Goal: Task Accomplishment & Management: Manage account settings

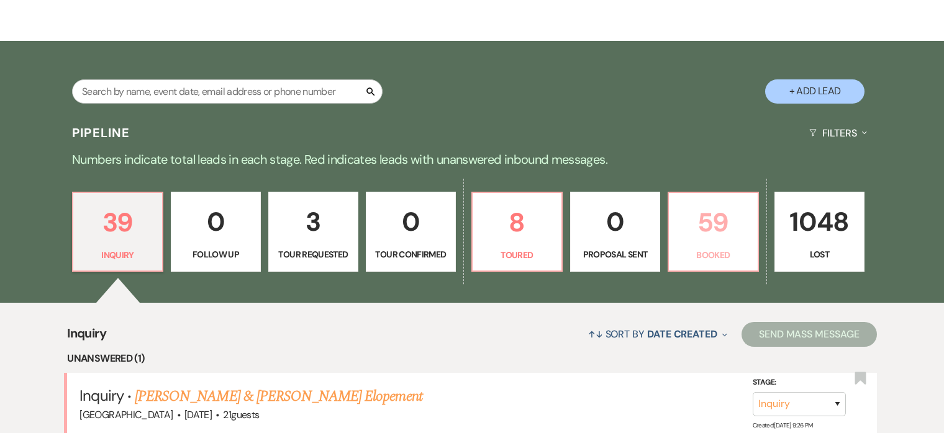
scroll to position [192, 0]
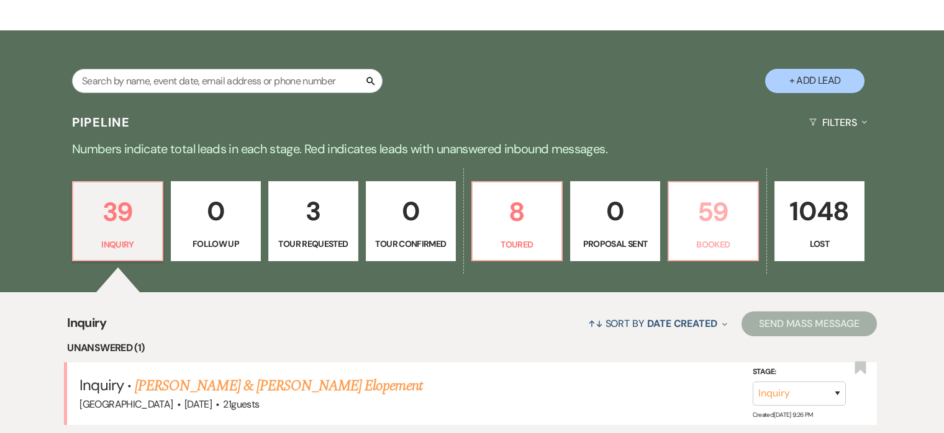
click at [720, 215] on p "59" at bounding box center [713, 212] width 74 height 42
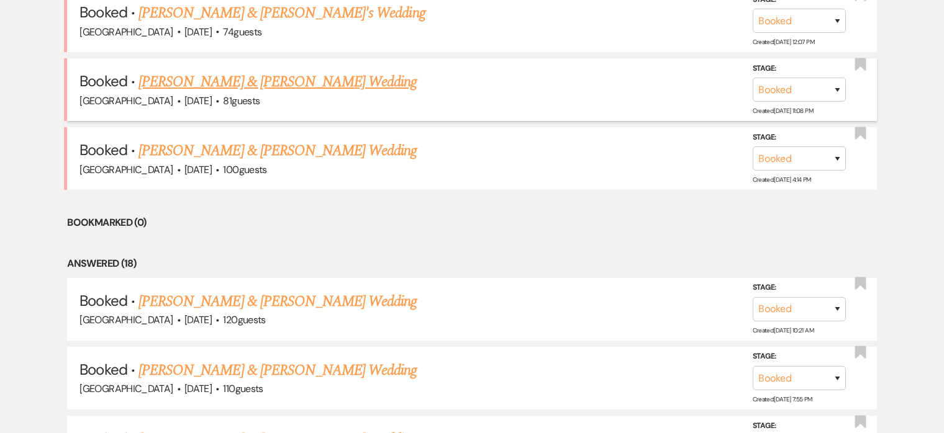
scroll to position [638, 0]
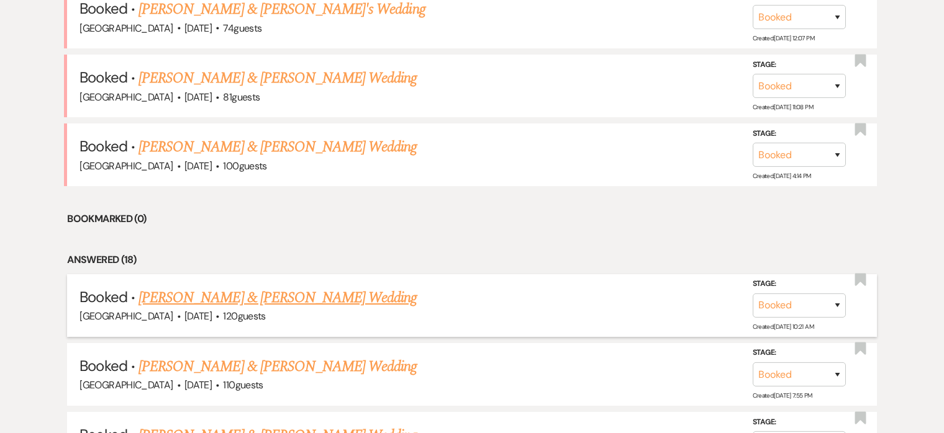
click at [237, 292] on link "Jordan Wills & Sam Nidenberg's Wedding" at bounding box center [277, 298] width 278 height 22
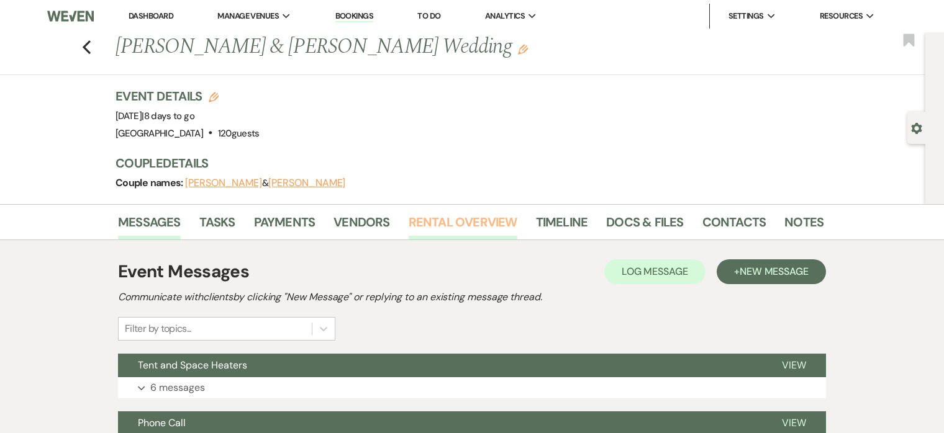
click at [469, 215] on link "Rental Overview" at bounding box center [462, 225] width 109 height 27
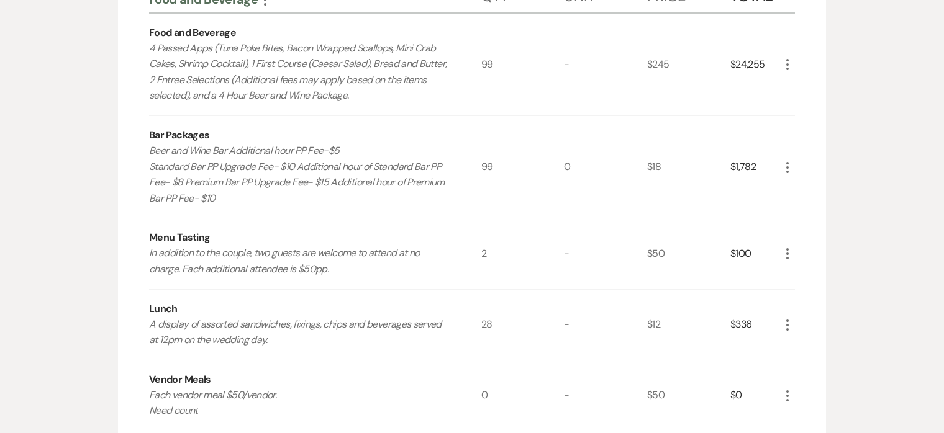
scroll to position [235, 0]
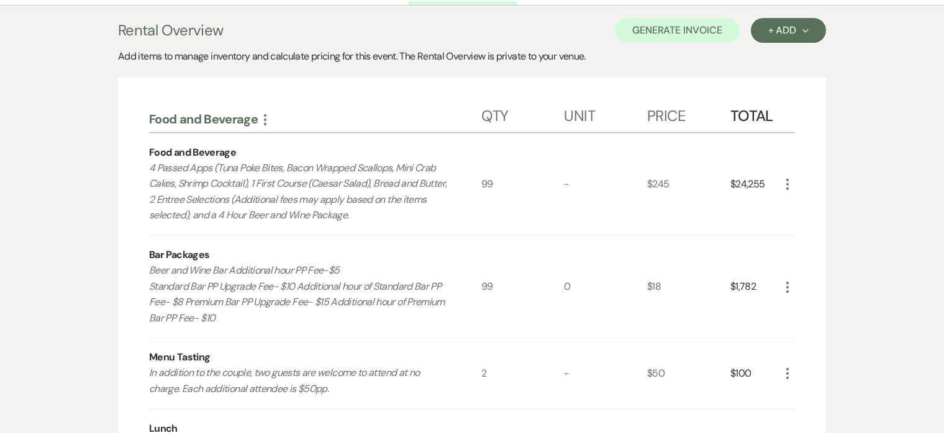
click at [787, 186] on icon "More" at bounding box center [787, 184] width 15 height 15
click at [793, 201] on button "Pencil Edit" at bounding box center [812, 209] width 65 height 20
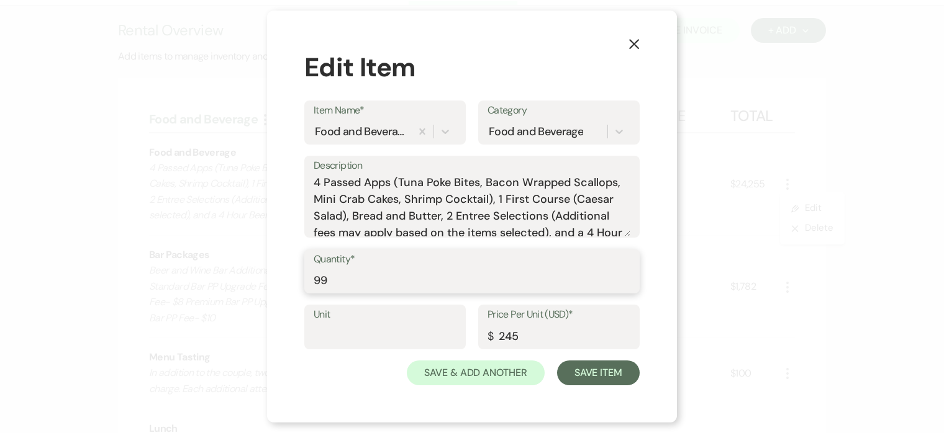
drag, startPoint x: 358, startPoint y: 284, endPoint x: 323, endPoint y: 264, distance: 40.6
click at [356, 284] on input "99" at bounding box center [472, 280] width 317 height 24
type input "9"
type input "101"
click at [588, 380] on button "Save Item" at bounding box center [598, 373] width 83 height 25
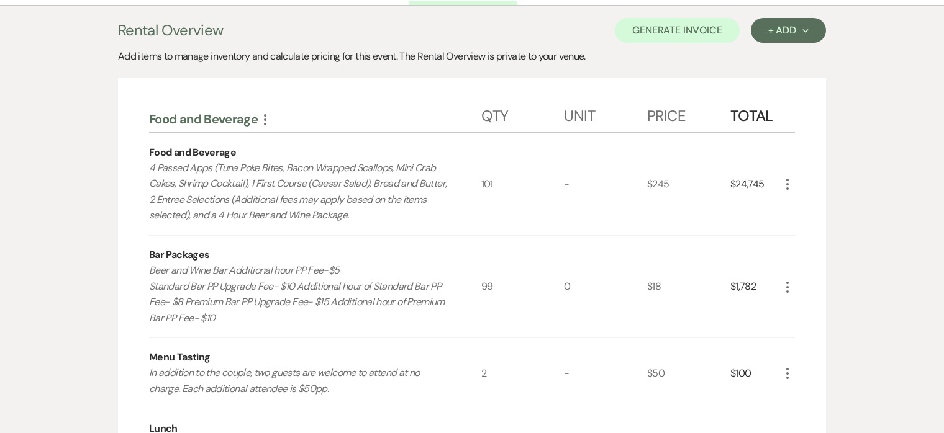
click at [790, 285] on icon "More" at bounding box center [787, 287] width 15 height 15
click at [815, 312] on button "Pencil Edit" at bounding box center [812, 312] width 65 height 20
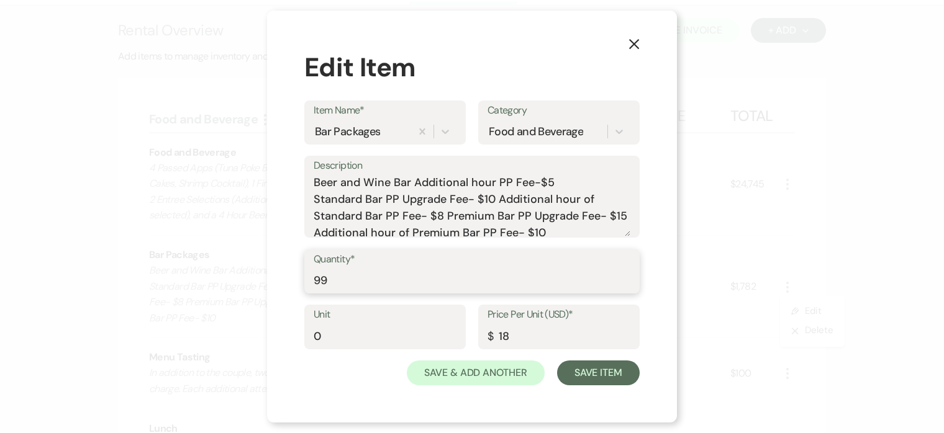
drag, startPoint x: 376, startPoint y: 287, endPoint x: 284, endPoint y: 286, distance: 92.5
click at [284, 286] on div "X Edit Item Item Name* Bar Packages Category Food and Beverage Description Beer…" at bounding box center [472, 217] width 410 height 413
type input "101"
click at [610, 372] on button "Save Item" at bounding box center [598, 373] width 83 height 25
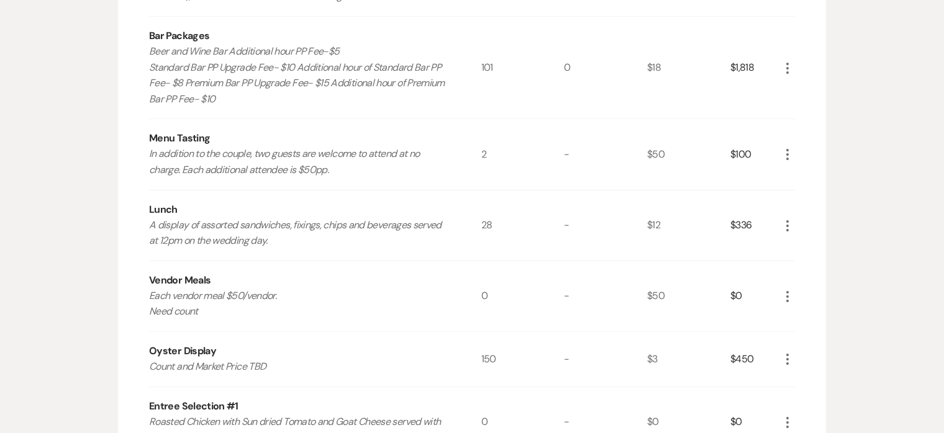
scroll to position [459, 0]
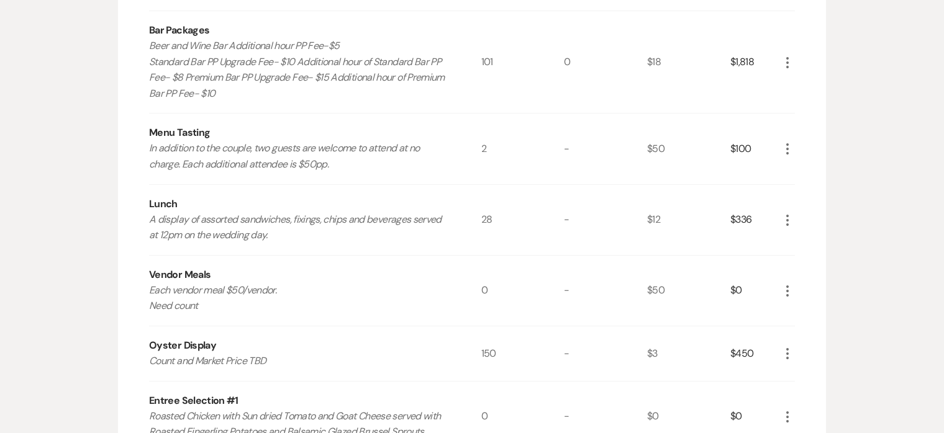
click at [788, 289] on icon "More" at bounding box center [787, 291] width 15 height 15
click at [800, 313] on icon "Pencil" at bounding box center [796, 315] width 7 height 9
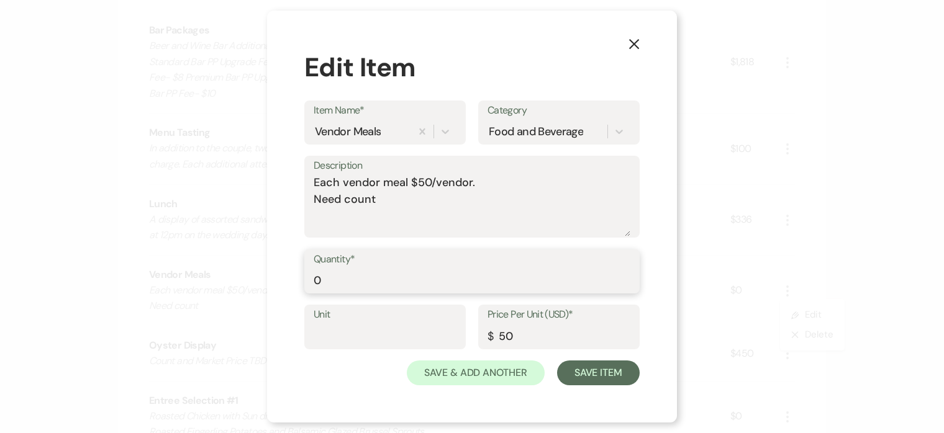
click at [402, 286] on input "0" at bounding box center [472, 280] width 317 height 24
type input "8"
click at [583, 376] on button "Save Item" at bounding box center [598, 373] width 83 height 25
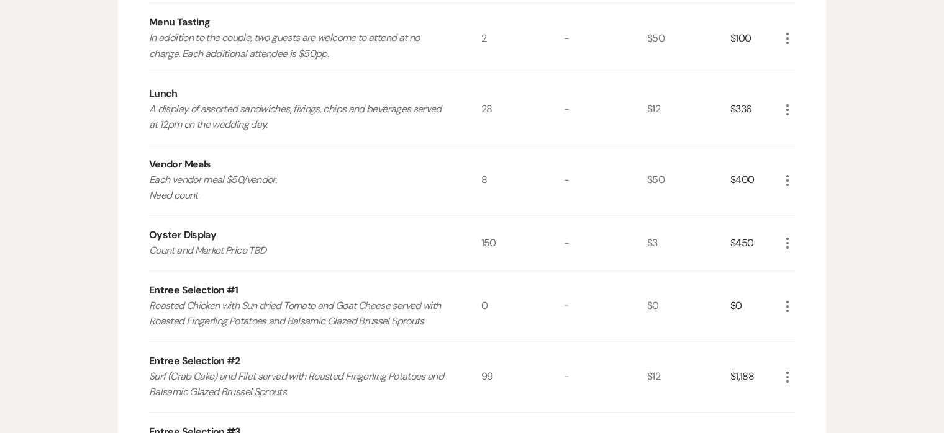
scroll to position [571, 0]
click at [787, 304] on icon "More" at bounding box center [787, 305] width 15 height 15
click at [815, 332] on button "Pencil Edit" at bounding box center [812, 330] width 65 height 20
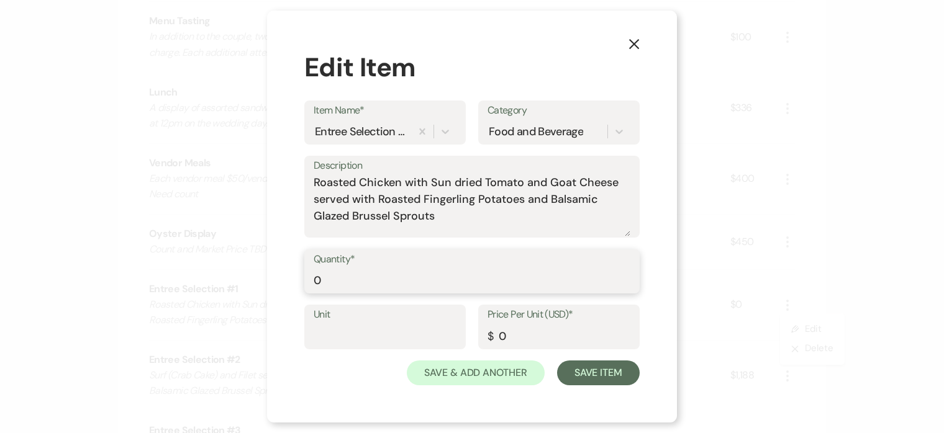
click at [379, 282] on input "0" at bounding box center [472, 280] width 317 height 24
type input "9"
click at [580, 371] on button "Save Item" at bounding box center [598, 373] width 83 height 25
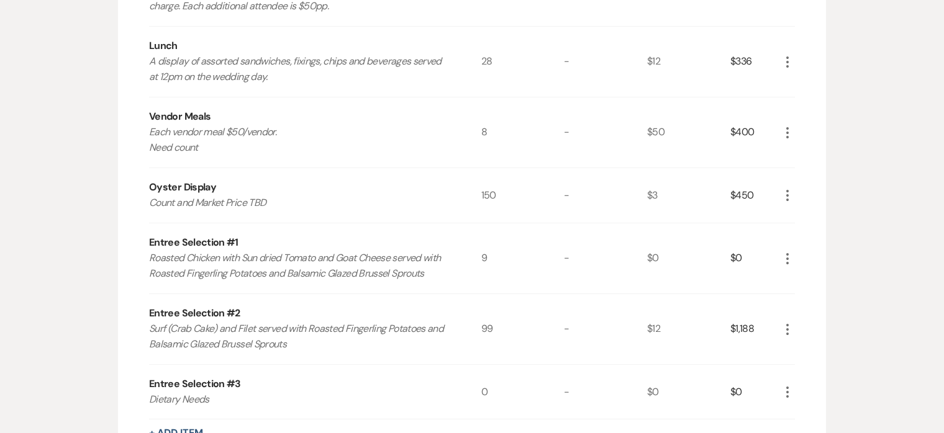
scroll to position [619, 0]
click at [784, 328] on icon "More" at bounding box center [787, 328] width 15 height 15
click at [812, 354] on button "Pencil Edit" at bounding box center [812, 353] width 65 height 20
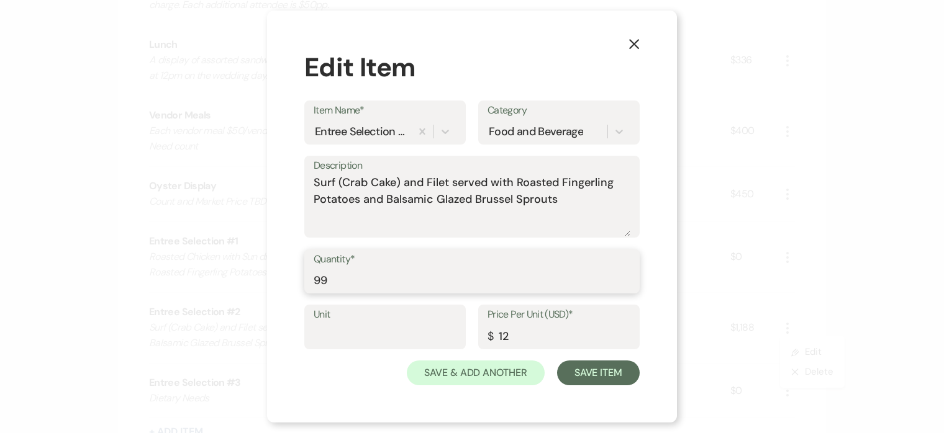
click at [417, 287] on input "99" at bounding box center [472, 280] width 317 height 24
type input "9"
type input "89"
click at [593, 372] on button "Save Item" at bounding box center [598, 373] width 83 height 25
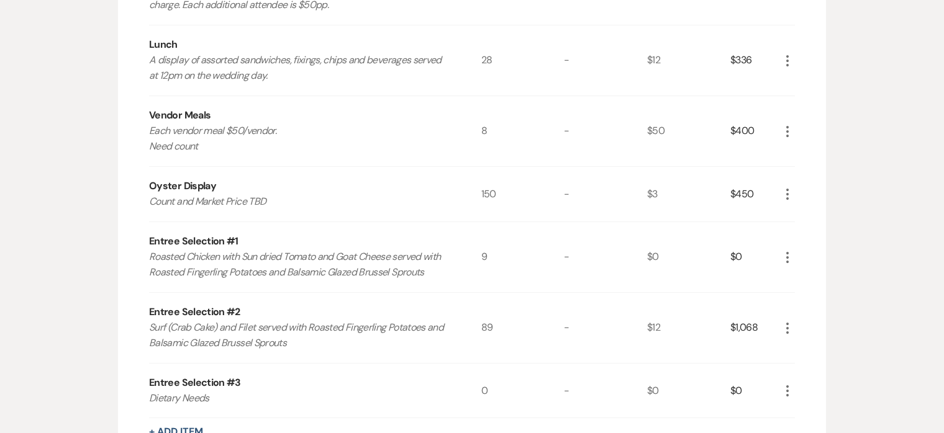
click at [786, 388] on icon "More" at bounding box center [787, 391] width 15 height 15
click at [804, 418] on button "Pencil Edit" at bounding box center [812, 415] width 65 height 20
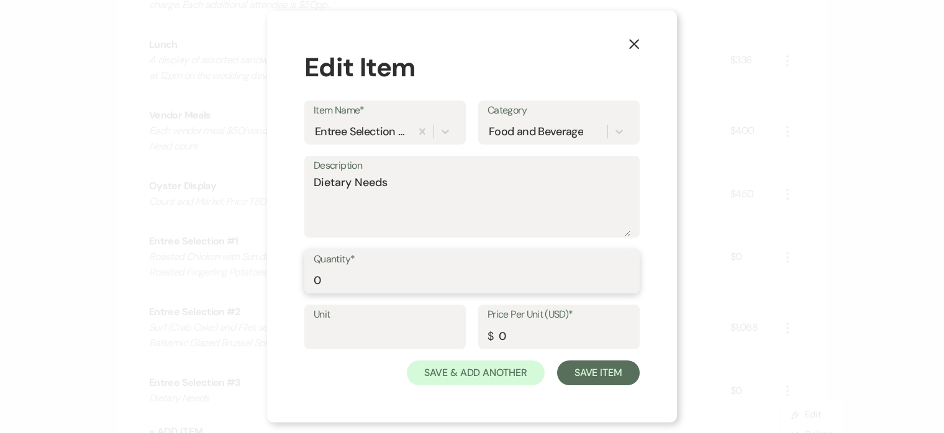
click at [316, 278] on input "0" at bounding box center [472, 280] width 317 height 24
type input "3"
click at [394, 183] on textarea "Dietary Needs" at bounding box center [472, 205] width 317 height 62
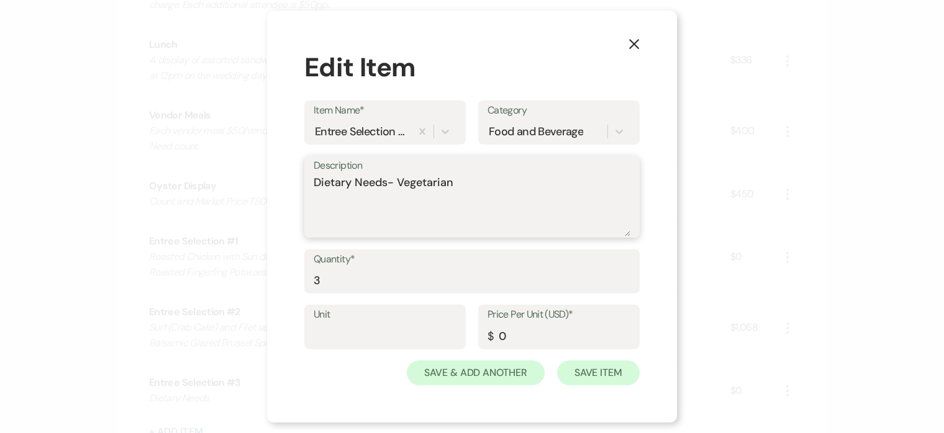
type textarea "Dietary Needs- Vegetarian"
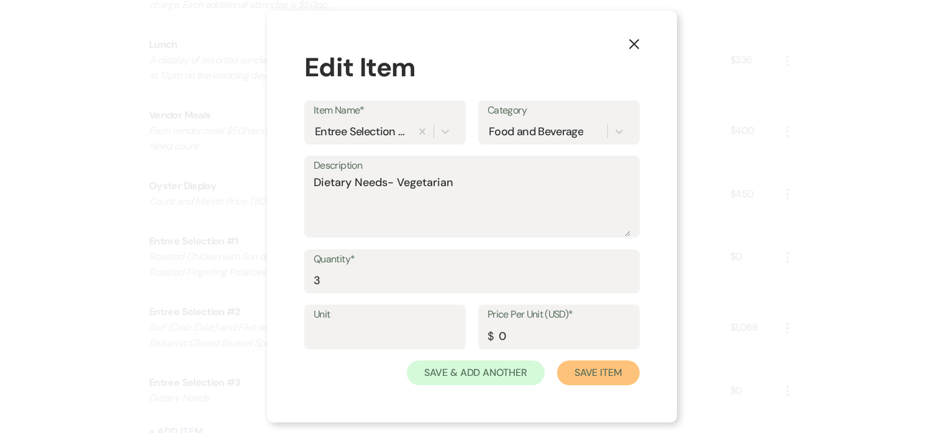
click at [605, 373] on button "Save Item" at bounding box center [598, 373] width 83 height 25
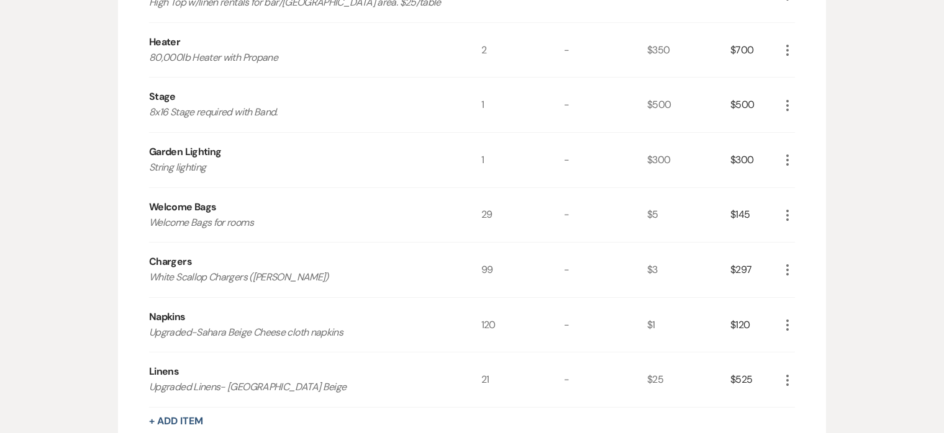
scroll to position [1923, 0]
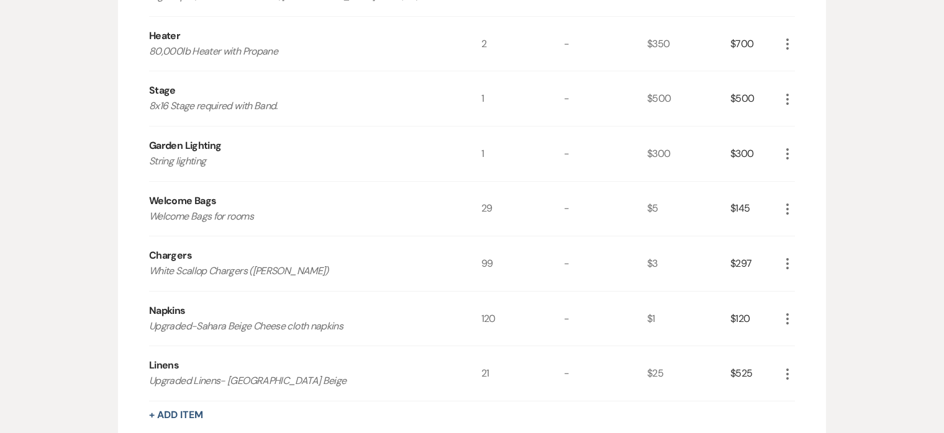
click at [788, 264] on icon "More" at bounding box center [787, 263] width 15 height 15
click at [801, 281] on button "Pencil Edit" at bounding box center [812, 288] width 65 height 20
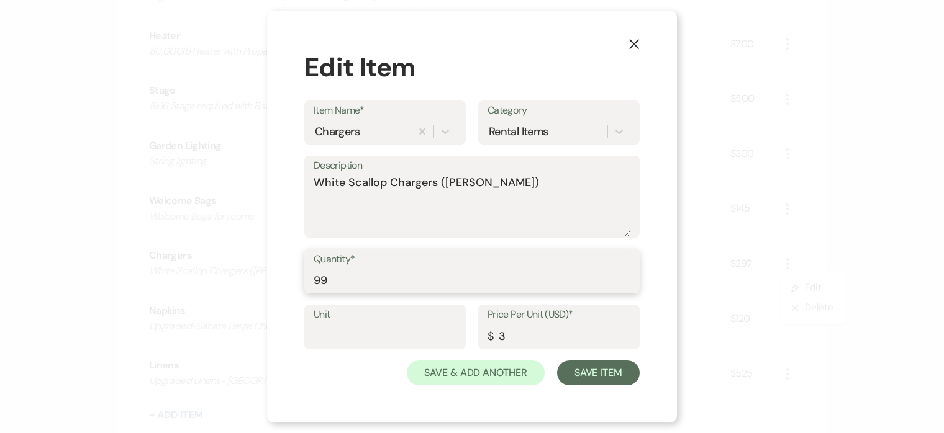
click at [362, 287] on input "99" at bounding box center [472, 280] width 317 height 24
type input "9"
type input "101"
click at [618, 368] on button "Save Item" at bounding box center [598, 373] width 83 height 25
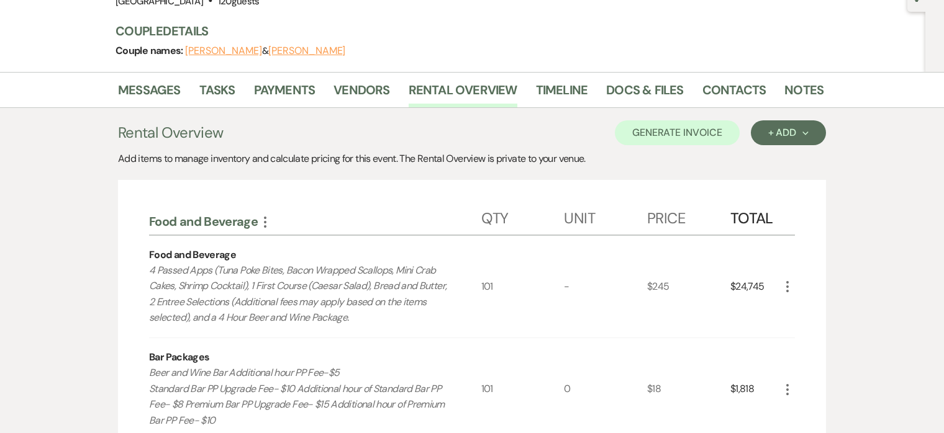
scroll to position [0, 0]
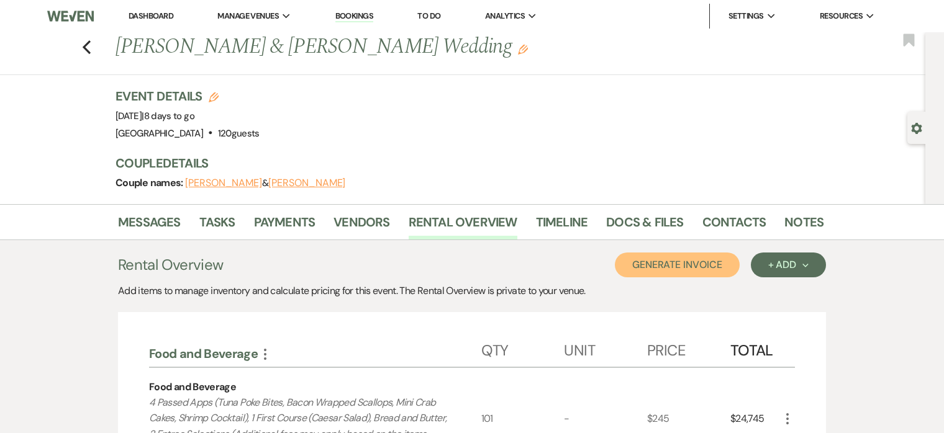
click at [700, 264] on button "Generate Invoice" at bounding box center [677, 265] width 125 height 25
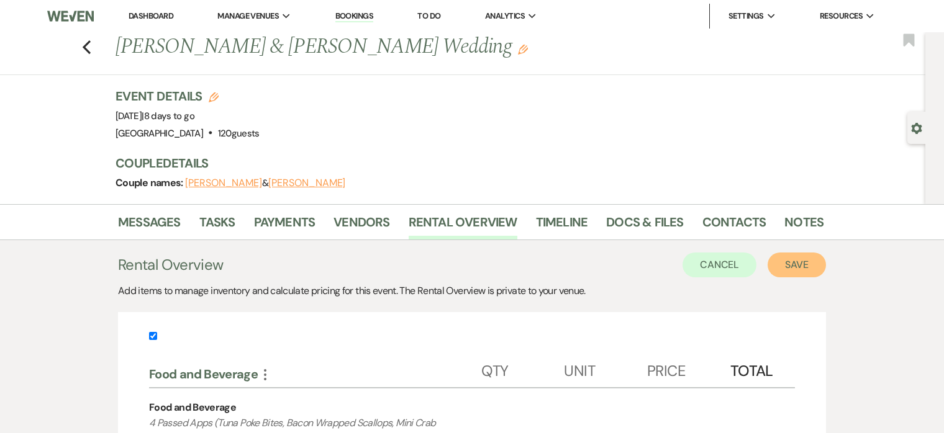
click at [793, 265] on button "Save" at bounding box center [796, 265] width 58 height 25
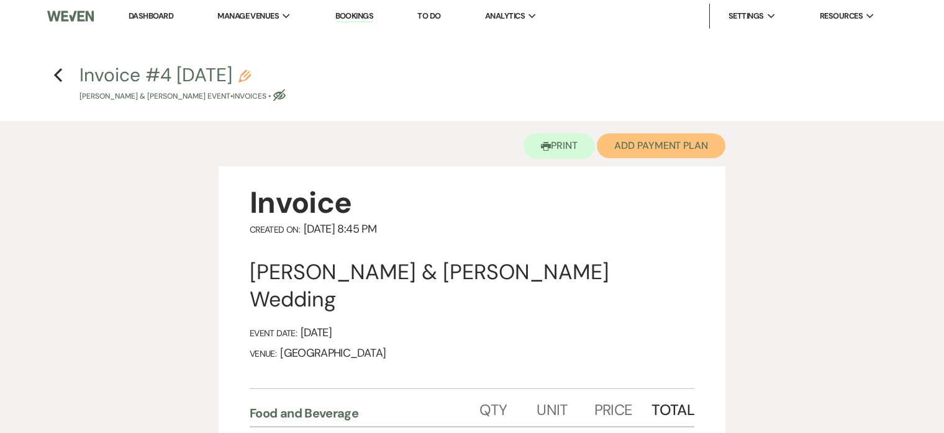
click at [660, 143] on button "Add Payment Plan" at bounding box center [661, 145] width 129 height 25
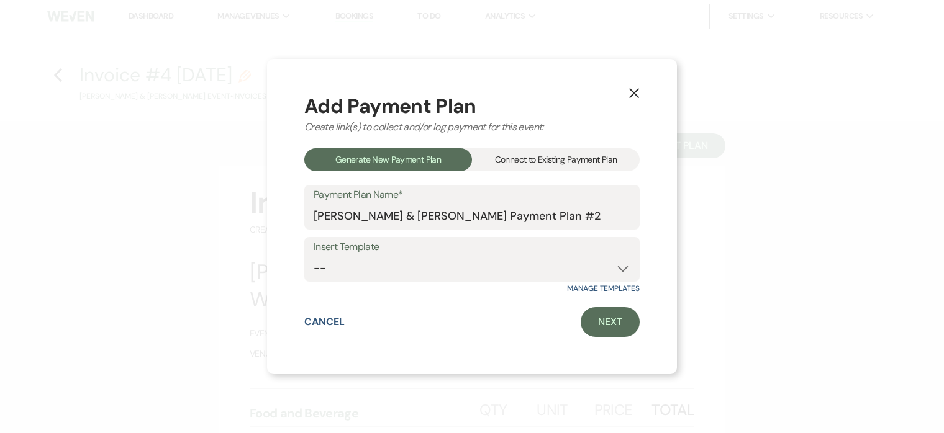
click at [536, 162] on div "Connect to Existing Payment Plan" at bounding box center [556, 159] width 168 height 23
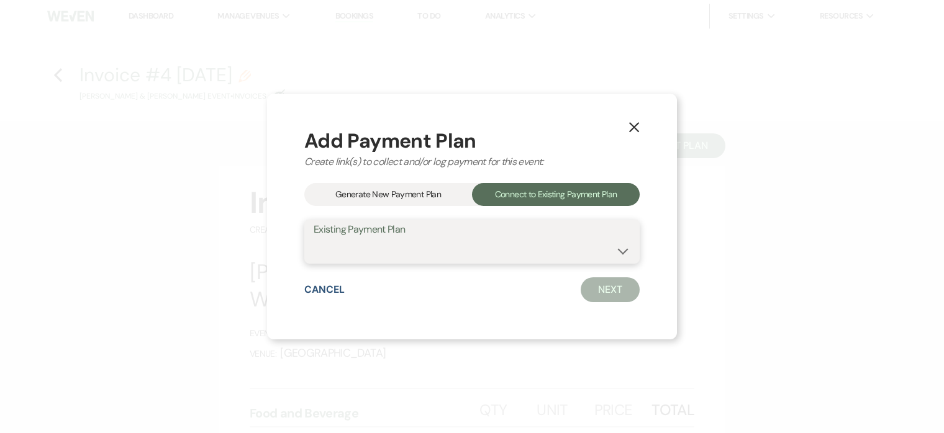
click at [518, 256] on select "Sam Nidenberg & Jordan Wills's Payment Plan #1" at bounding box center [472, 250] width 317 height 24
select select "14663"
click at [314, 238] on select "Sam Nidenberg & Jordan Wills's Payment Plan #1" at bounding box center [472, 250] width 317 height 24
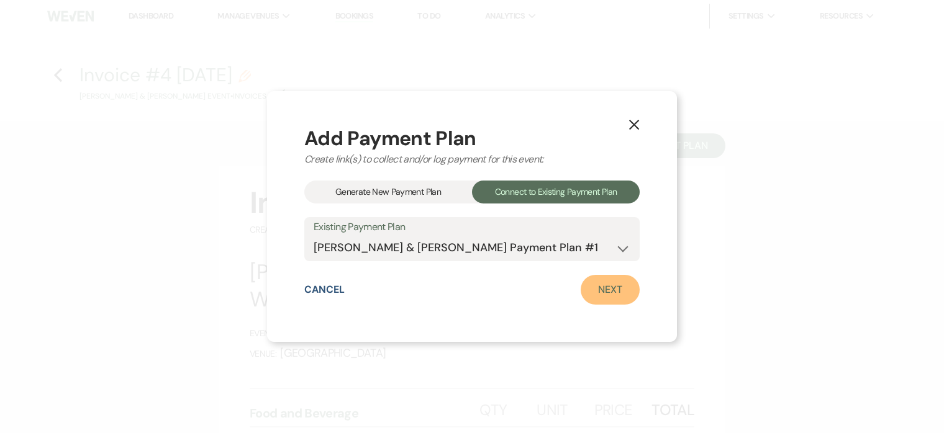
click at [612, 289] on link "Next" at bounding box center [609, 290] width 59 height 30
select select "28507"
select select "1"
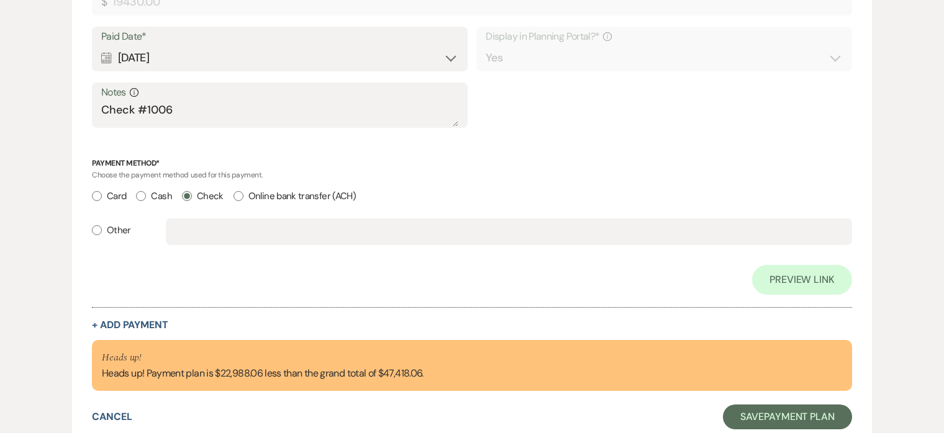
scroll to position [1039, 0]
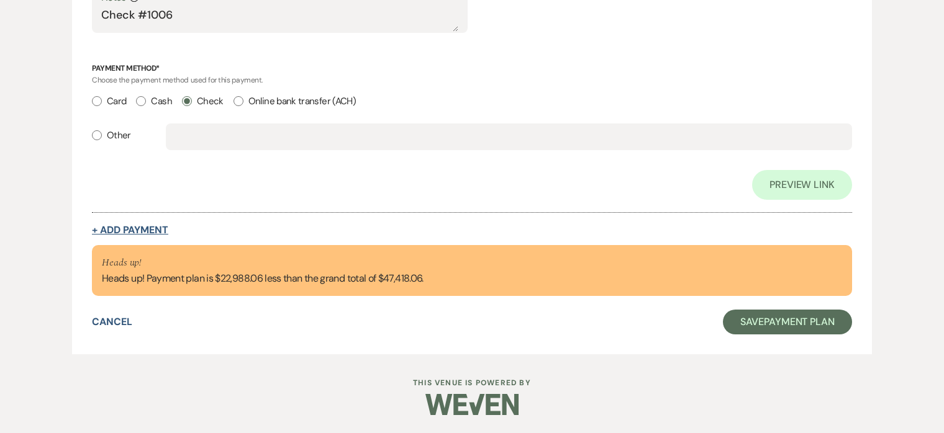
click at [116, 229] on button "+ Add Payment" at bounding box center [130, 230] width 76 height 10
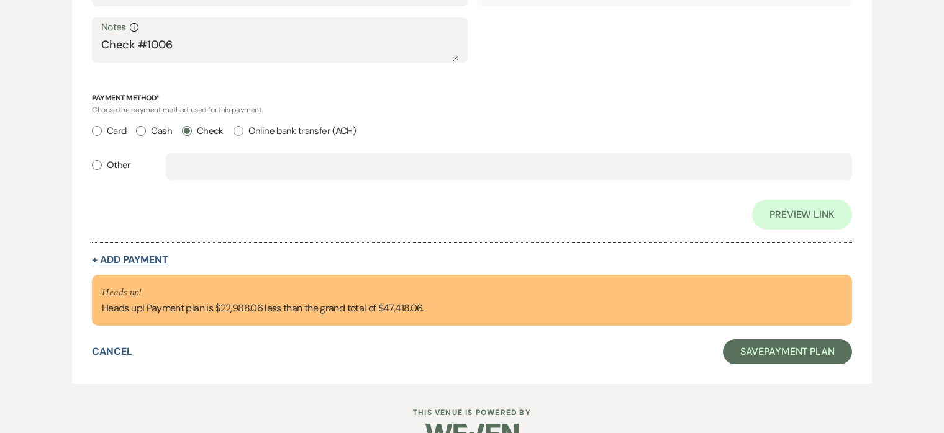
select select "2"
select select "flat"
select select "true"
select select "client"
select select "weeks"
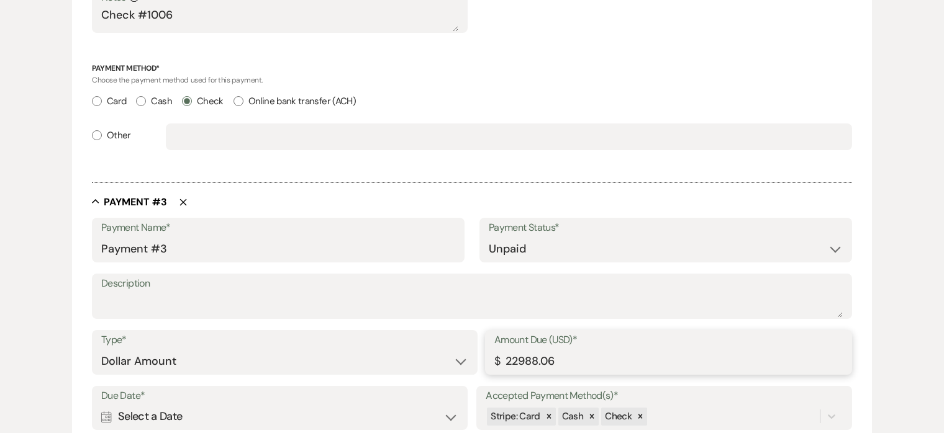
drag, startPoint x: 556, startPoint y: 358, endPoint x: 508, endPoint y: 359, distance: 47.8
click at [508, 359] on input "22988.06" at bounding box center [668, 362] width 348 height 24
type input "20000.00"
click at [226, 257] on input "Payment #3" at bounding box center [278, 249] width 354 height 24
type input "Payment #3 (1 of 2)"
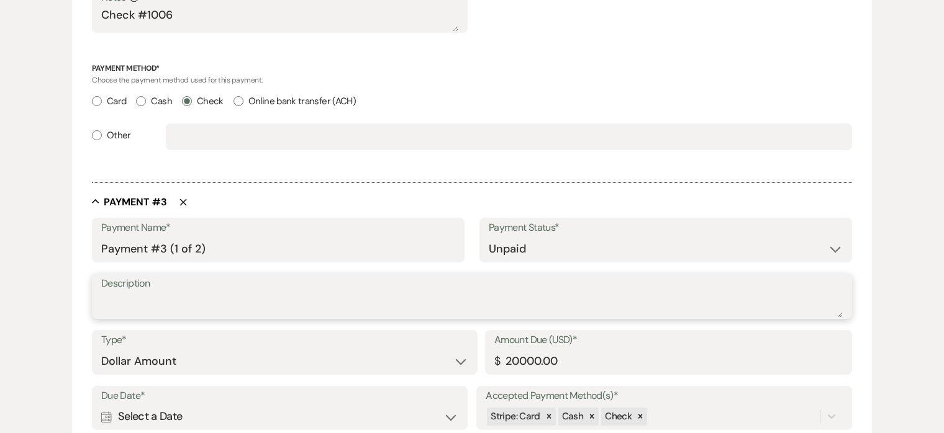
click at [220, 304] on textarea "Description" at bounding box center [471, 305] width 741 height 25
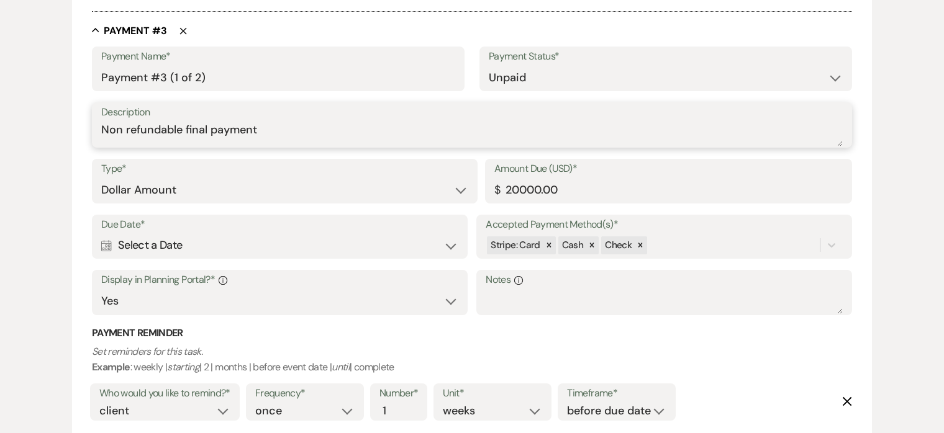
scroll to position [1208, 0]
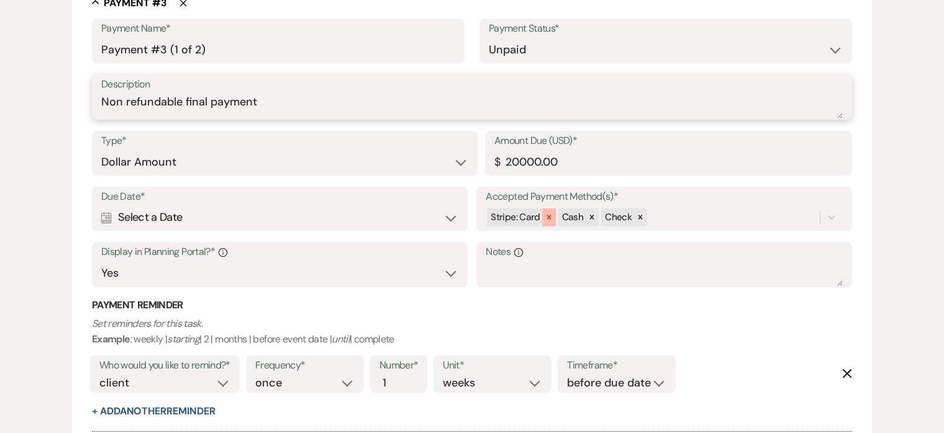
click at [548, 218] on icon at bounding box center [548, 217] width 9 height 9
type textarea "Non refundable final payment"
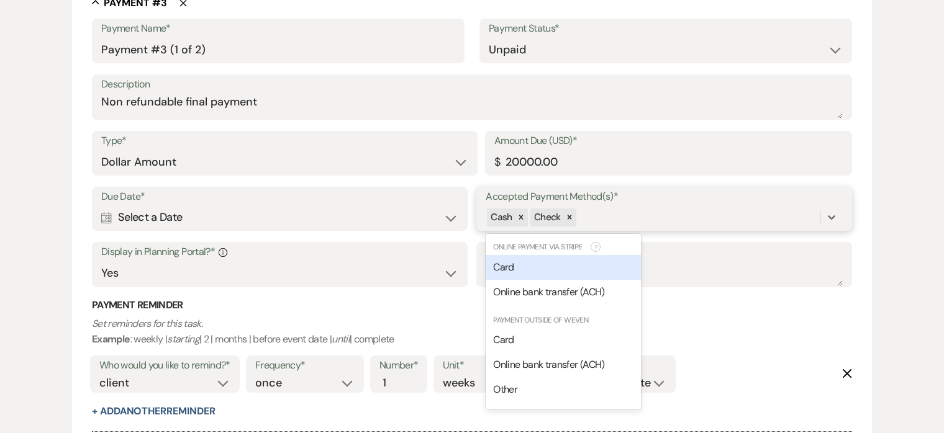
click at [609, 218] on div "Cash Check" at bounding box center [652, 218] width 334 height 22
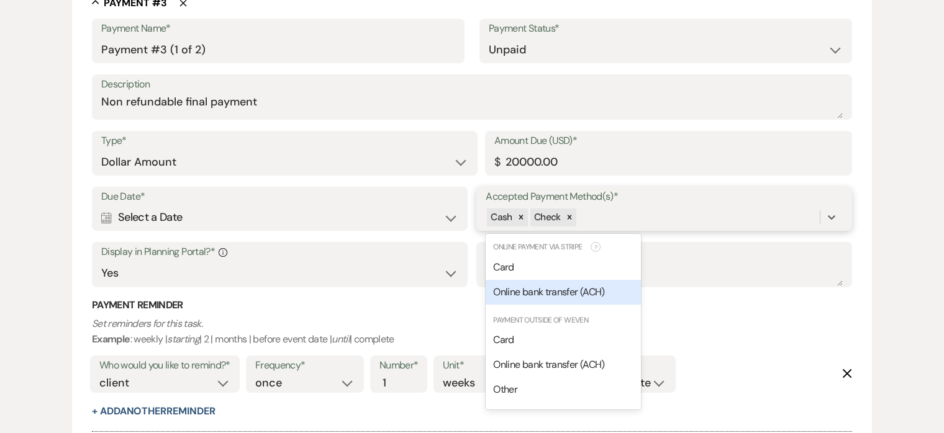
click at [582, 289] on span "Online bank transfer (ACH)" at bounding box center [548, 292] width 111 height 13
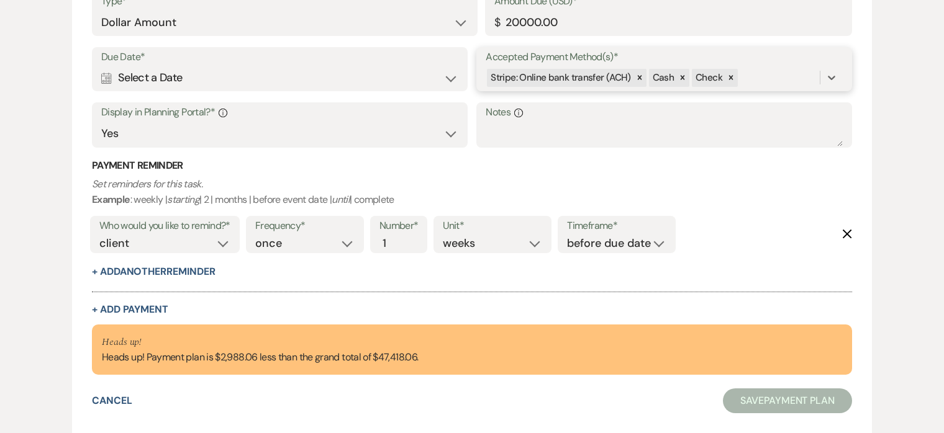
scroll to position [1366, 0]
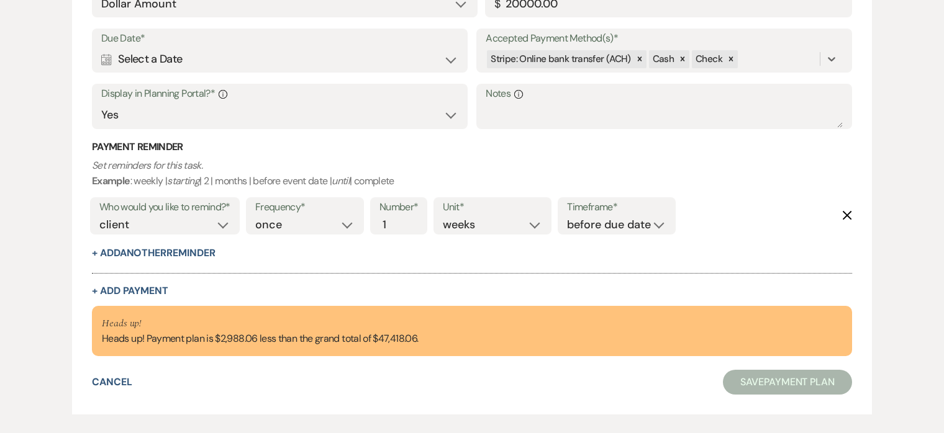
click at [846, 210] on icon "Delete" at bounding box center [847, 215] width 10 height 10
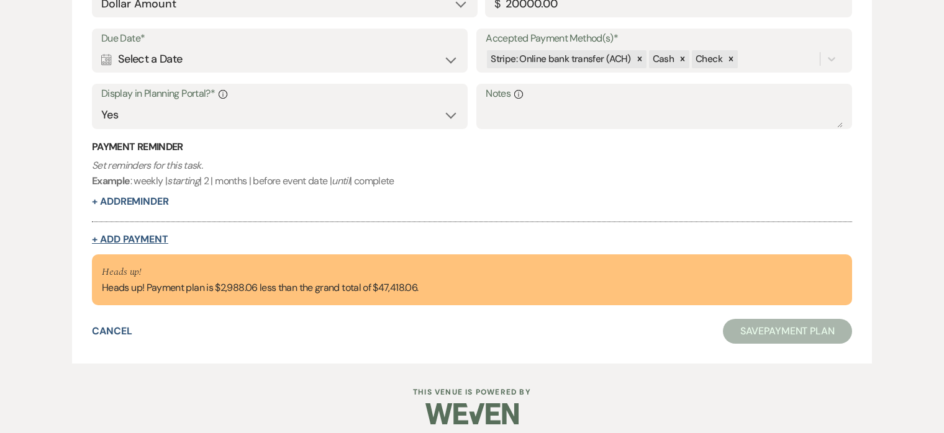
click at [142, 241] on button "+ Add Payment" at bounding box center [130, 240] width 76 height 10
select select "2"
select select "flat"
select select "true"
select select "client"
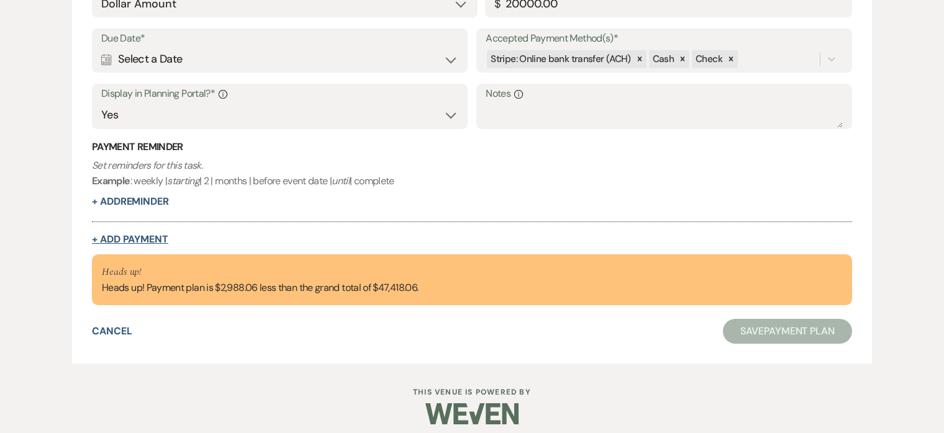
select select "weeks"
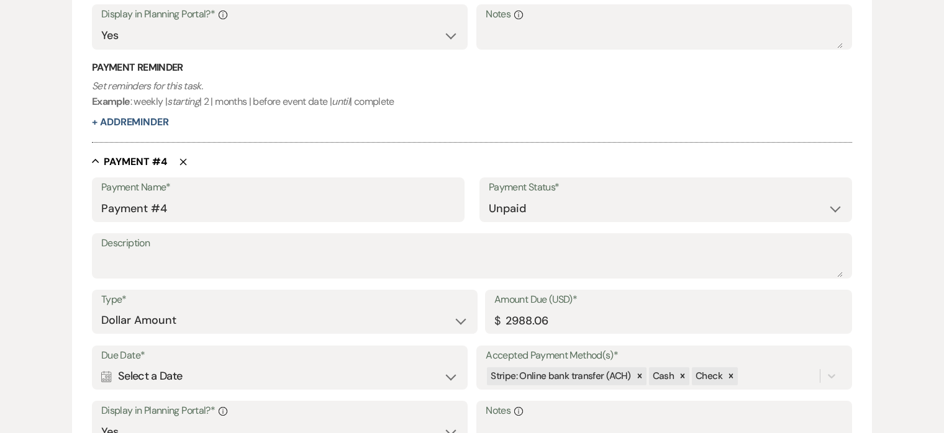
scroll to position [1480, 0]
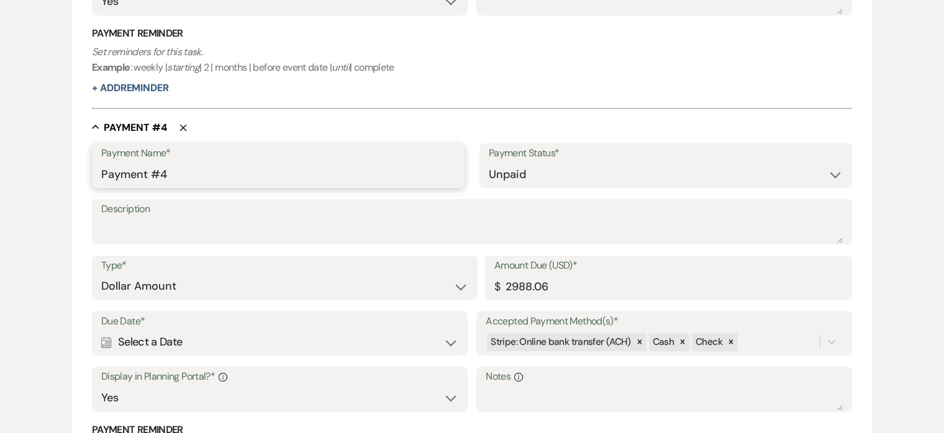
click at [222, 173] on input "Payment #4" at bounding box center [278, 175] width 354 height 24
click at [166, 171] on input "Payment #4 (2 of 2)" at bounding box center [278, 175] width 354 height 24
type input "Payment #3 (2 of 2)"
click at [174, 228] on textarea "Description" at bounding box center [471, 231] width 741 height 25
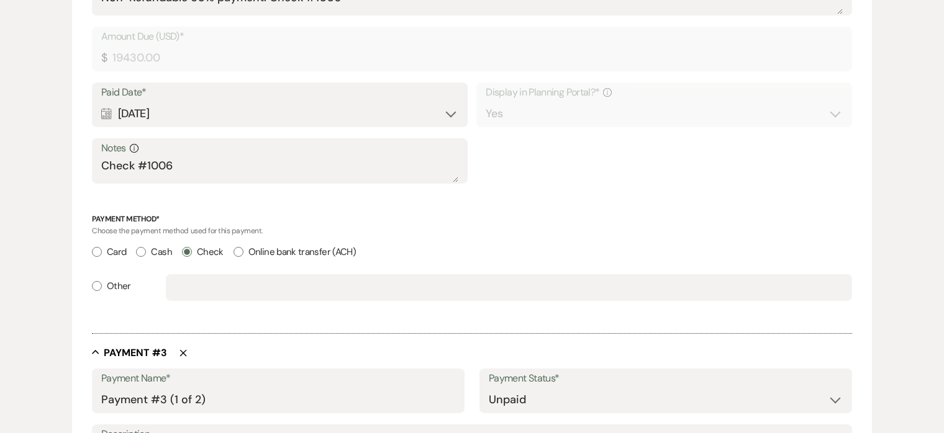
scroll to position [977, 0]
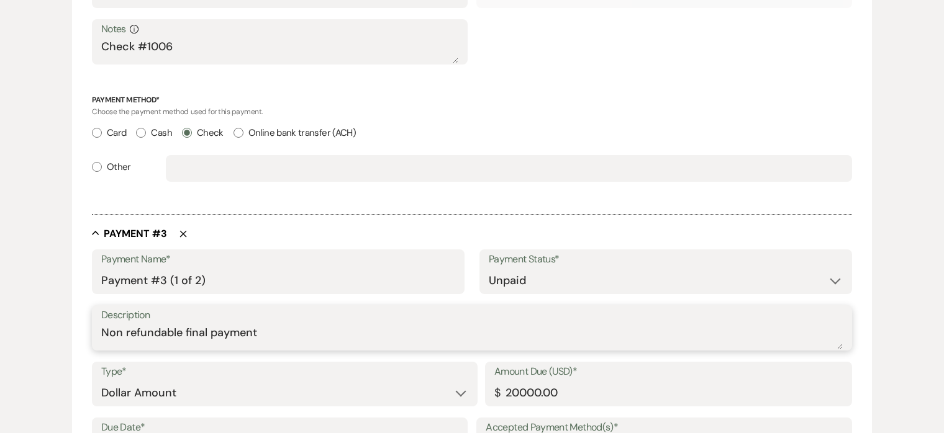
drag, startPoint x: 279, startPoint y: 331, endPoint x: 31, endPoint y: 339, distance: 247.8
click at [31, 339] on div "Edit Payment Plan Create link(s) to collect and/or log payments for this event:…" at bounding box center [472, 130] width 894 height 2001
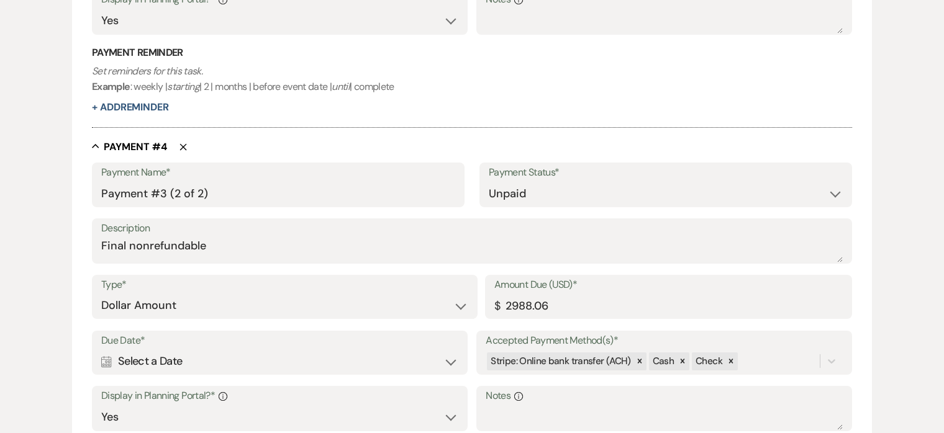
scroll to position [1470, 0]
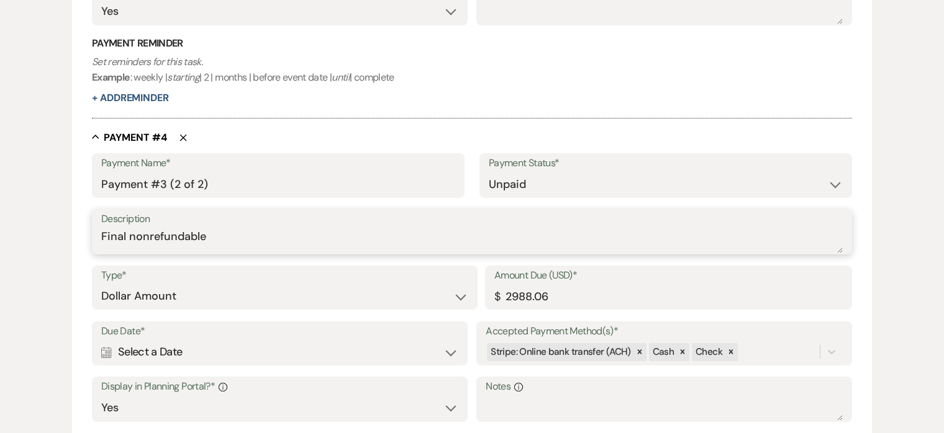
drag, startPoint x: 227, startPoint y: 227, endPoint x: 61, endPoint y: 246, distance: 167.5
drag, startPoint x: 214, startPoint y: 239, endPoint x: 49, endPoint y: 239, distance: 165.1
paste textarea "Non refundable final payment"
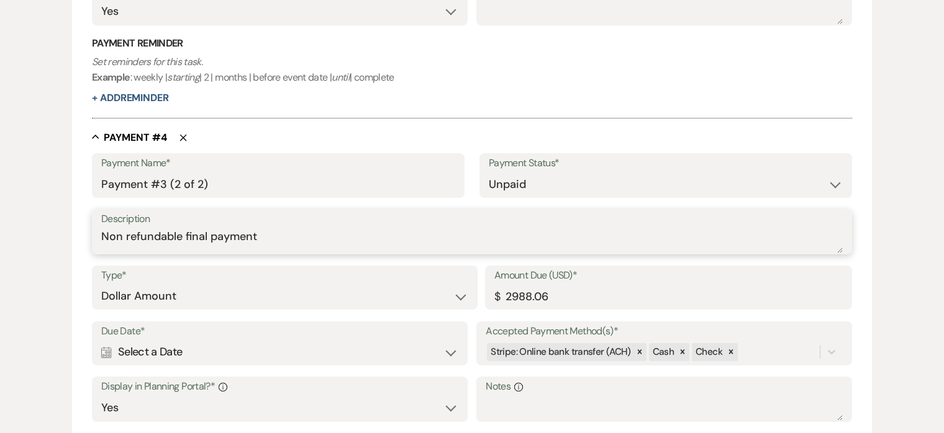
type textarea "Non refundable final payment"
click at [407, 343] on div "Calendar Select a Date Expand" at bounding box center [279, 352] width 357 height 24
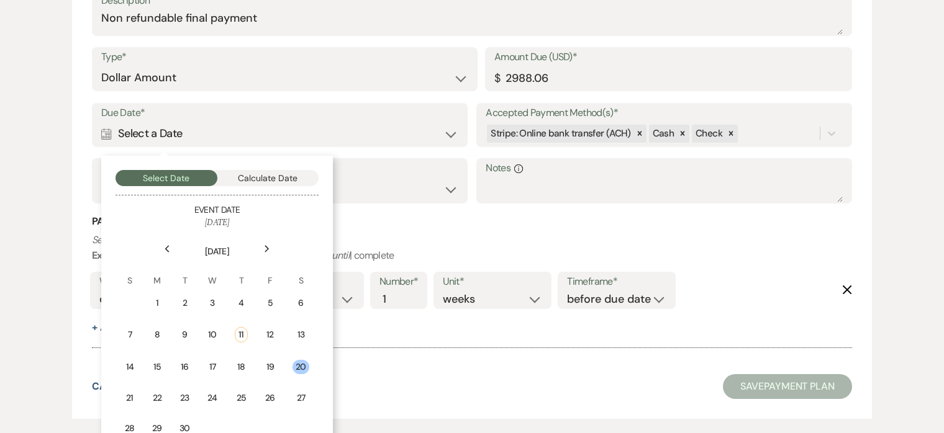
scroll to position [1726, 0]
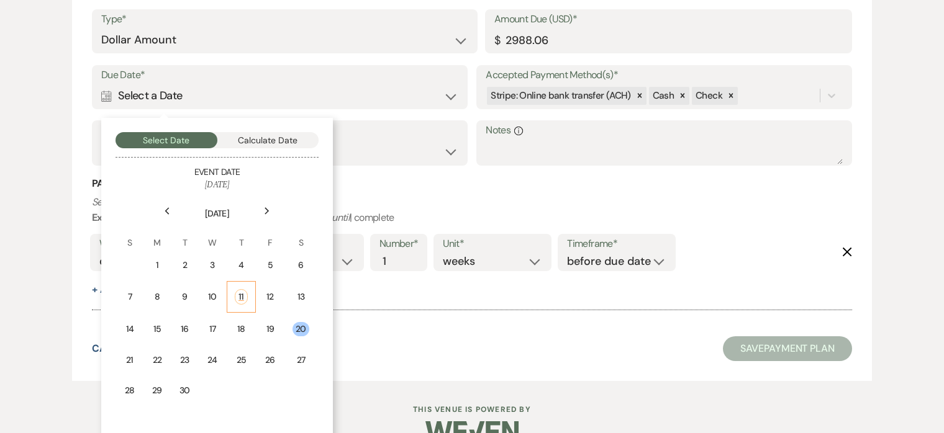
click at [238, 294] on div "11" at bounding box center [241, 297] width 13 height 16
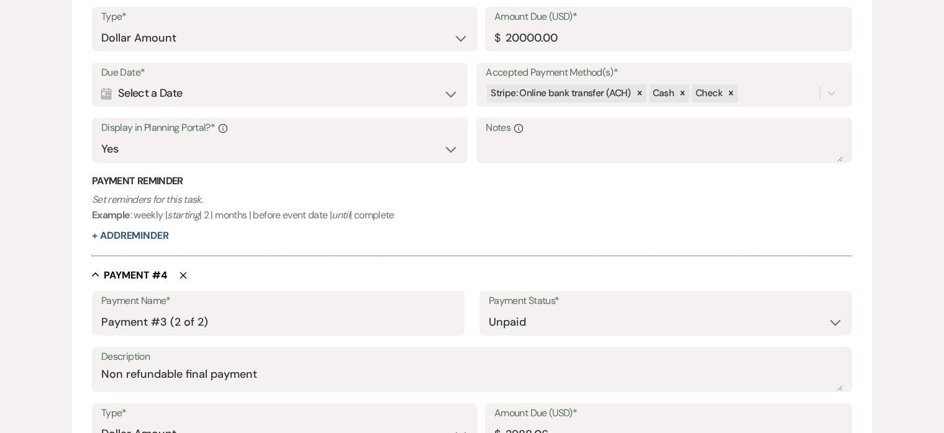
scroll to position [1296, 0]
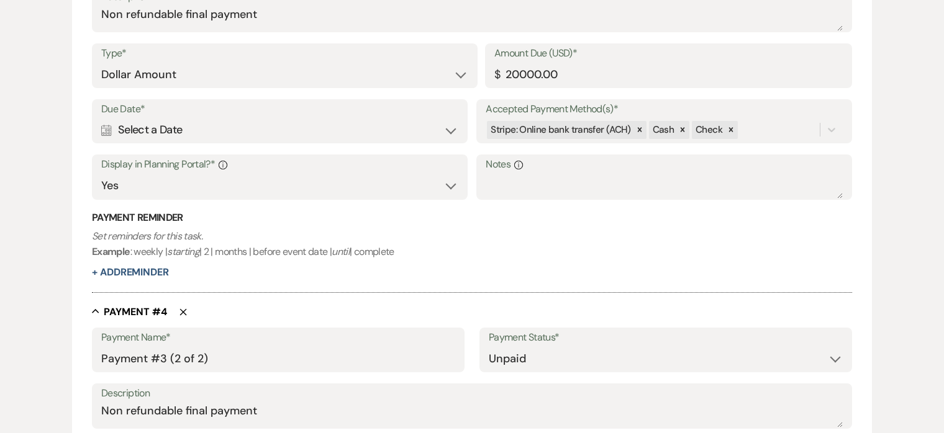
click at [237, 125] on div "Calendar Select a Date Expand" at bounding box center [279, 130] width 357 height 24
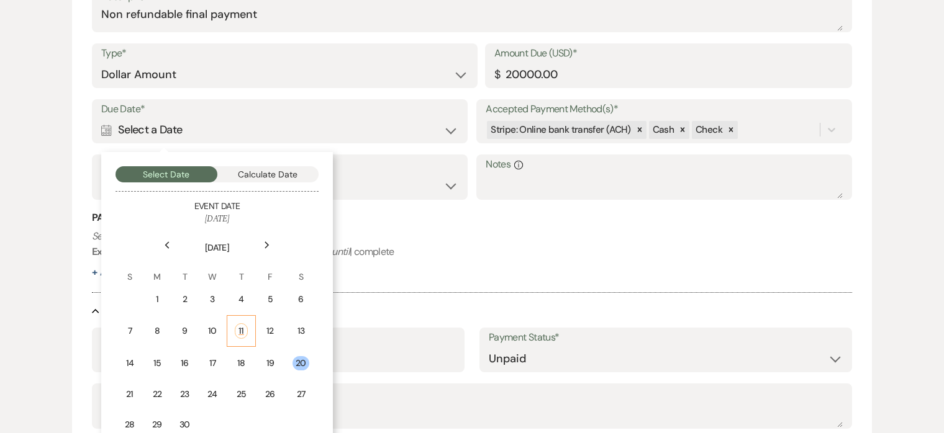
click at [241, 333] on div "11" at bounding box center [241, 331] width 13 height 16
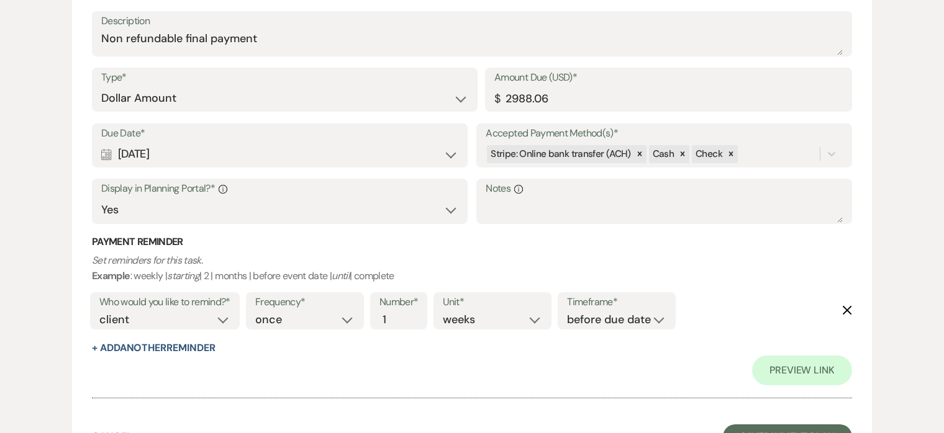
scroll to position [1760, 0]
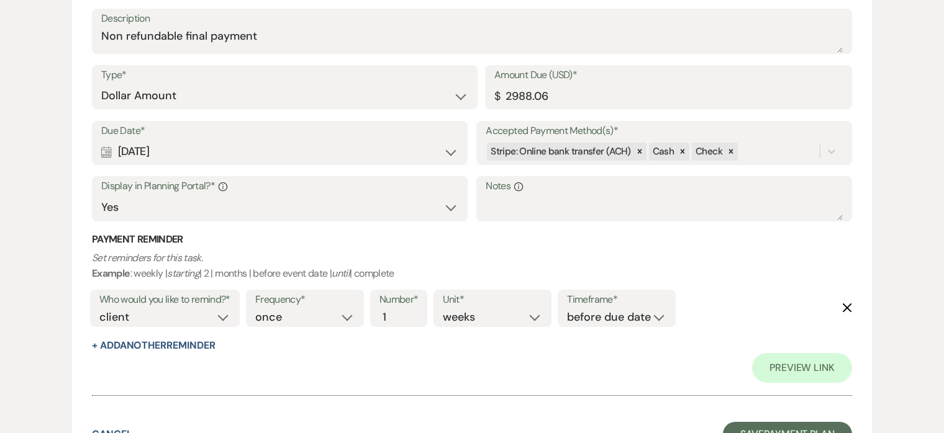
click at [842, 307] on icon "Delete" at bounding box center [847, 308] width 10 height 10
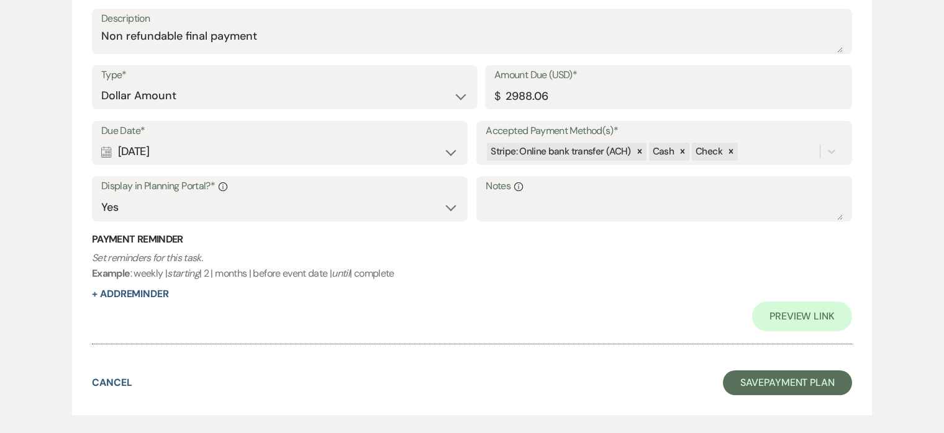
scroll to position [1820, 0]
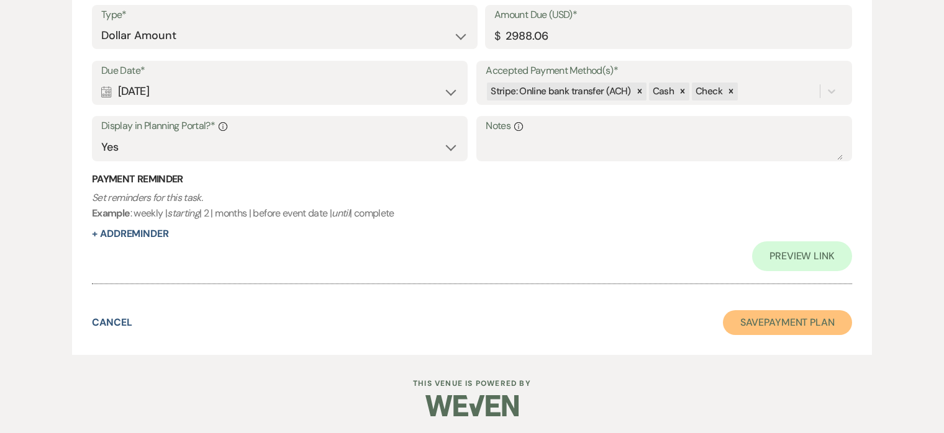
click at [785, 323] on button "Save Payment Plan" at bounding box center [787, 322] width 129 height 25
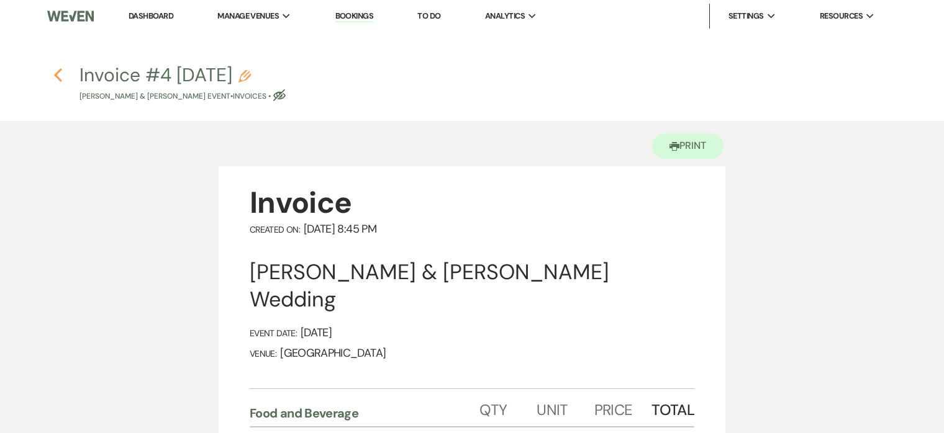
click at [55, 71] on icon "Previous" at bounding box center [57, 75] width 9 height 15
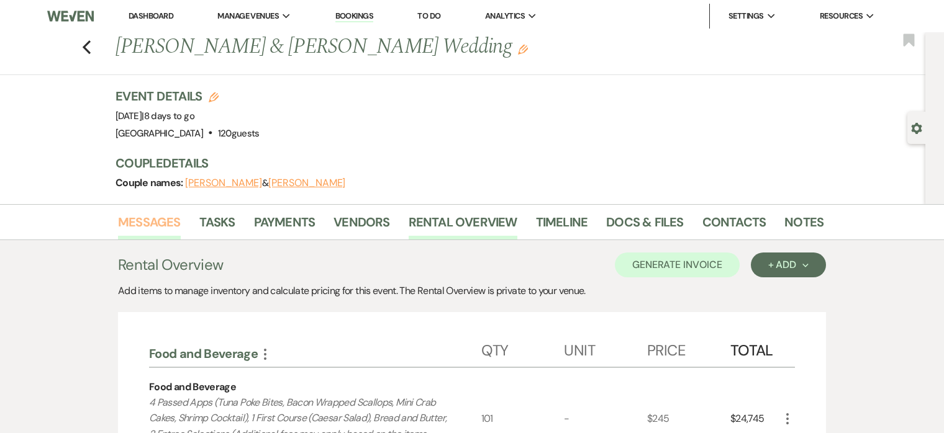
click at [164, 217] on link "Messages" at bounding box center [149, 225] width 63 height 27
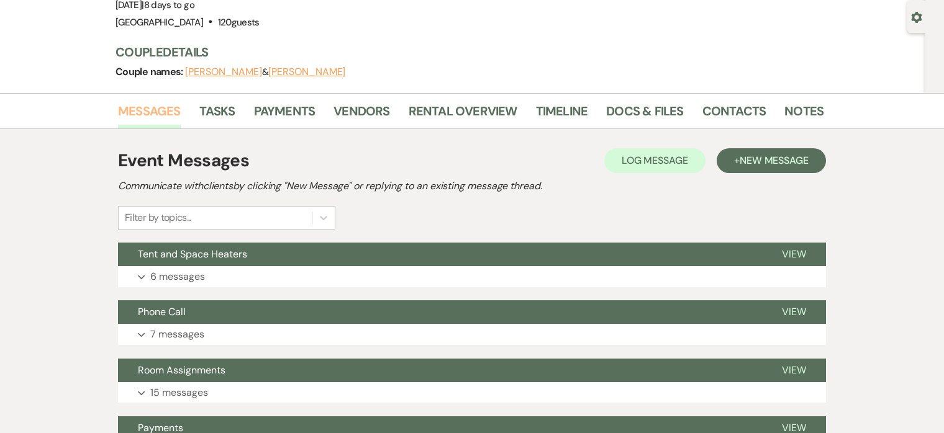
scroll to position [107, 0]
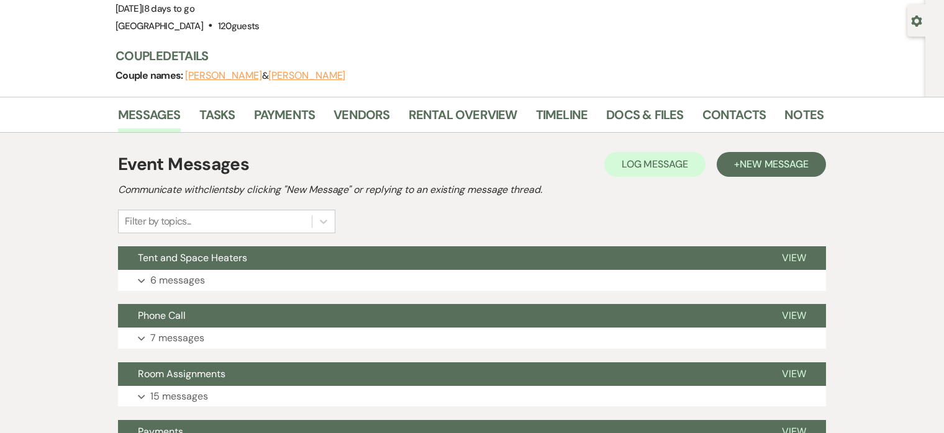
click at [189, 278] on p "6 messages" at bounding box center [177, 281] width 55 height 16
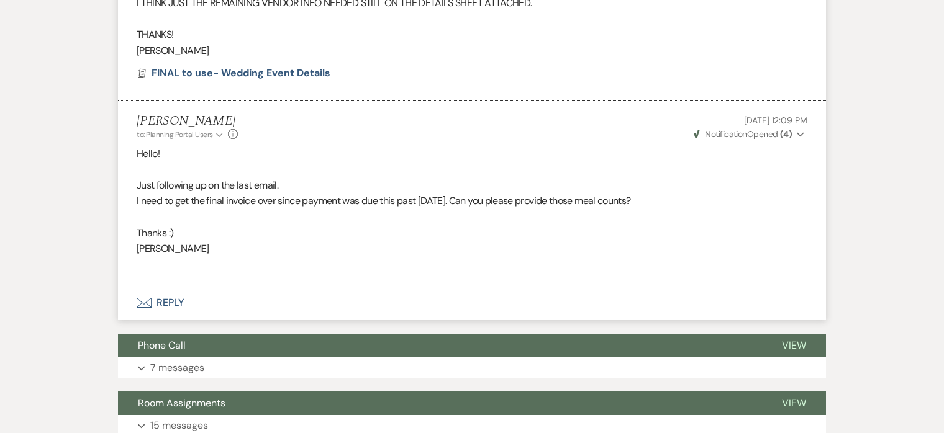
scroll to position [2190, 0]
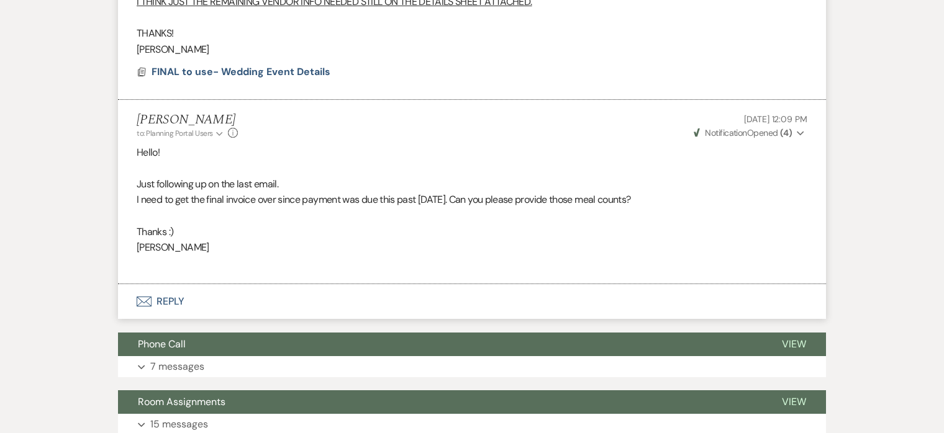
click at [165, 300] on button "Envelope Reply" at bounding box center [472, 301] width 708 height 35
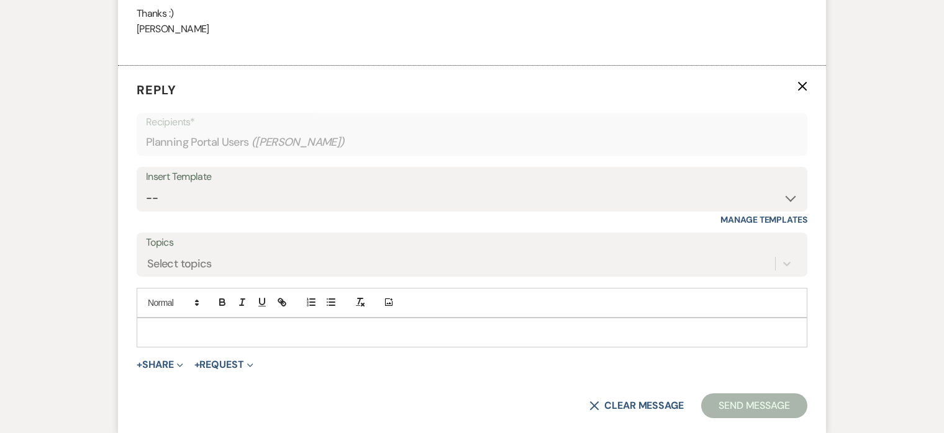
scroll to position [2408, 0]
click at [169, 317] on div "Add Photo" at bounding box center [472, 303] width 670 height 30
click at [171, 328] on p at bounding box center [472, 333] width 651 height 14
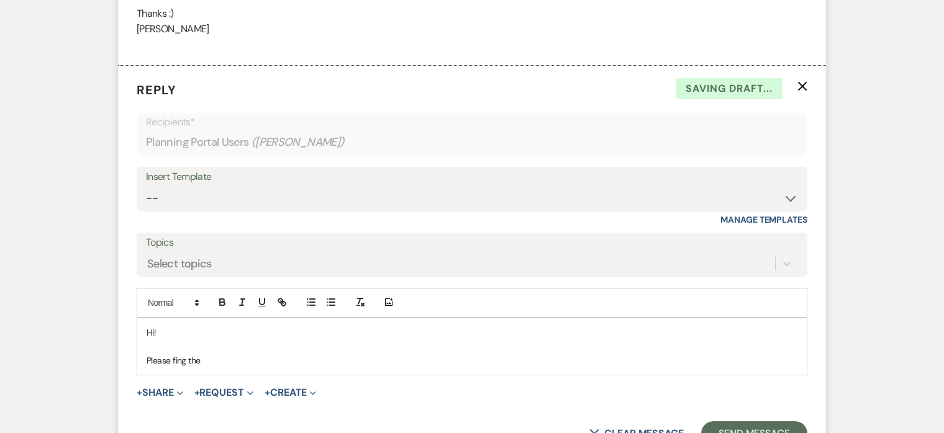
click at [186, 363] on p "Please fing the" at bounding box center [472, 361] width 651 height 14
click at [239, 358] on p "Please find attached the" at bounding box center [472, 361] width 651 height 14
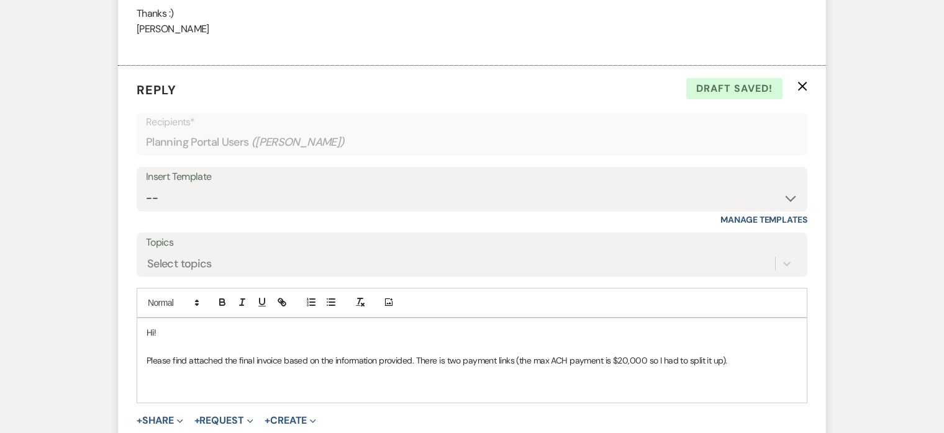
click at [723, 359] on p "Please find attached the final invoice based on the information provided. There…" at bounding box center [472, 361] width 651 height 14
drag, startPoint x: 413, startPoint y: 359, endPoint x: 444, endPoint y: 359, distance: 31.0
click at [444, 359] on p "Please find attached the final invoice based on the information provided. There…" at bounding box center [472, 361] width 651 height 14
click at [715, 360] on p "Please find attached the final invoice based on the information provided and tw…" at bounding box center [472, 361] width 651 height 14
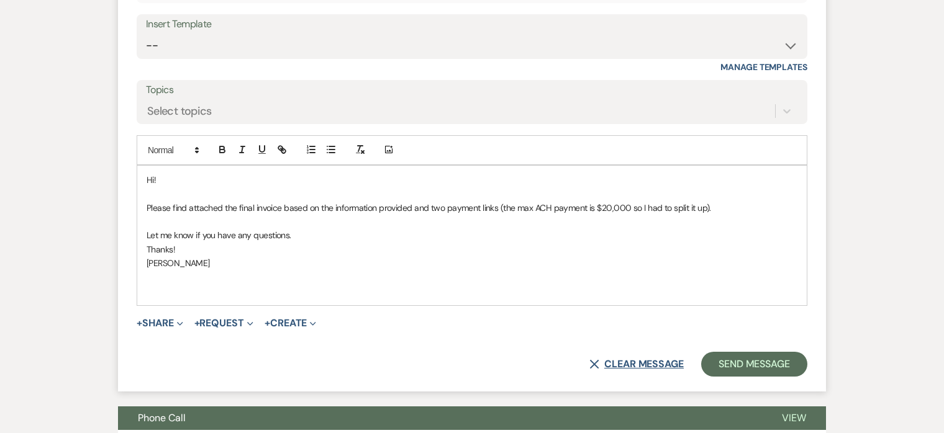
scroll to position [2566, 0]
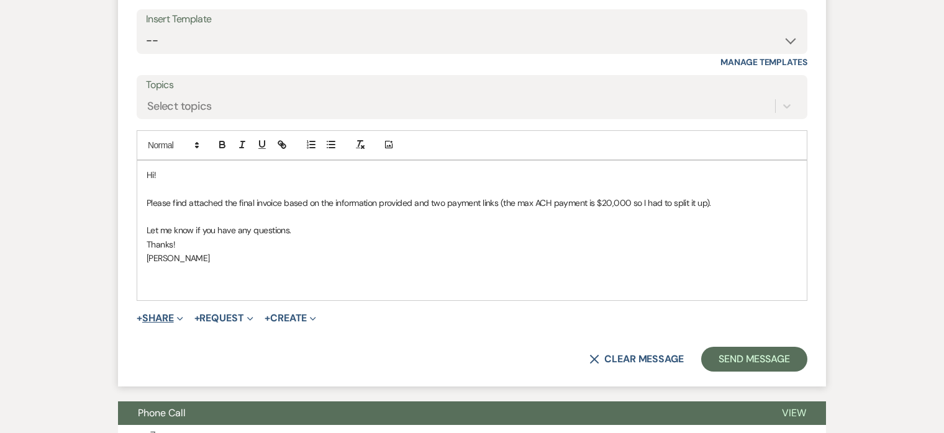
click at [169, 315] on button "+ Share Expand" at bounding box center [160, 319] width 47 height 10
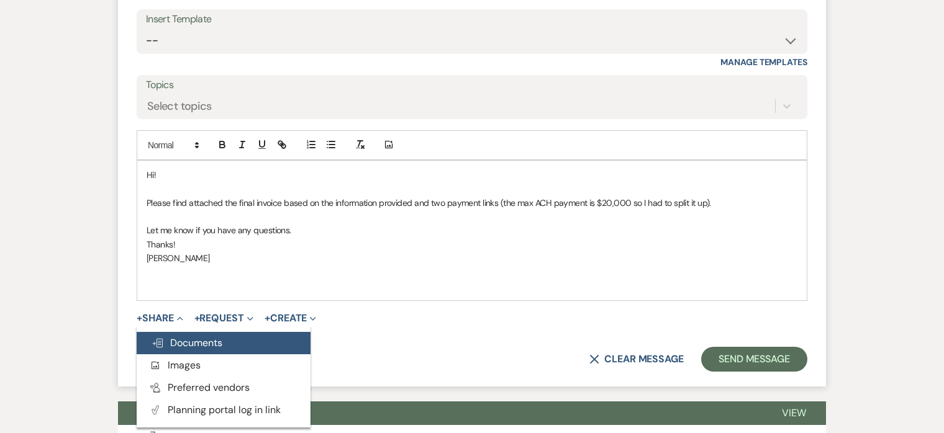
click at [185, 343] on span "Doc Upload Documents" at bounding box center [186, 342] width 71 height 13
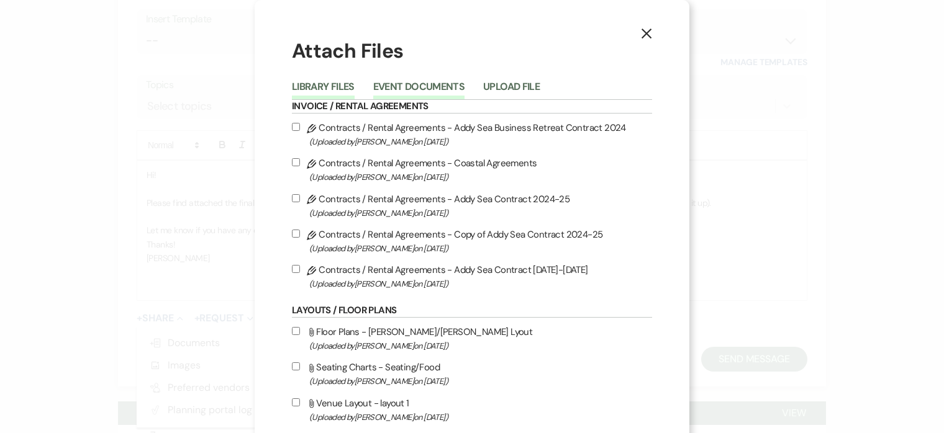
click at [401, 86] on button "Event Documents" at bounding box center [418, 90] width 91 height 17
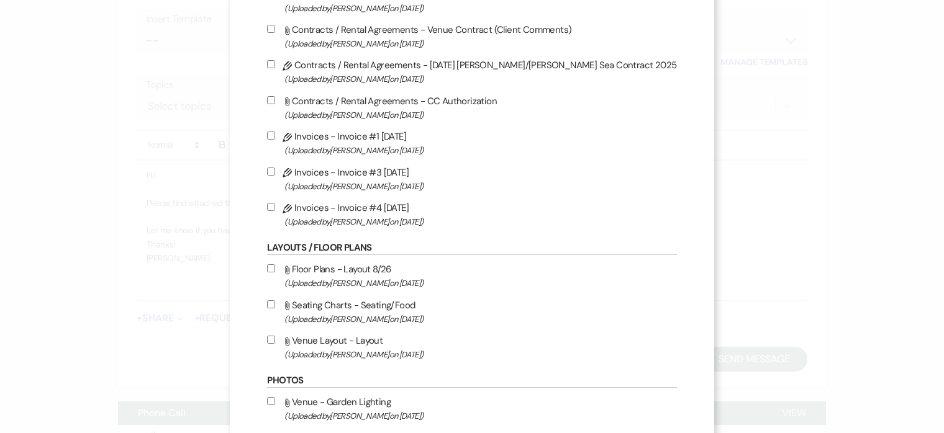
scroll to position [233, 0]
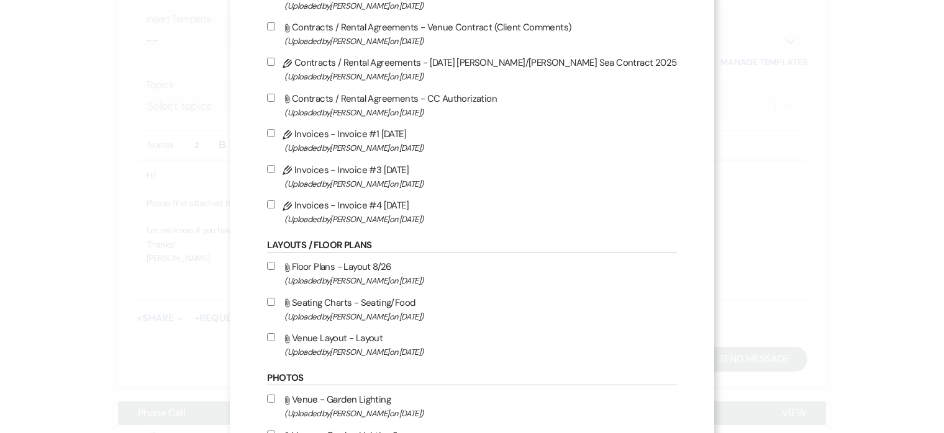
click at [275, 204] on input "Pencil Invoices - Invoice #4 9-10-2025 (Uploaded by Katie Duke on Sep 11th, 202…" at bounding box center [271, 205] width 8 height 8
checkbox input "true"
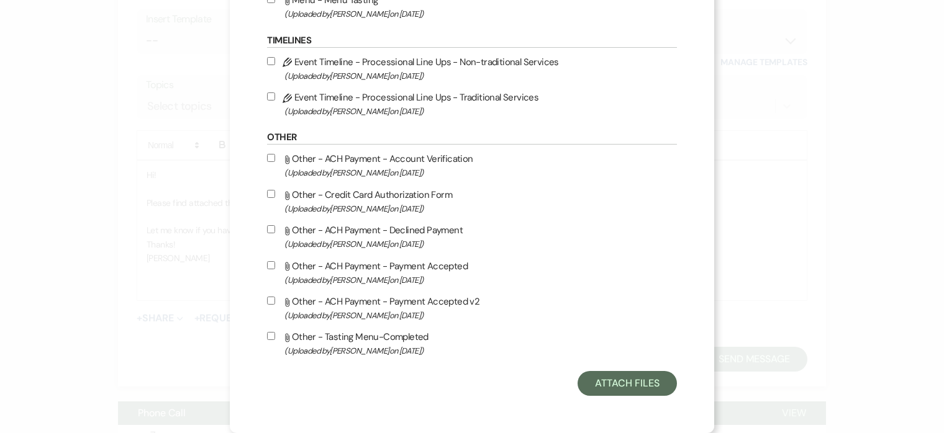
scroll to position [969, 0]
click at [604, 394] on button "Attach Files" at bounding box center [626, 383] width 99 height 25
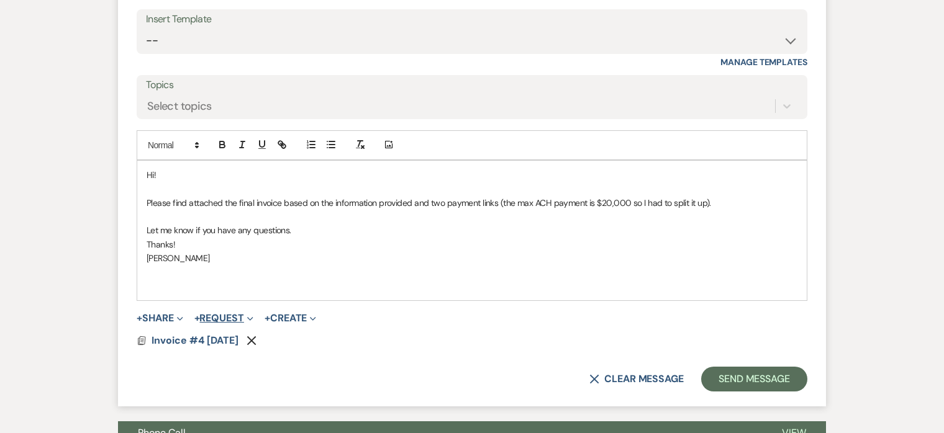
click at [229, 314] on button "+ Request Expand" at bounding box center [223, 319] width 59 height 10
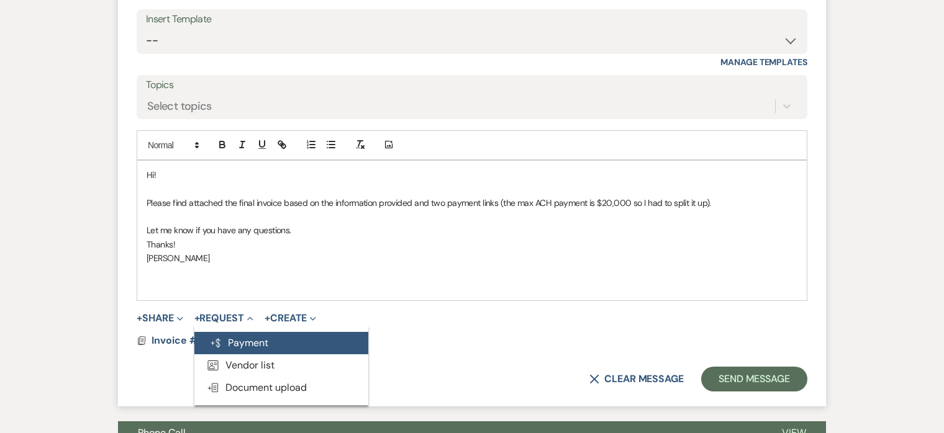
click at [243, 342] on button "Generate Payment Payment" at bounding box center [281, 343] width 174 height 22
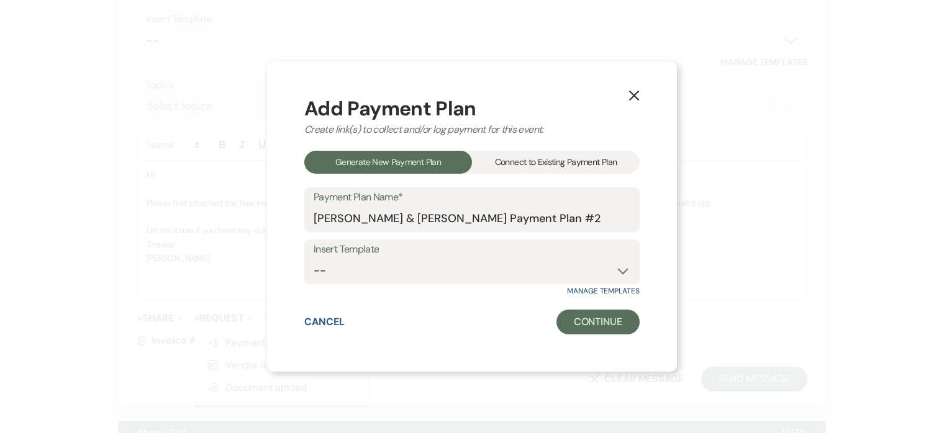
click at [535, 162] on div "Connect to Existing Payment Plan" at bounding box center [556, 162] width 168 height 23
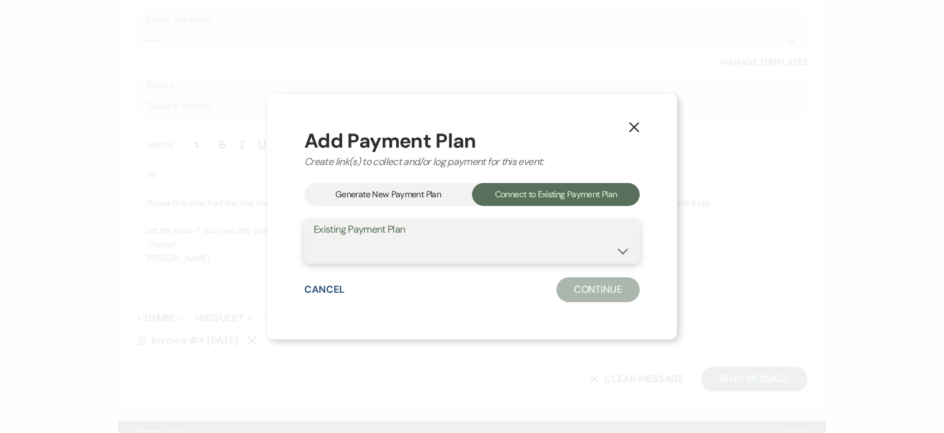
click at [499, 240] on select "Sam Nidenberg & Jordan Wills's Payment Plan #1" at bounding box center [472, 250] width 317 height 24
select select "14663"
click at [314, 238] on select "Sam Nidenberg & Jordan Wills's Payment Plan #1" at bounding box center [472, 250] width 317 height 24
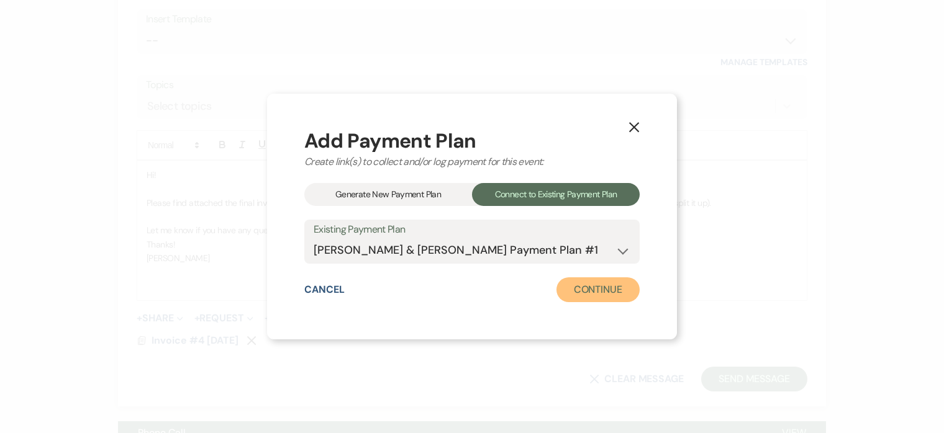
click at [590, 287] on button "Continue" at bounding box center [597, 290] width 83 height 25
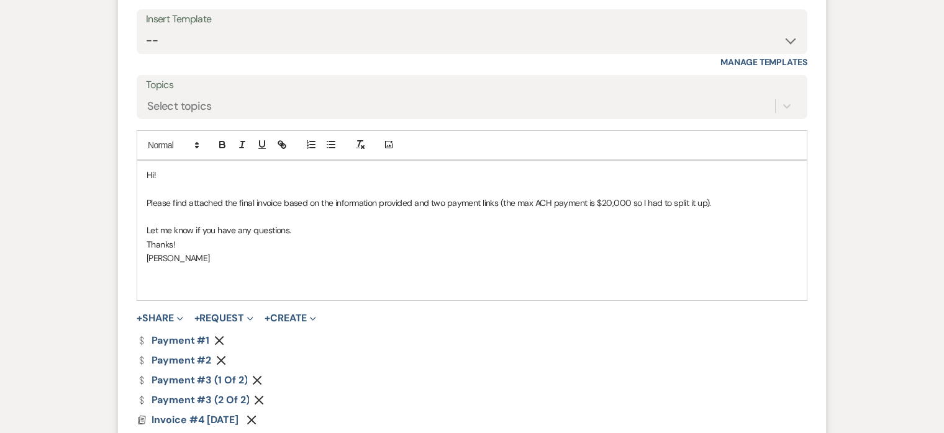
click at [214, 336] on icon "Remove" at bounding box center [219, 341] width 10 height 10
click at [217, 336] on icon "Remove" at bounding box center [221, 341] width 10 height 10
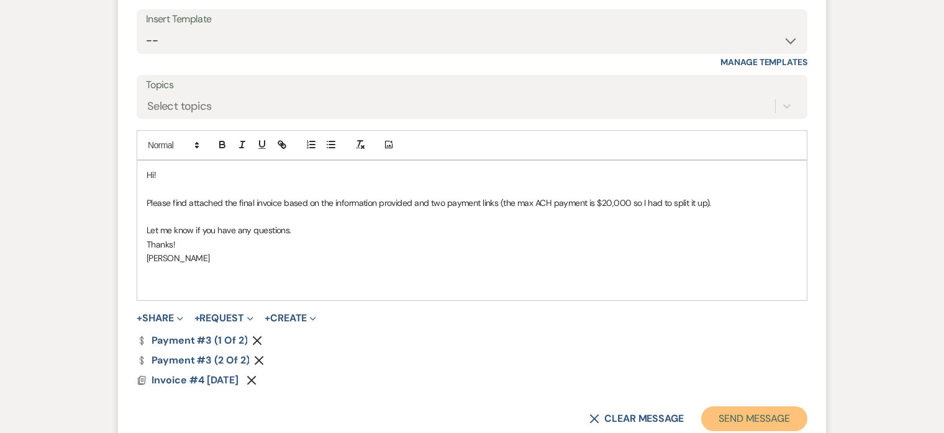
click at [741, 422] on button "Send Message" at bounding box center [754, 419] width 106 height 25
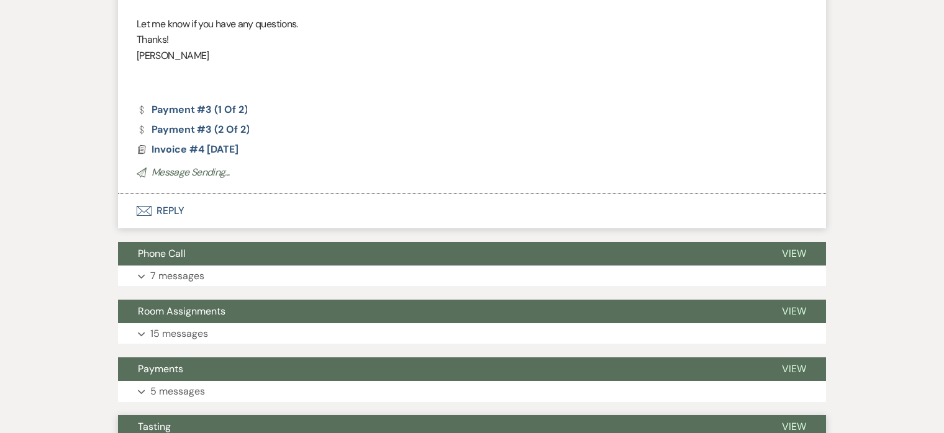
scroll to position [2851, 0]
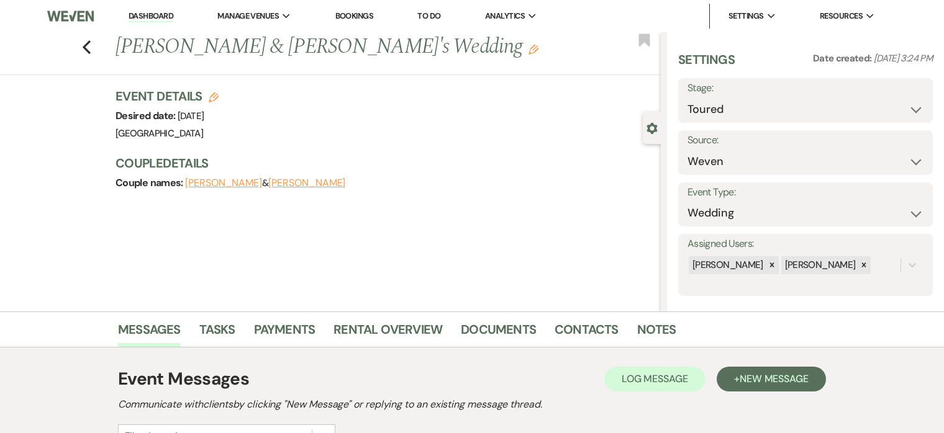
click at [212, 101] on use "button" at bounding box center [214, 98] width 10 height 10
select select "698"
select select "eventDateAnd"
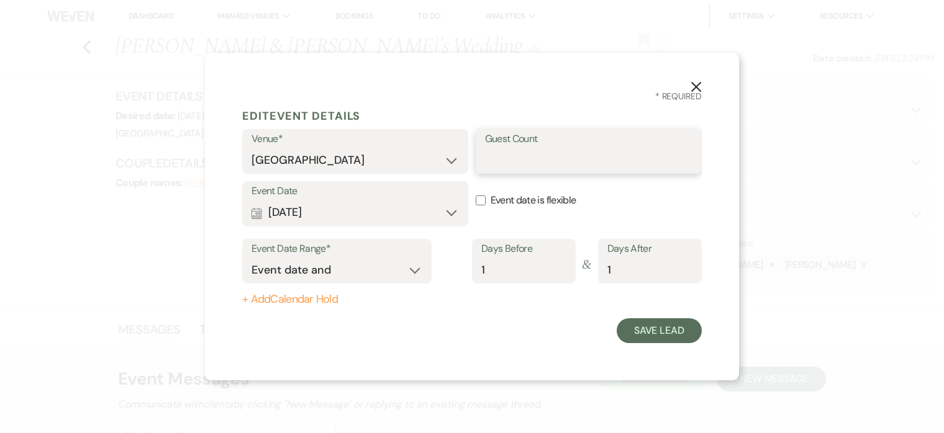
click at [511, 162] on input "Guest Count" at bounding box center [588, 160] width 207 height 24
type input "4"
type input "50"
click at [703, 204] on div "X * Required Edit Event Details Venue* Addy Sea Historic Oceanfront Inn Guest C…" at bounding box center [472, 217] width 534 height 328
click at [667, 335] on button "Save Lead" at bounding box center [658, 330] width 85 height 25
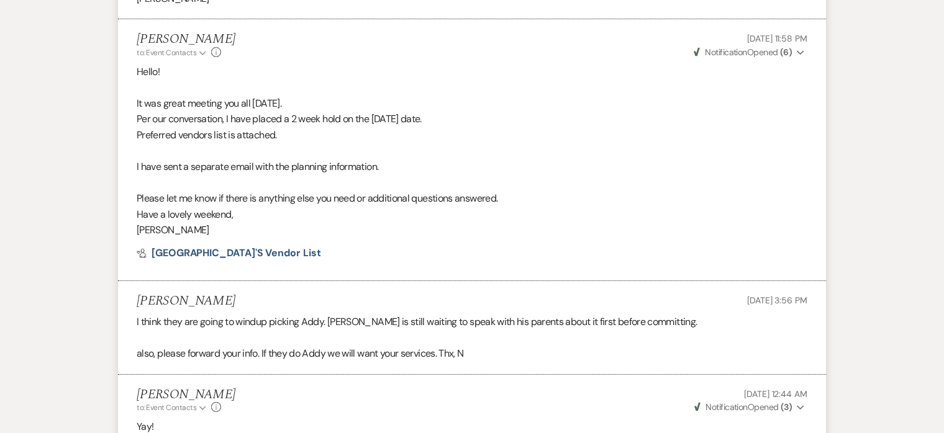
scroll to position [4197, 0]
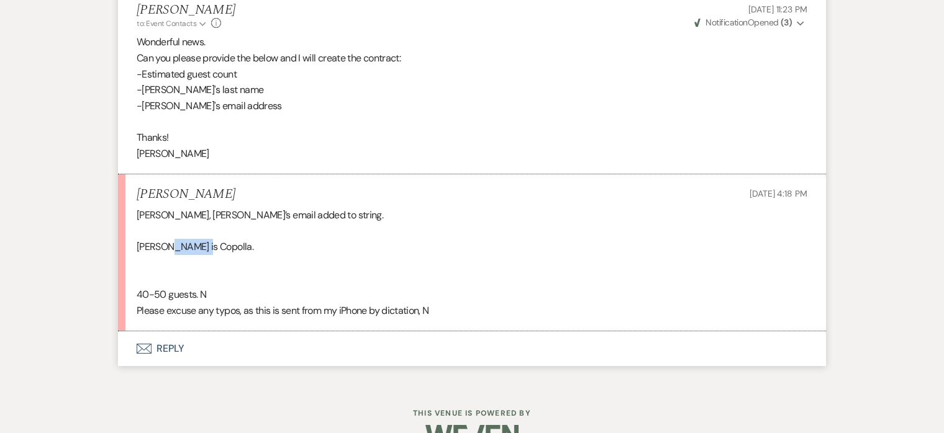
drag, startPoint x: 198, startPoint y: 215, endPoint x: 166, endPoint y: 210, distance: 32.6
click at [166, 210] on div "Katie, Sarah’s email added to string. Tony is Copolla. 40-50 guests. N Please e…" at bounding box center [472, 262] width 670 height 111
click at [169, 213] on div "Katie, Sarah’s email added to string. Tony is Copolla. 40-50 guests. N Please e…" at bounding box center [472, 262] width 670 height 111
drag, startPoint x: 168, startPoint y: 213, endPoint x: 199, endPoint y: 213, distance: 31.0
click at [199, 213] on div "Katie, Sarah’s email added to string. Tony is Copolla. 40-50 guests. N Please e…" at bounding box center [472, 262] width 670 height 111
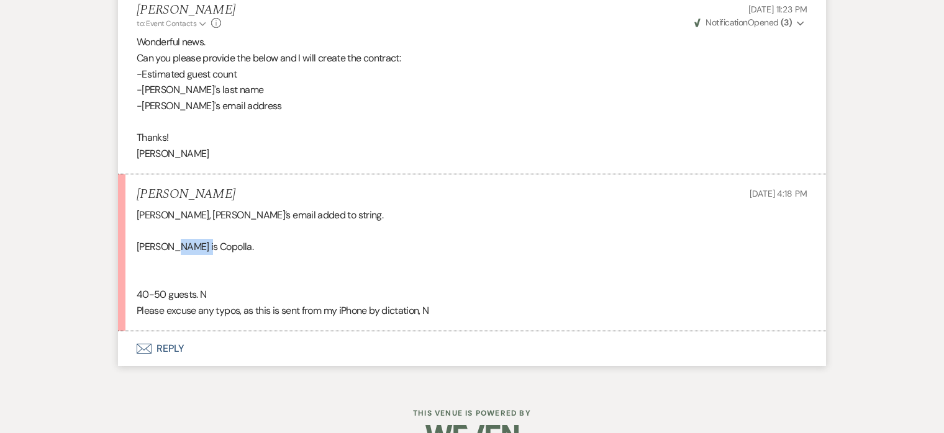
copy div "Copolla"
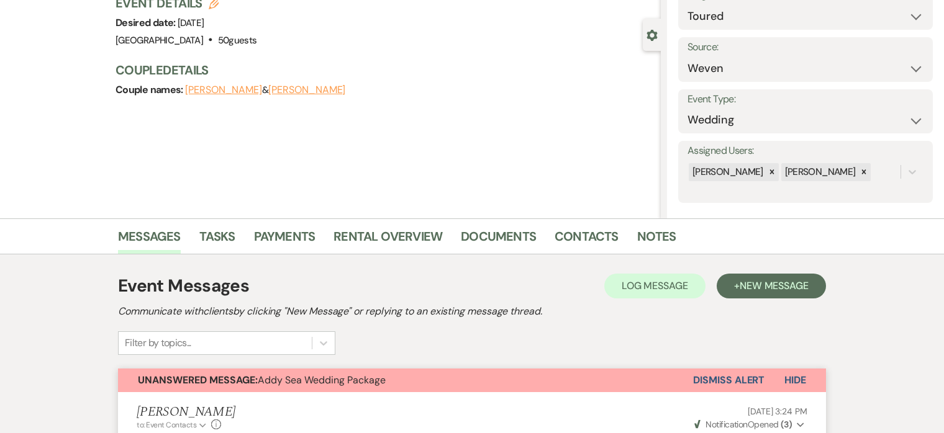
scroll to position [89, 0]
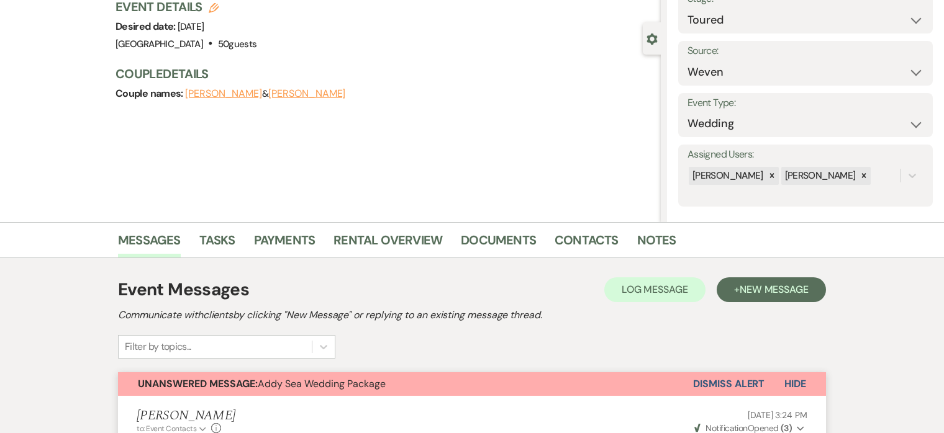
click at [268, 95] on button "Tony" at bounding box center [306, 94] width 77 height 10
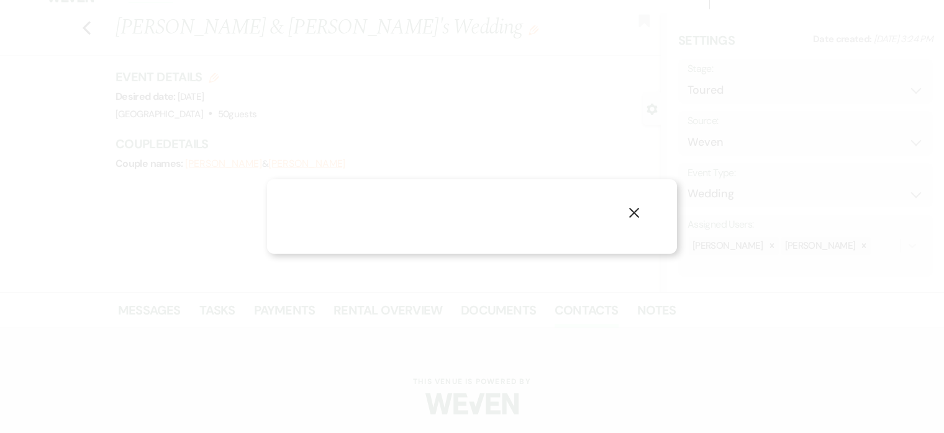
scroll to position [19, 0]
select select "1"
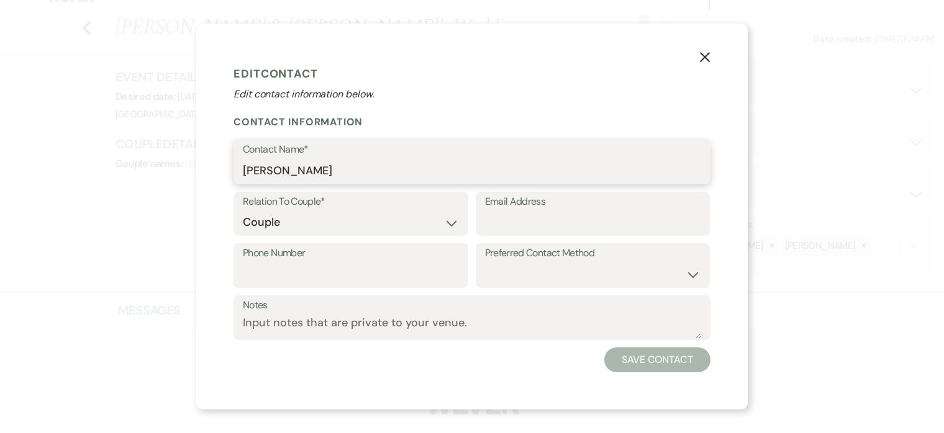
click at [413, 168] on input "Tony" at bounding box center [472, 171] width 458 height 24
paste input "Copolla"
type input "Tony Copolla"
click at [678, 361] on button "Save Contact" at bounding box center [657, 360] width 106 height 25
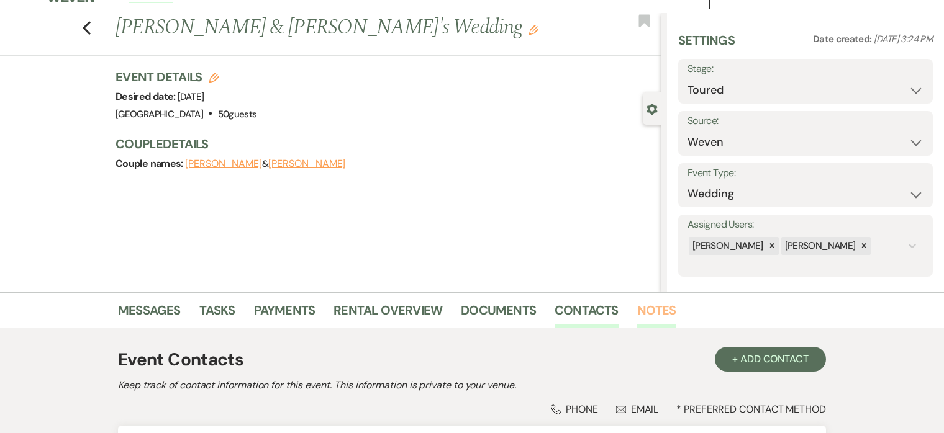
click at [653, 305] on link "Notes" at bounding box center [656, 313] width 39 height 27
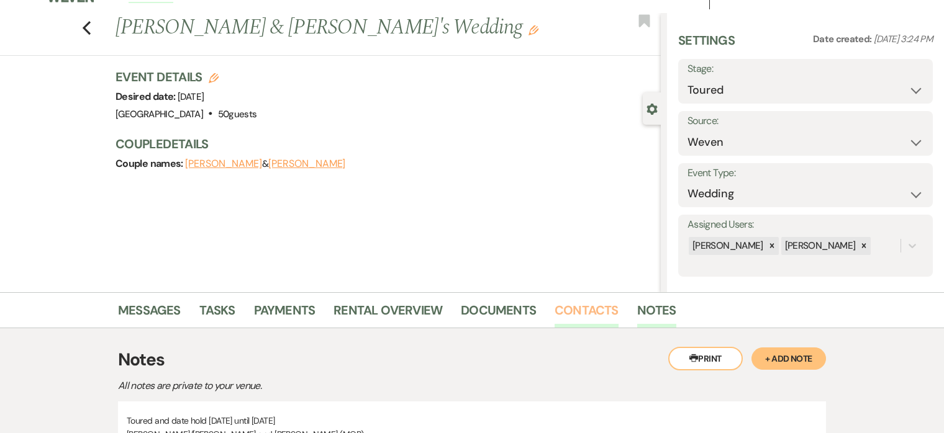
click at [589, 307] on link "Contacts" at bounding box center [586, 313] width 64 height 27
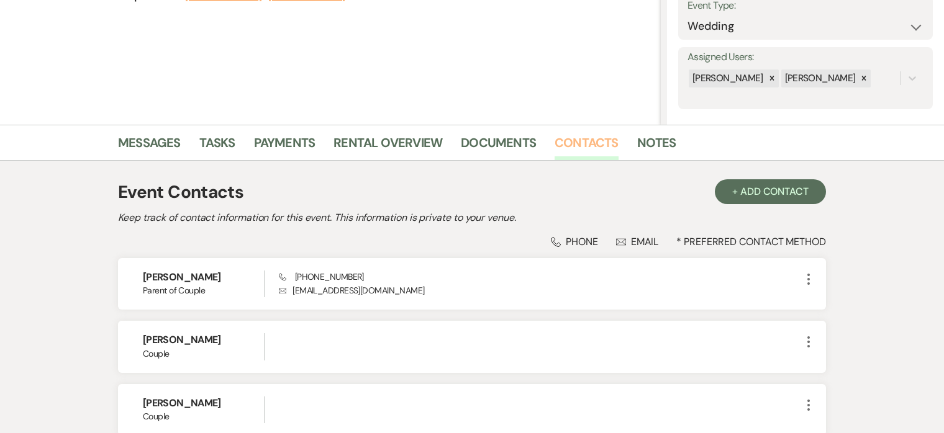
scroll to position [183, 0]
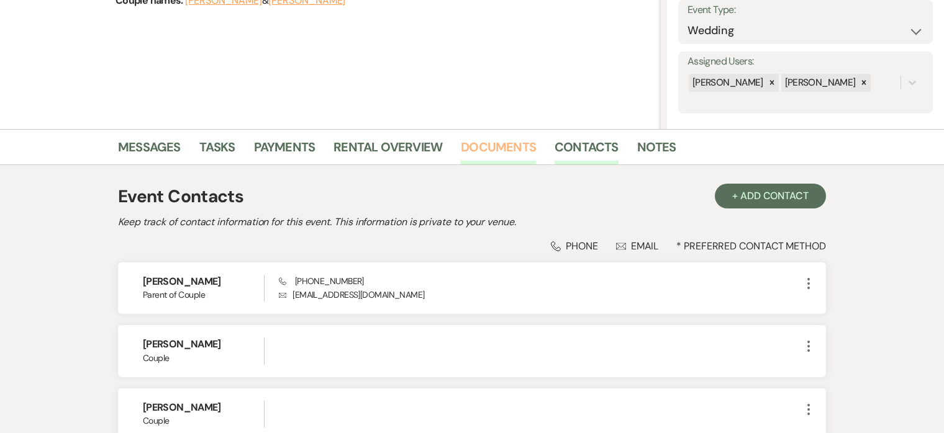
click at [485, 138] on link "Documents" at bounding box center [498, 150] width 75 height 27
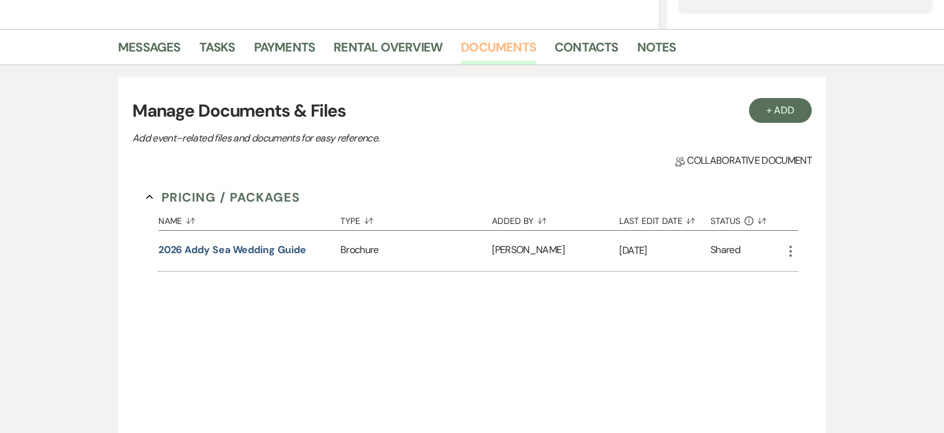
scroll to position [385, 0]
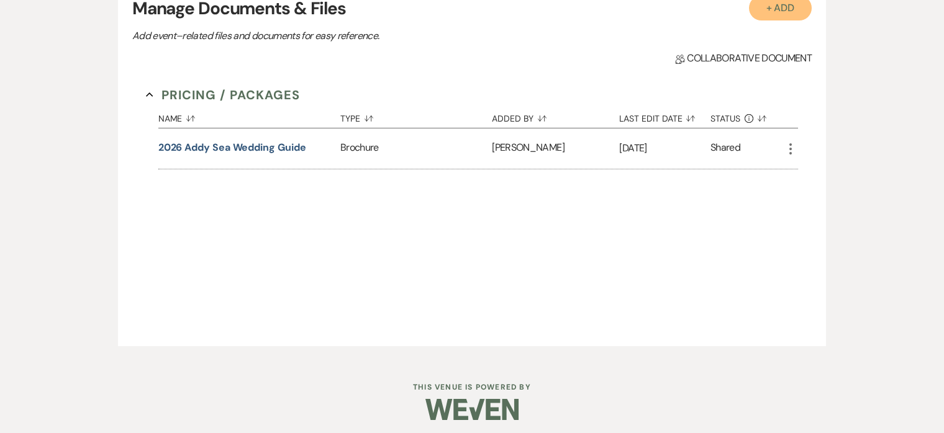
click at [791, 10] on button "+ Add" at bounding box center [780, 8] width 63 height 25
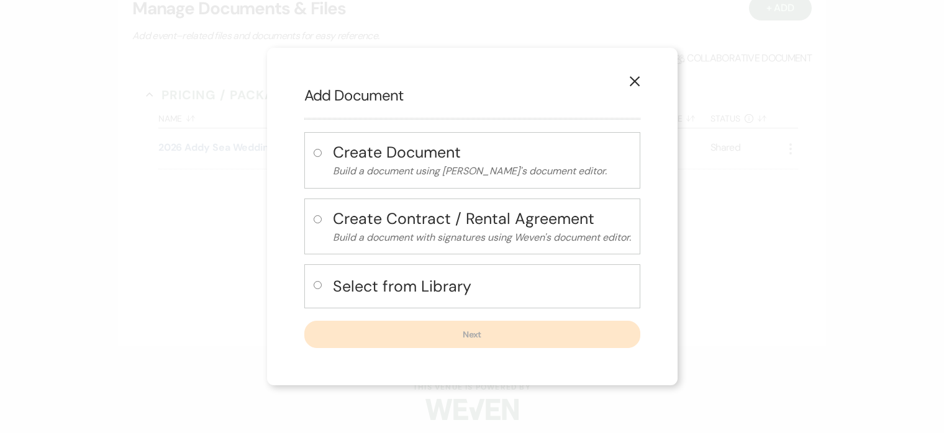
click at [377, 284] on h4 "Select from Library" at bounding box center [482, 287] width 298 height 22
radio input "true"
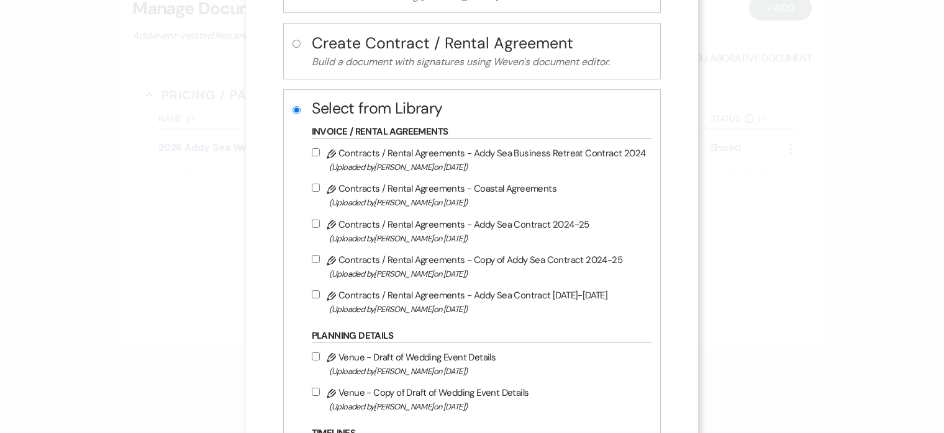
scroll to position [139, 0]
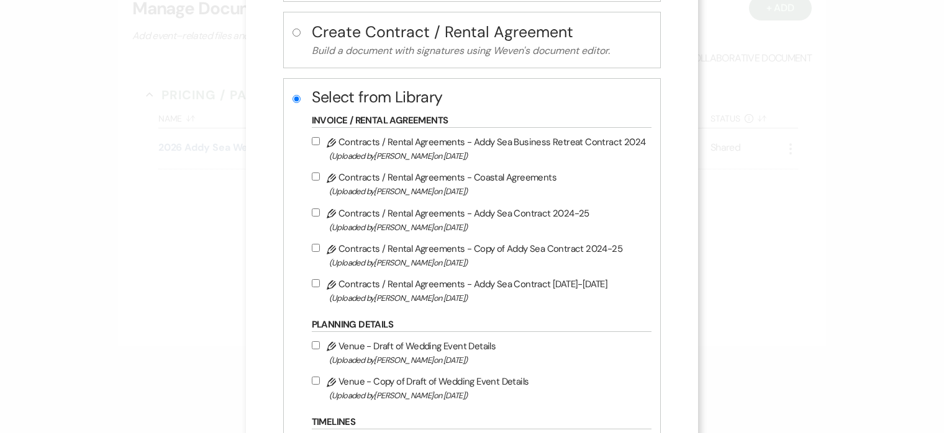
click at [319, 286] on input "Pencil Contracts / Rental Agreements - Addy Sea Contract 2025-2026 (Uploaded by…" at bounding box center [316, 283] width 8 height 8
checkbox input "true"
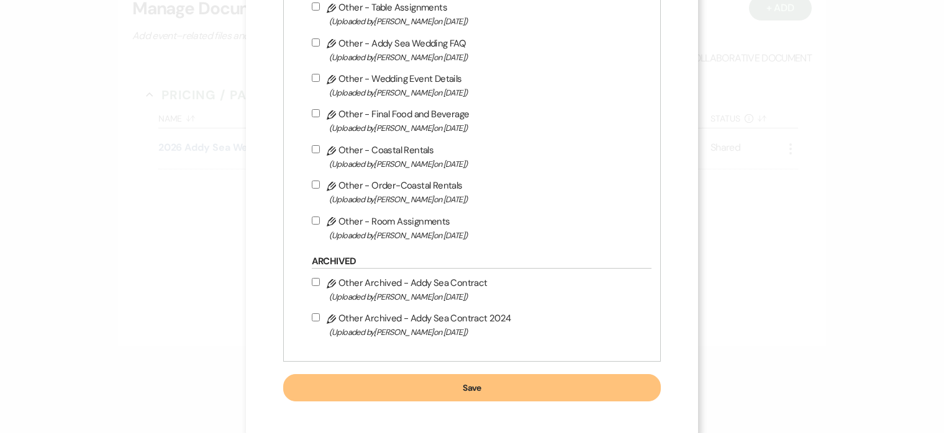
scroll to position [684, 0]
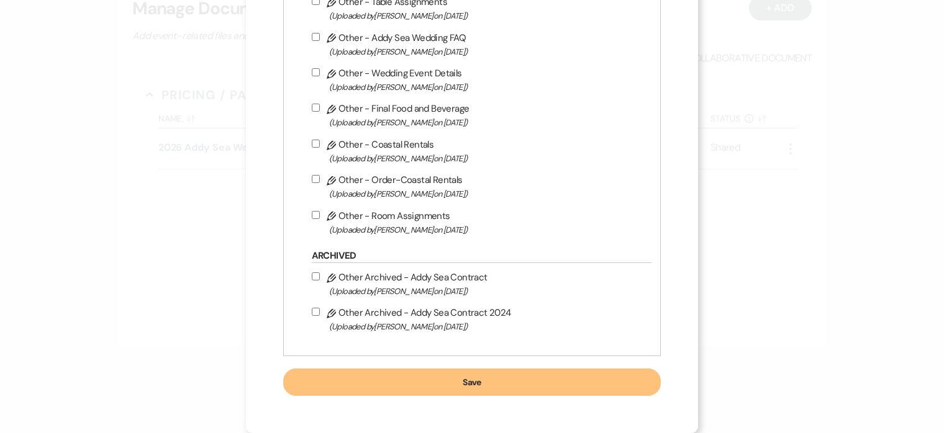
click at [466, 382] on button "Save" at bounding box center [472, 382] width 378 height 27
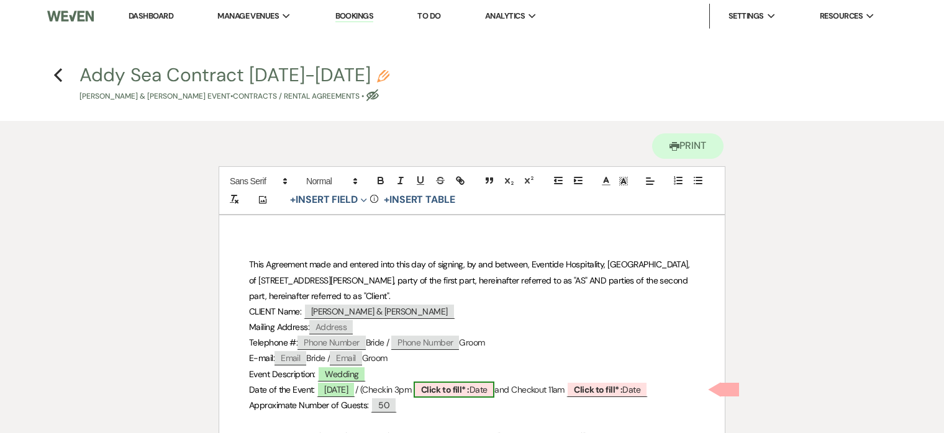
click at [495, 389] on span "Click to fill* : Date" at bounding box center [453, 390] width 81 height 16
select select "owner"
select select "Date"
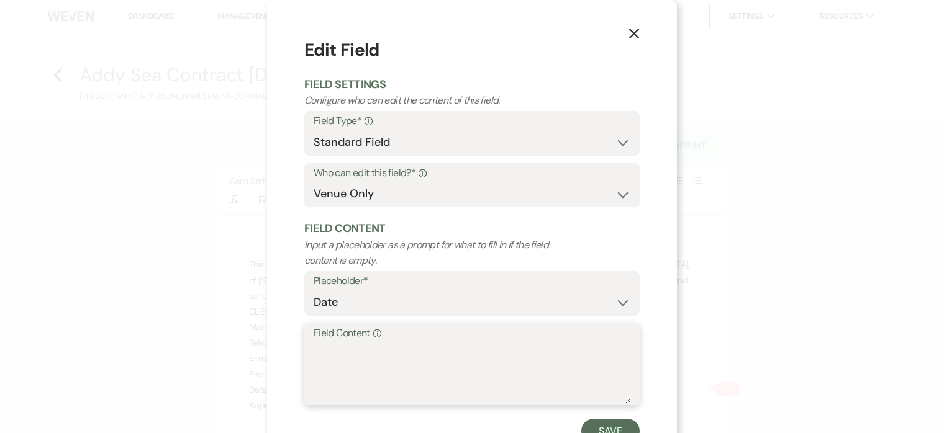
click at [505, 366] on textarea "Field Content Info" at bounding box center [472, 373] width 317 height 62
type textarea "5/29/2026"
click at [613, 425] on button "Save" at bounding box center [610, 431] width 58 height 25
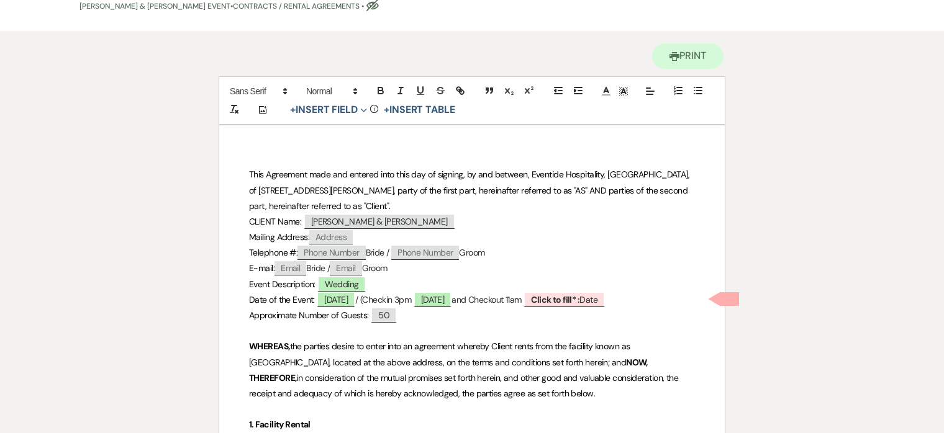
scroll to position [109, 0]
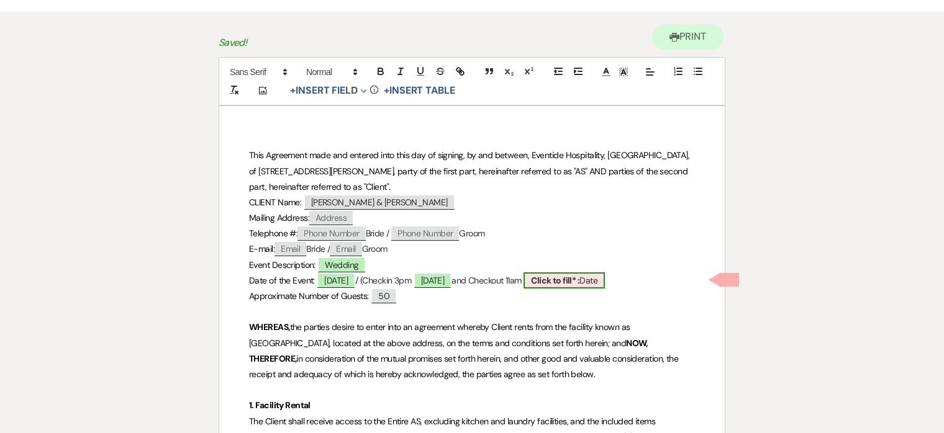
click at [579, 282] on b "Click to fill* :" at bounding box center [555, 280] width 48 height 11
select select "owner"
select select "Date"
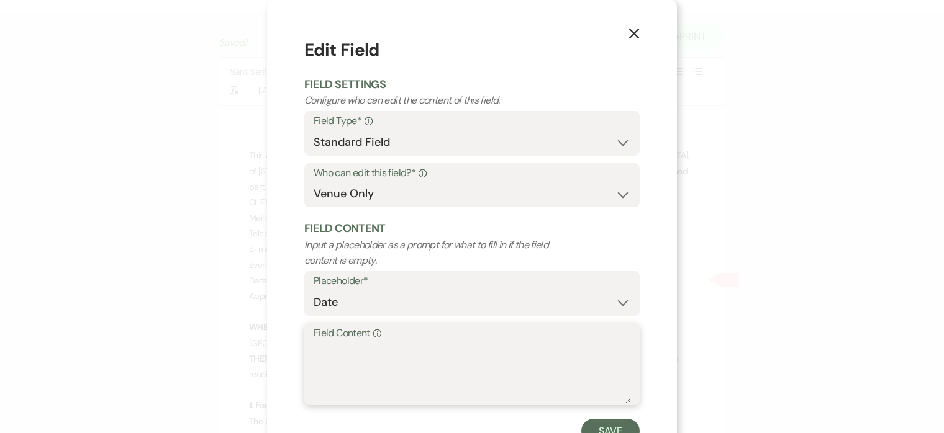
click at [436, 367] on textarea "Field Content Info" at bounding box center [472, 373] width 317 height 62
type textarea "5/31/2026"
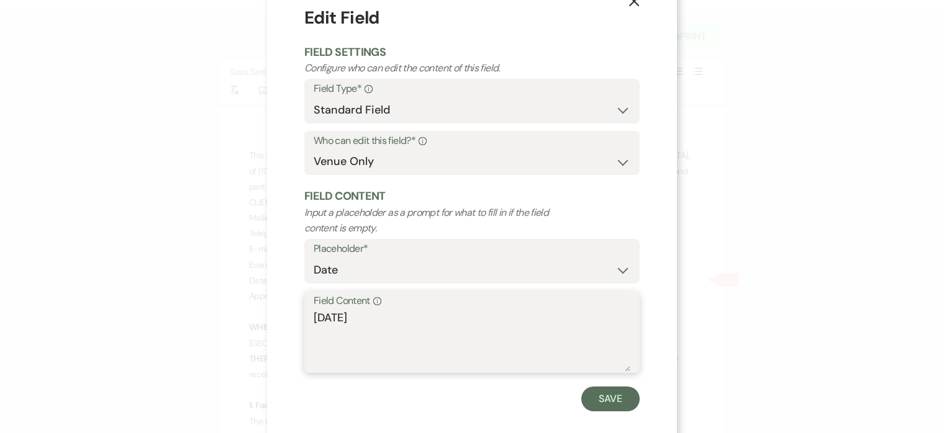
scroll to position [48, 0]
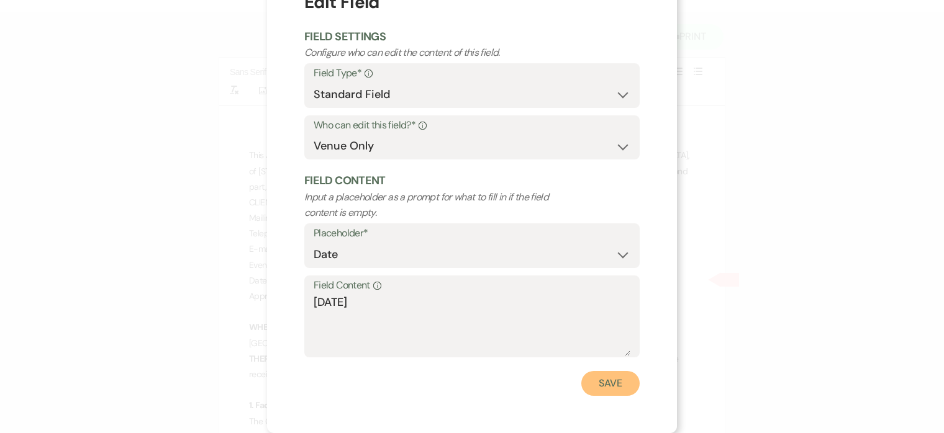
click at [613, 374] on button "Save" at bounding box center [610, 383] width 58 height 25
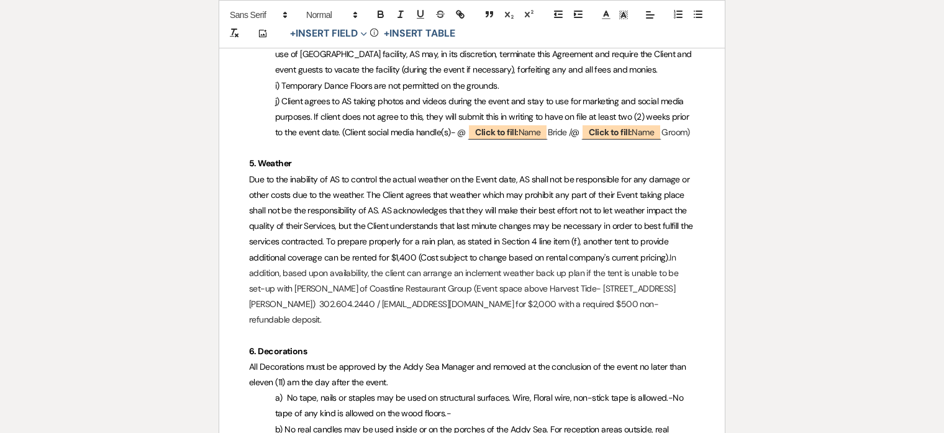
scroll to position [1424, 0]
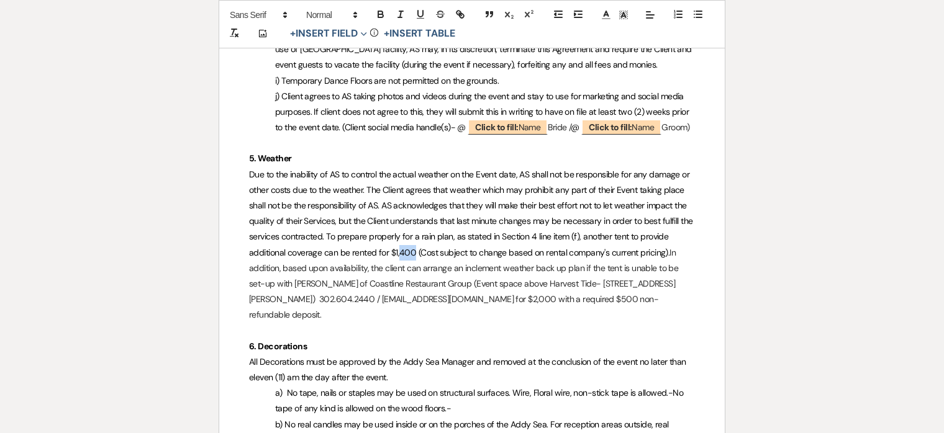
drag, startPoint x: 412, startPoint y: 268, endPoint x: 400, endPoint y: 268, distance: 12.4
click at [400, 258] on span "Due to the inability of AS to control the actual weather on the Event date, AS …" at bounding box center [472, 213] width 446 height 89
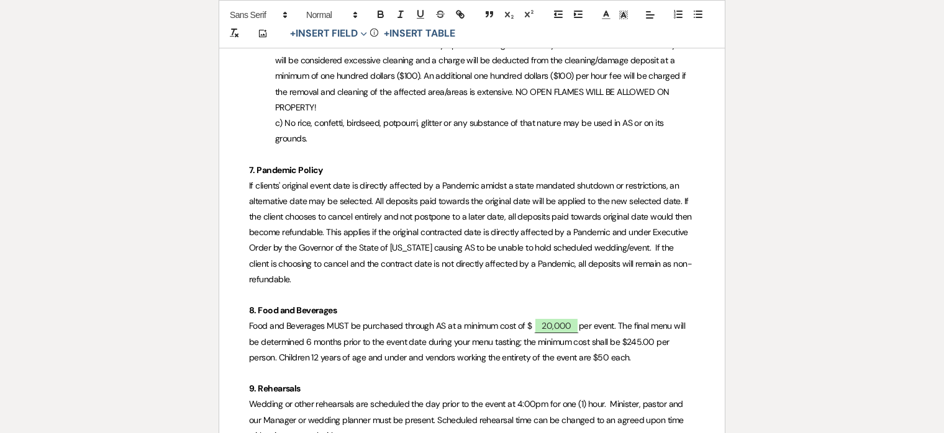
scroll to position [1840, 0]
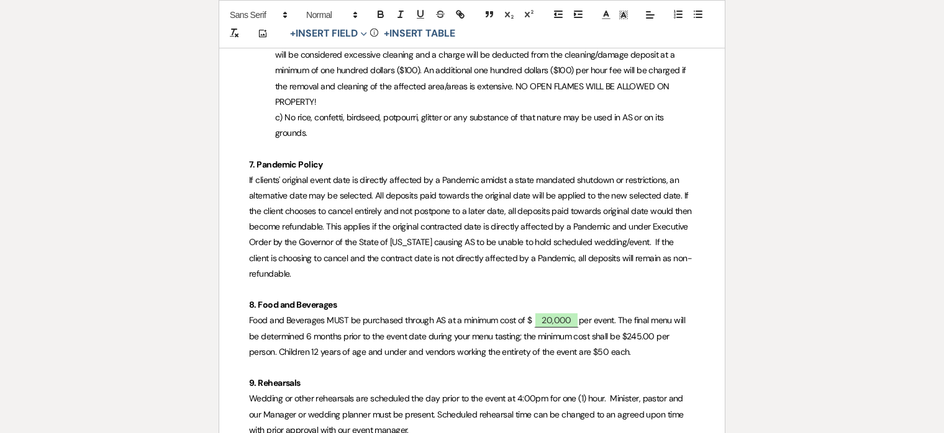
click at [642, 347] on span "per event. The final menu will be determined 6 months prior to the event date d…" at bounding box center [468, 336] width 438 height 42
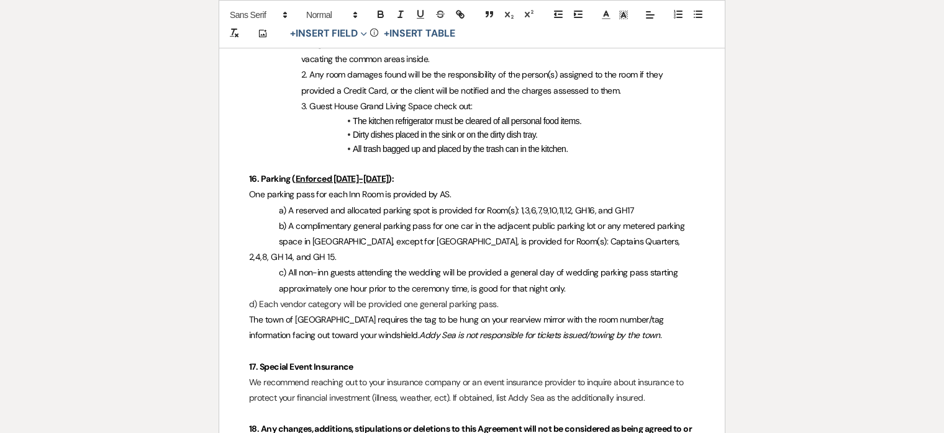
scroll to position [3171, 0]
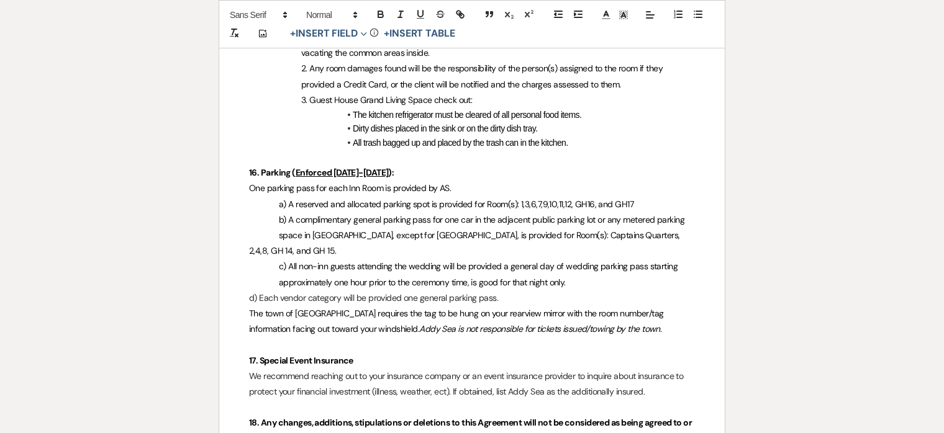
drag, startPoint x: 524, startPoint y: 298, endPoint x: 278, endPoint y: 299, distance: 246.5
click at [278, 299] on p "d) Each vendor category will be provided one general parking pass." at bounding box center [472, 299] width 446 height 16
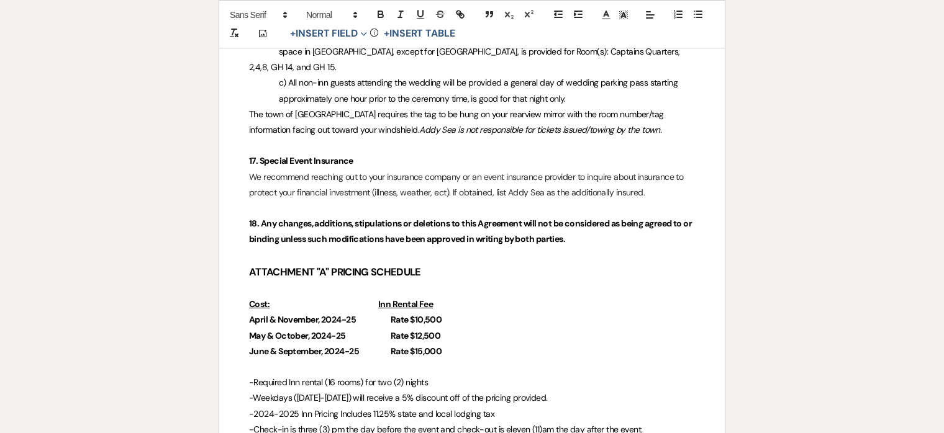
scroll to position [3369, 0]
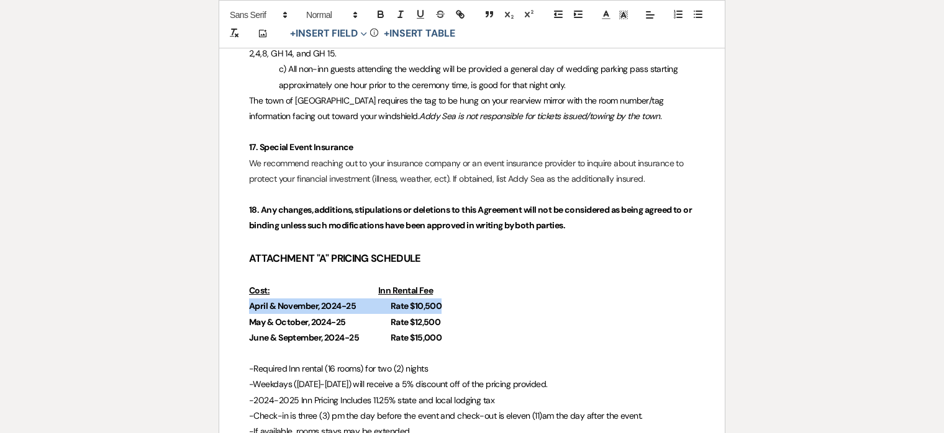
drag, startPoint x: 252, startPoint y: 305, endPoint x: 463, endPoint y: 304, distance: 211.1
click at [463, 304] on p "April & November, 2024-25 Rate $10,500" at bounding box center [472, 307] width 446 height 16
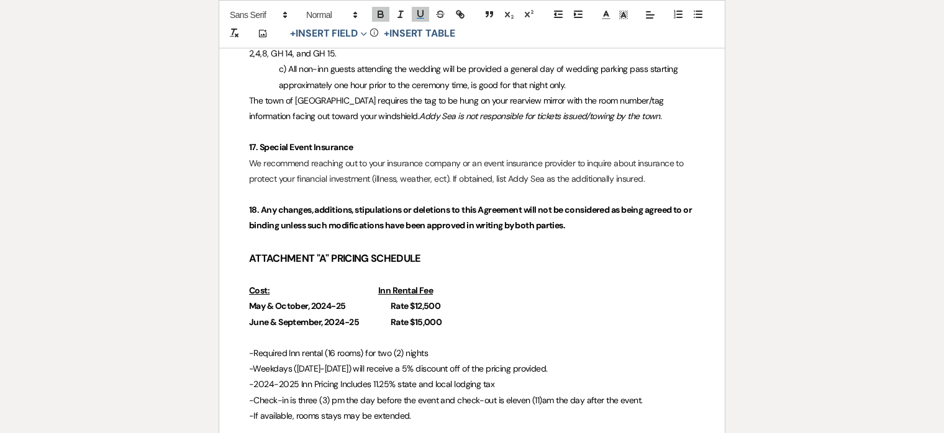
drag, startPoint x: 309, startPoint y: 304, endPoint x: 368, endPoint y: 304, distance: 59.0
click at [368, 304] on p "May & October, 2024-25 Rate $12,500" at bounding box center [472, 307] width 446 height 16
drag, startPoint x: 349, startPoint y: 308, endPoint x: 328, endPoint y: 304, distance: 21.4
click at [328, 304] on p "May & October, 2024-25 Rate $12,500" at bounding box center [472, 307] width 446 height 16
drag, startPoint x: 359, startPoint y: 323, endPoint x: 341, endPoint y: 322, distance: 18.1
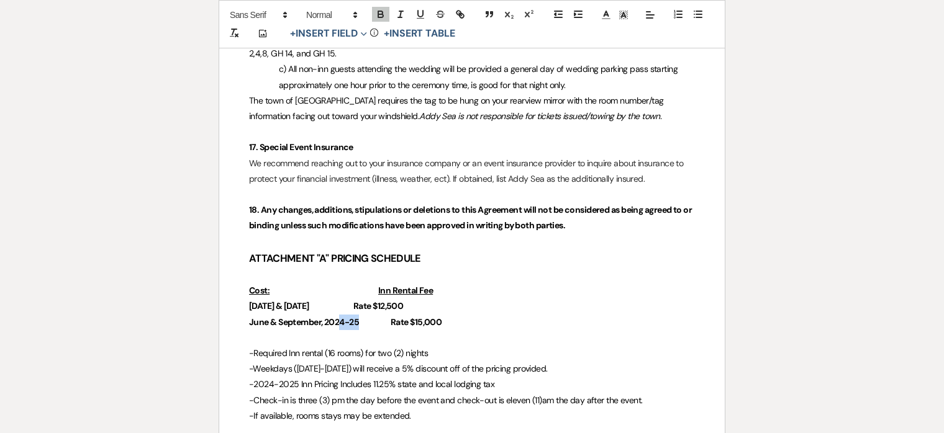
click at [341, 322] on strong "June & September, 2024-25" at bounding box center [304, 322] width 110 height 11
click at [353, 309] on strong at bounding box center [331, 305] width 44 height 11
drag, startPoint x: 445, startPoint y: 316, endPoint x: 248, endPoint y: 320, distance: 196.2
click at [249, 320] on p "June & September, 2026 Rate $15,000" at bounding box center [472, 323] width 446 height 16
click at [418, 308] on strong "Rate $12,500" at bounding box center [393, 305] width 50 height 11
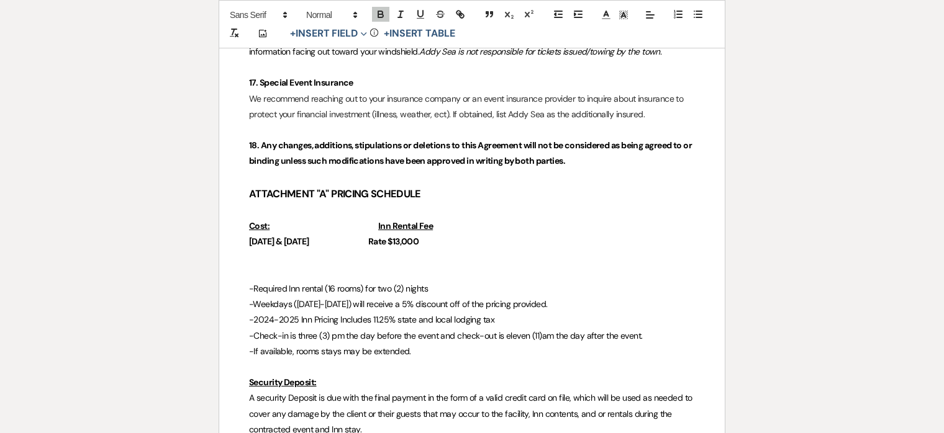
scroll to position [3437, 0]
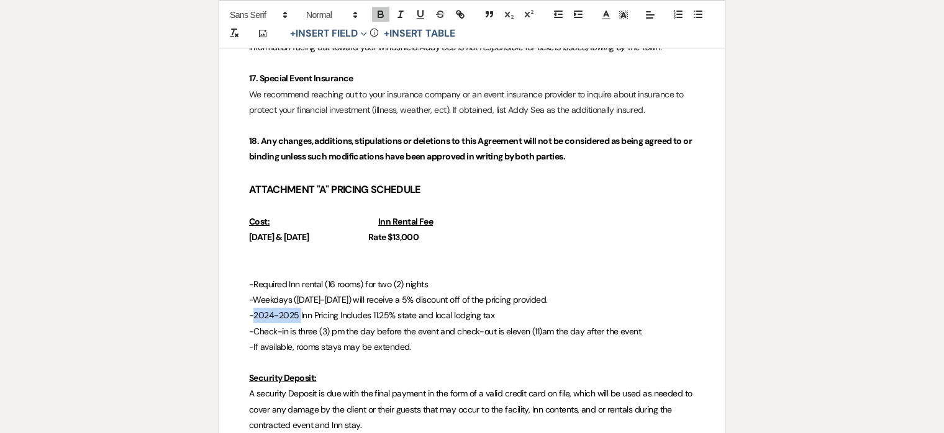
drag, startPoint x: 298, startPoint y: 313, endPoint x: 253, endPoint y: 314, distance: 44.7
click at [253, 314] on span "-2024-2025 Inn Pricing Includes 11.25% state and local lodging tax" at bounding box center [371, 315] width 245 height 11
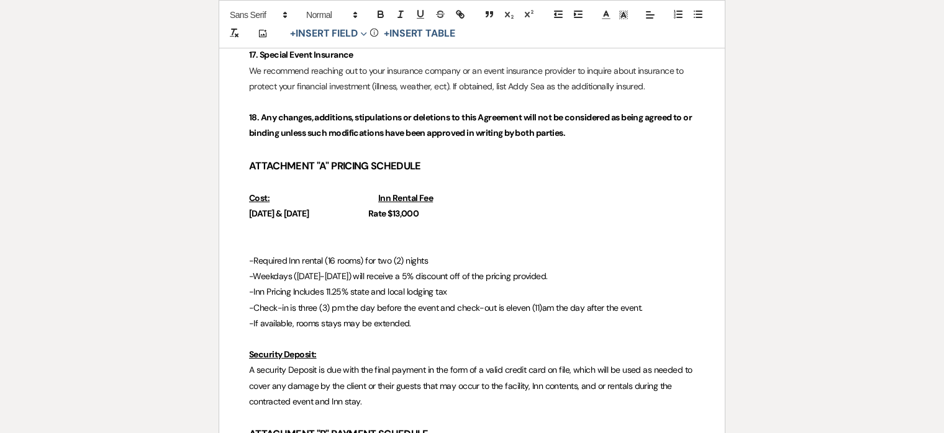
click at [254, 227] on p at bounding box center [472, 230] width 446 height 16
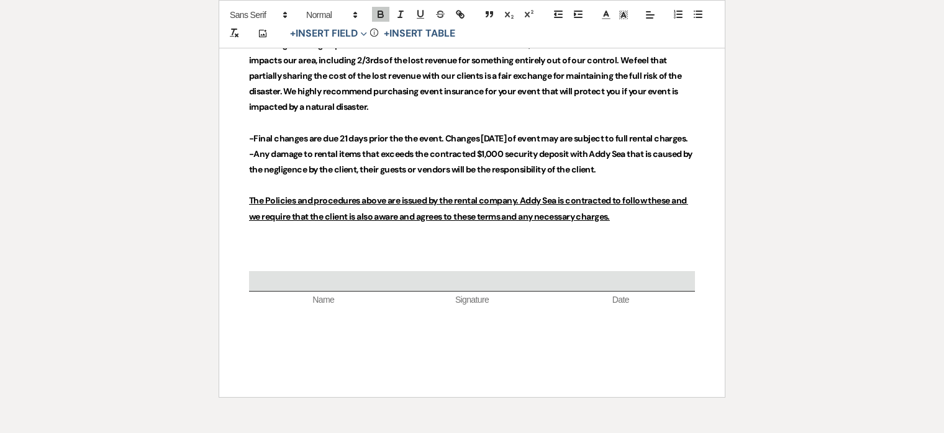
scroll to position [5309, 0]
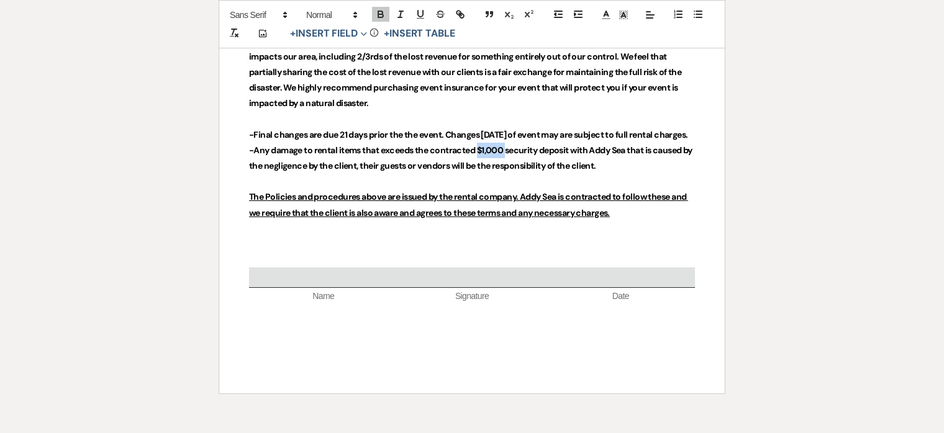
drag, startPoint x: 479, startPoint y: 180, endPoint x: 506, endPoint y: 178, distance: 26.8
click at [506, 171] on strong "-Any damage to rental items that exceeds the contracted $1,000 security deposit…" at bounding box center [471, 158] width 445 height 27
drag, startPoint x: 363, startPoint y: 180, endPoint x: 428, endPoint y: 181, distance: 65.2
click at [428, 171] on strong "-Any damage to rental items that exceeds the contracted security deposit with A…" at bounding box center [464, 158] width 431 height 27
click at [561, 171] on strong "-Any damage to rental items will be charged to the contracted security deposit …" at bounding box center [466, 158] width 435 height 27
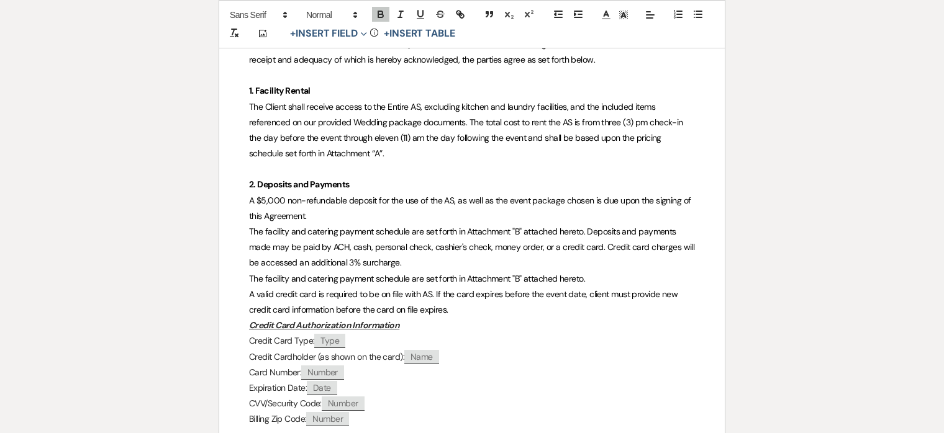
scroll to position [0, 0]
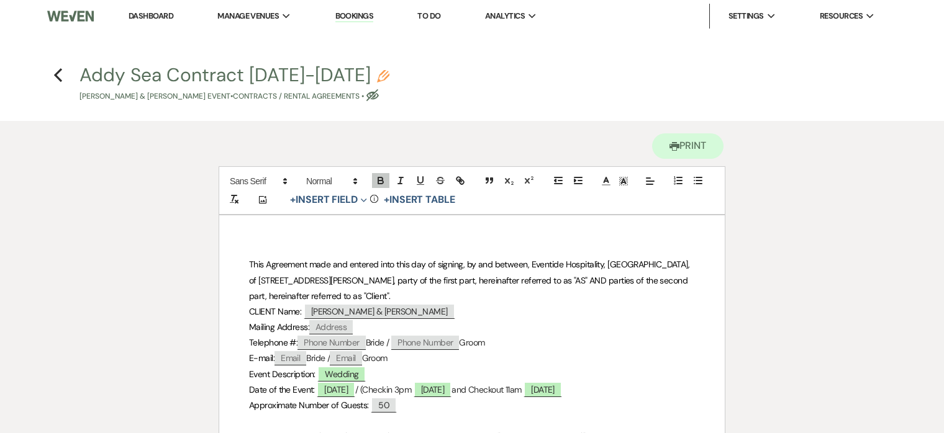
click at [377, 74] on icon "Pencil" at bounding box center [383, 76] width 12 height 12
select select "10"
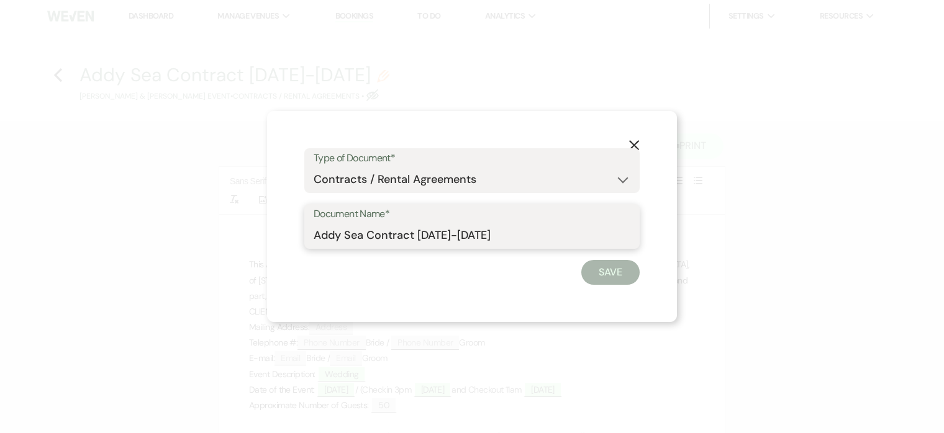
click at [315, 232] on input "Addy Sea Contract 2025-2026" at bounding box center [472, 235] width 317 height 24
drag, startPoint x: 541, startPoint y: 233, endPoint x: 505, endPoint y: 235, distance: 35.4
click at [506, 236] on input "Goodiel/Copolla Addy Sea Contract 2025-2026" at bounding box center [472, 235] width 317 height 24
type input "Goodiel/Copolla Addy Sea Contract 2026"
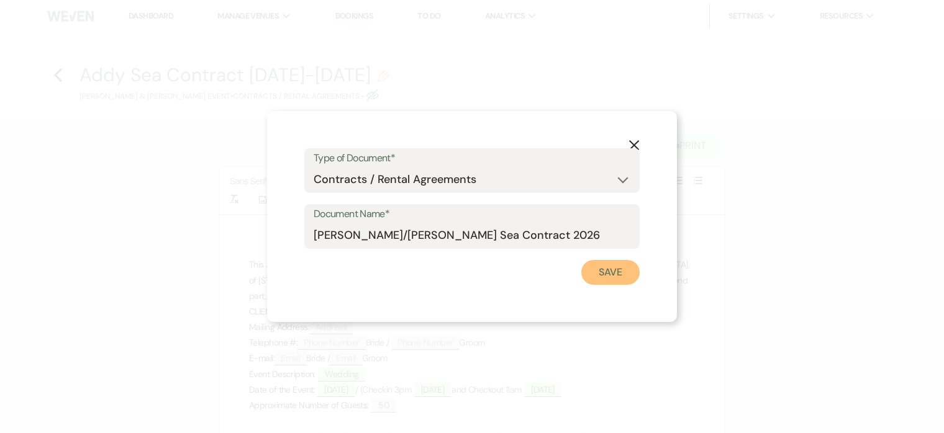
click at [625, 268] on button "Save" at bounding box center [610, 272] width 58 height 25
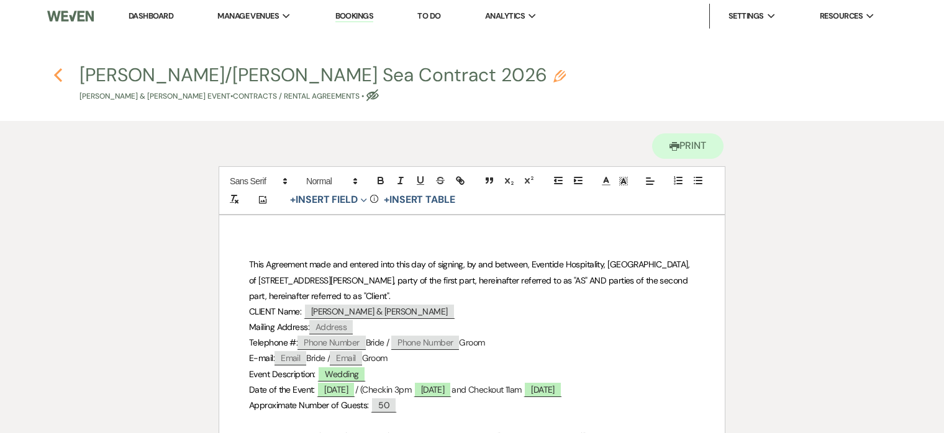
click at [59, 72] on use "button" at bounding box center [58, 75] width 8 height 14
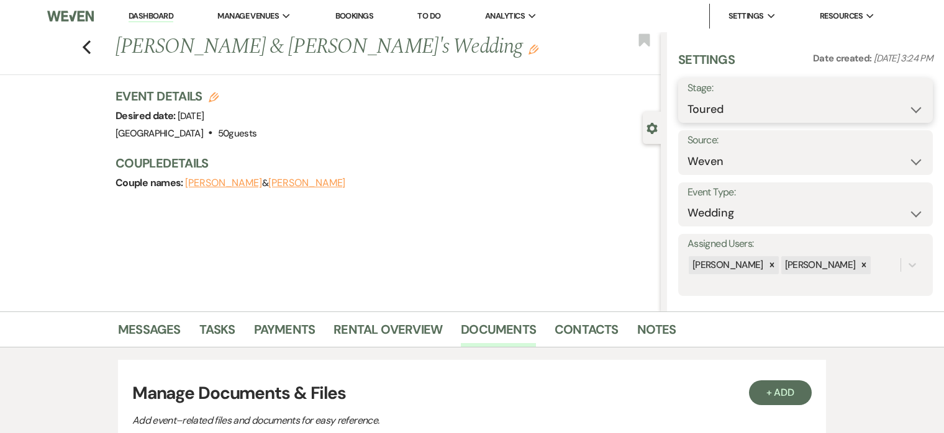
click at [738, 107] on select "Inquiry Follow Up Tour Requested Tour Confirmed Toured Proposal Sent Booked Lost" at bounding box center [805, 109] width 236 height 24
select select "7"
click at [687, 97] on select "Inquiry Follow Up Tour Requested Tour Confirmed Toured Proposal Sent Booked Lost" at bounding box center [805, 109] width 236 height 24
click at [903, 95] on button "Save" at bounding box center [906, 100] width 53 height 25
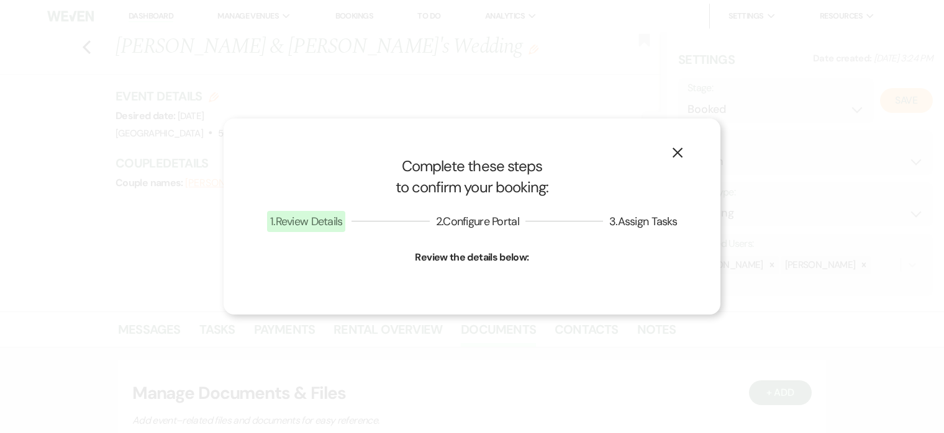
select select "1"
select select "698"
select select "eventDateAnd"
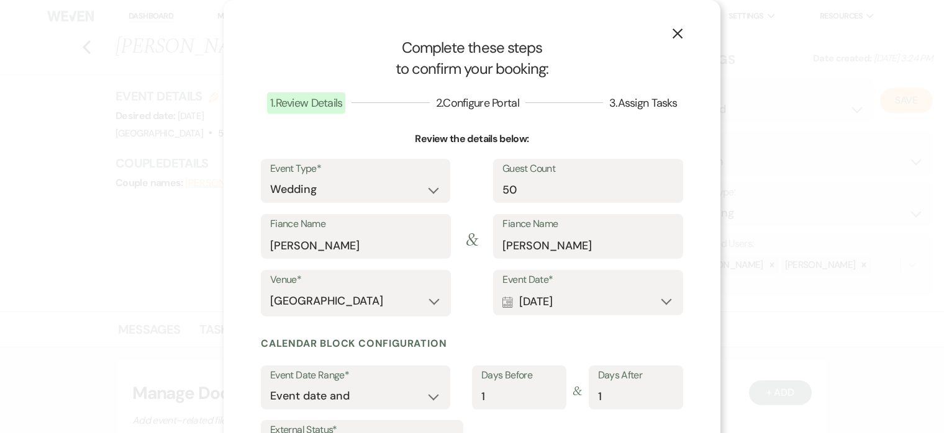
scroll to position [114, 0]
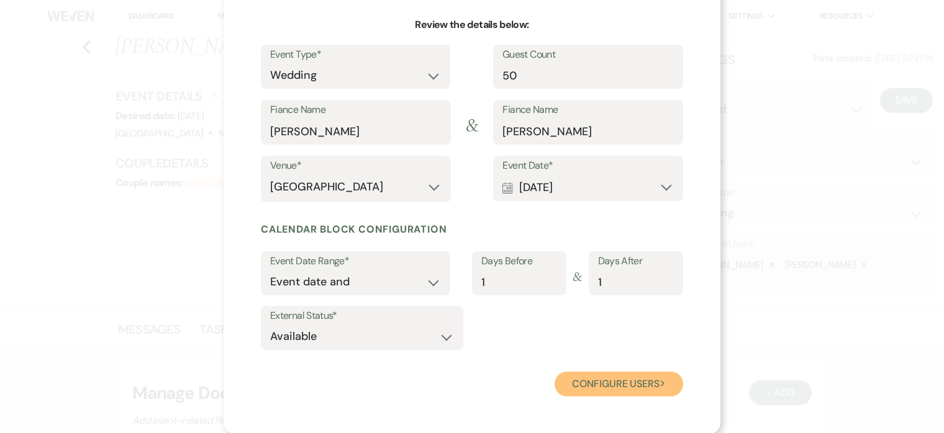
click at [652, 382] on button "Configure users Next" at bounding box center [618, 384] width 129 height 25
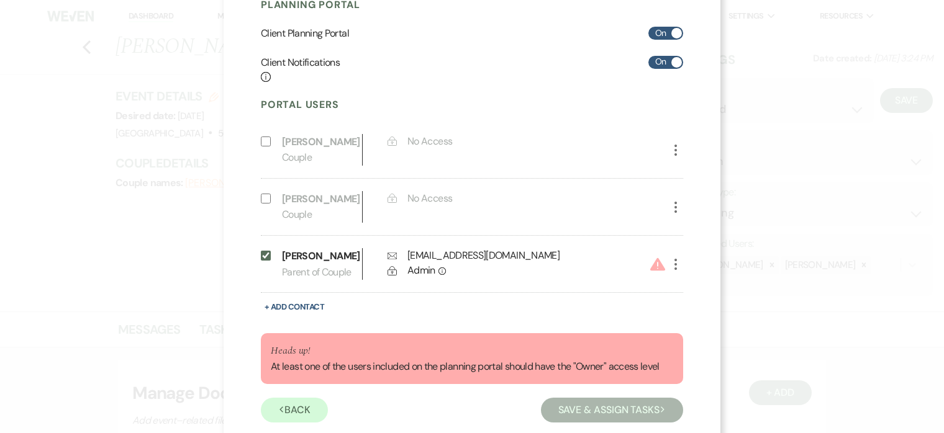
scroll to position [241, 0]
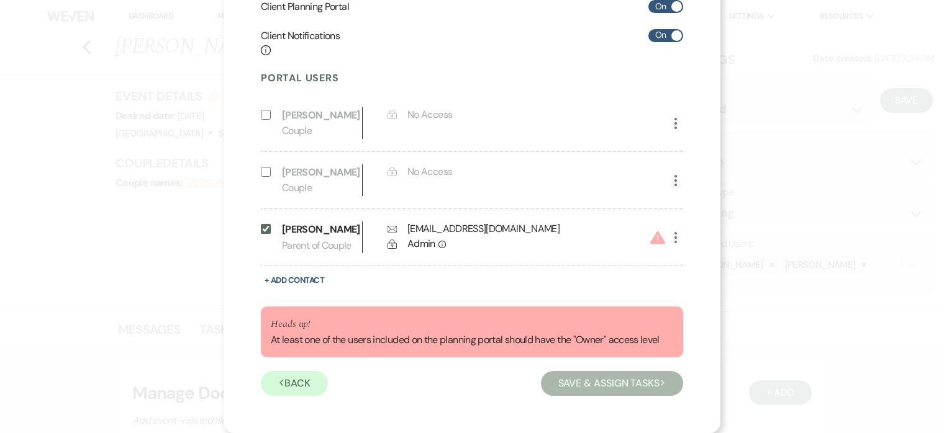
click at [678, 122] on icon "More" at bounding box center [675, 123] width 15 height 15
click at [697, 150] on button "Pencil Edit" at bounding box center [697, 148] width 58 height 21
select select "1"
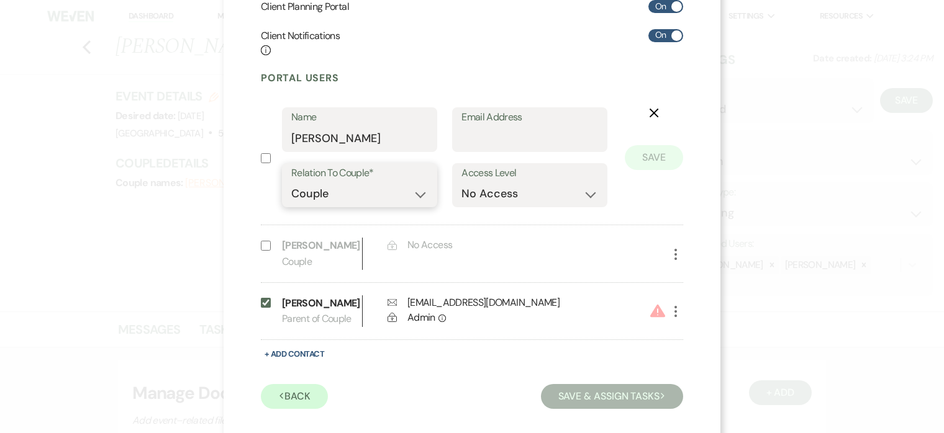
click at [373, 194] on select "Couple Planner Parent of Couple Family Member Friend Other" at bounding box center [359, 194] width 137 height 24
click at [291, 182] on select "Couple Planner Parent of Couple Family Member Friend Other" at bounding box center [359, 194] width 137 height 24
click at [523, 195] on select "No Access Owner Admin Supporter Financier" at bounding box center [529, 194] width 137 height 24
select select "6"
click at [461, 182] on select "No Access Owner Admin Supporter Financier" at bounding box center [529, 194] width 137 height 24
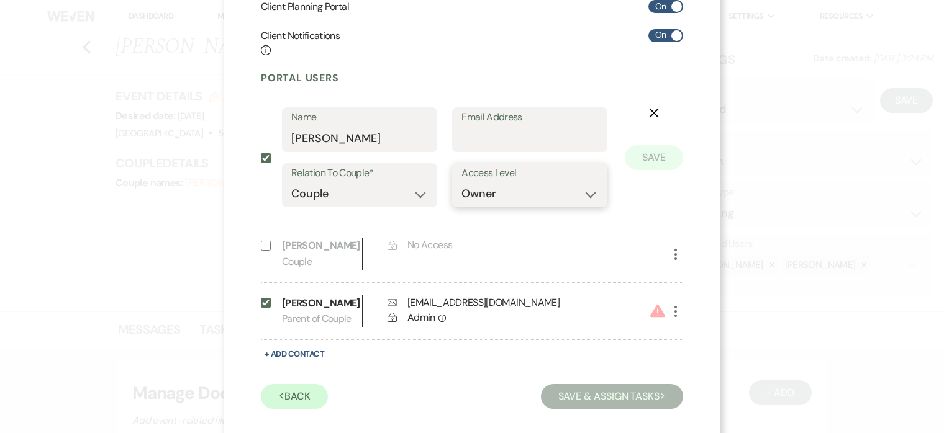
checkbox input "true"
click at [660, 176] on button "Save" at bounding box center [654, 176] width 58 height 25
click at [655, 114] on use "button" at bounding box center [653, 113] width 9 height 9
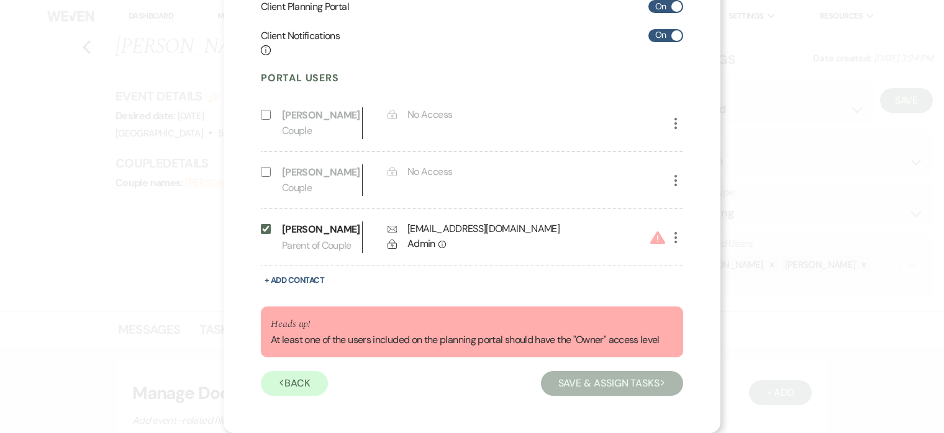
click at [676, 237] on use "button" at bounding box center [675, 237] width 2 height 11
click at [695, 255] on button "Pencil Edit" at bounding box center [697, 262] width 58 height 21
select select "3"
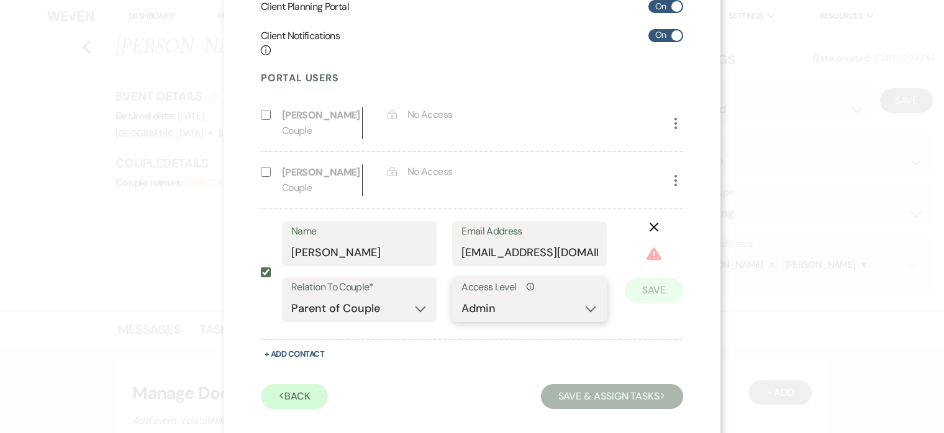
click at [544, 297] on select "No Access Owner Admin Supporter Financier" at bounding box center [529, 309] width 137 height 24
select select "6"
click at [461, 297] on select "No Access Owner Admin Supporter Financier" at bounding box center [529, 309] width 137 height 24
click at [662, 264] on button "Save" at bounding box center [654, 272] width 58 height 25
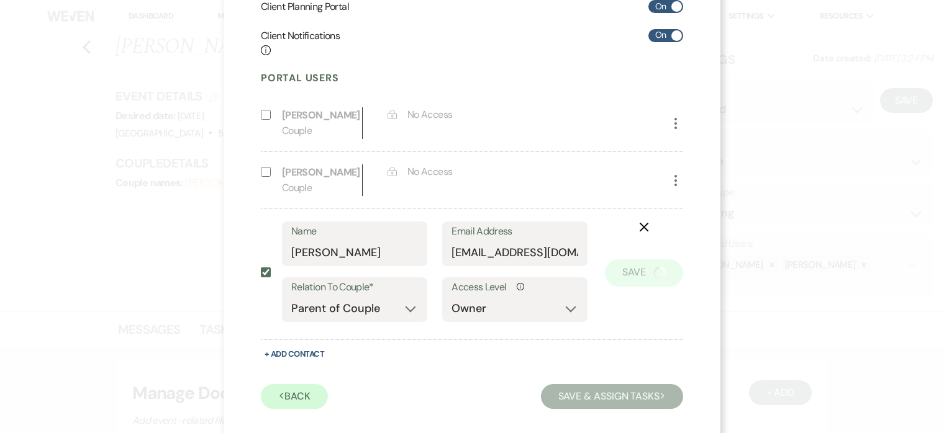
scroll to position [181, 0]
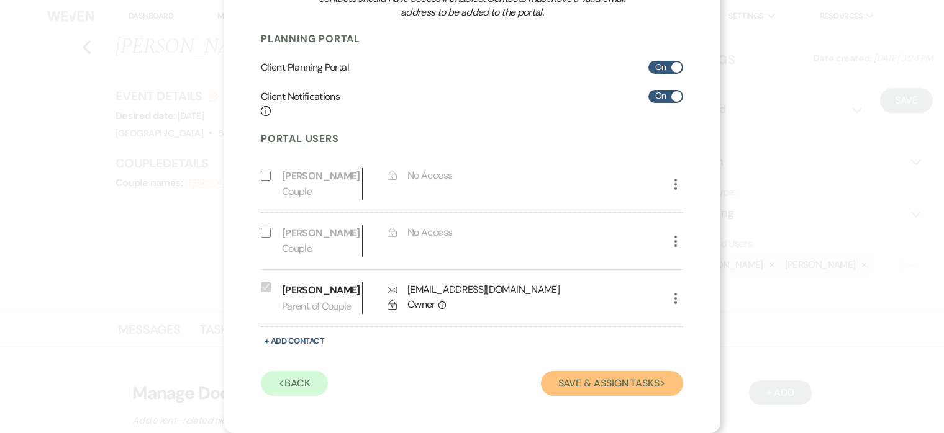
click at [607, 390] on button "Save & Assign Tasks Next" at bounding box center [612, 383] width 142 height 25
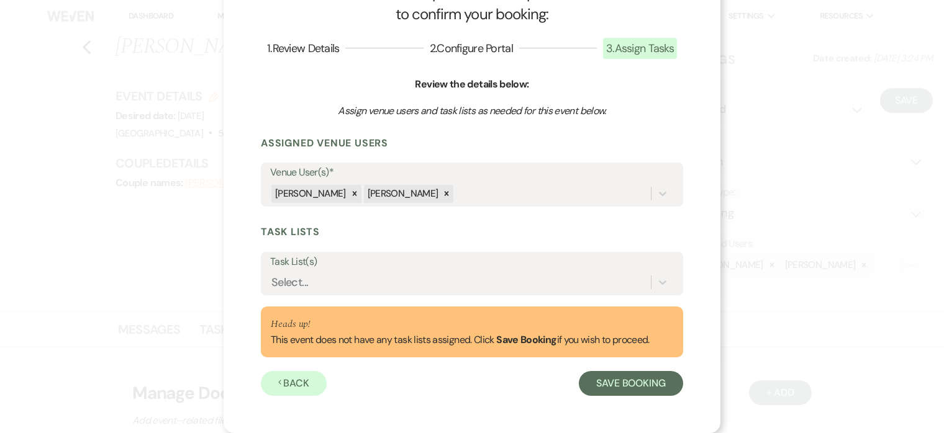
scroll to position [55, 0]
click at [640, 382] on button "Save Booking" at bounding box center [631, 383] width 104 height 25
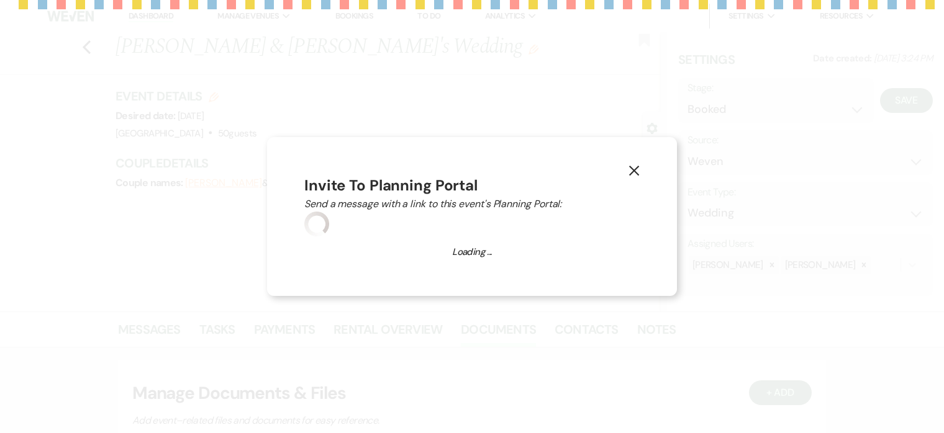
select select "3385"
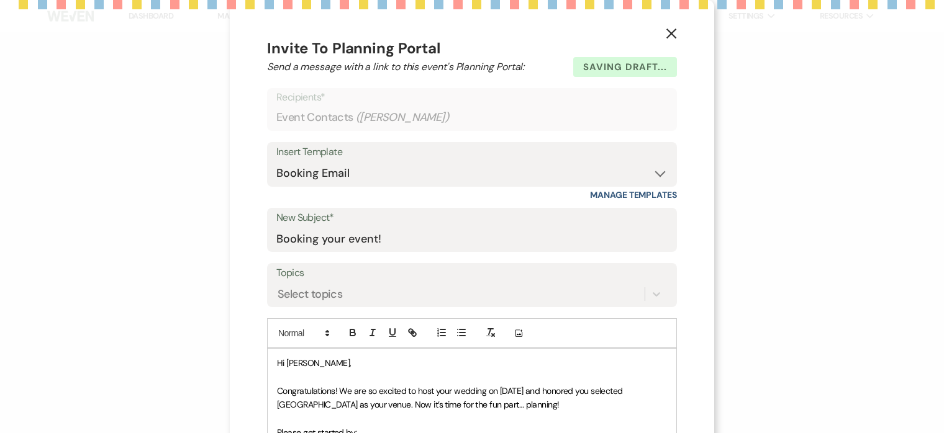
select select "1"
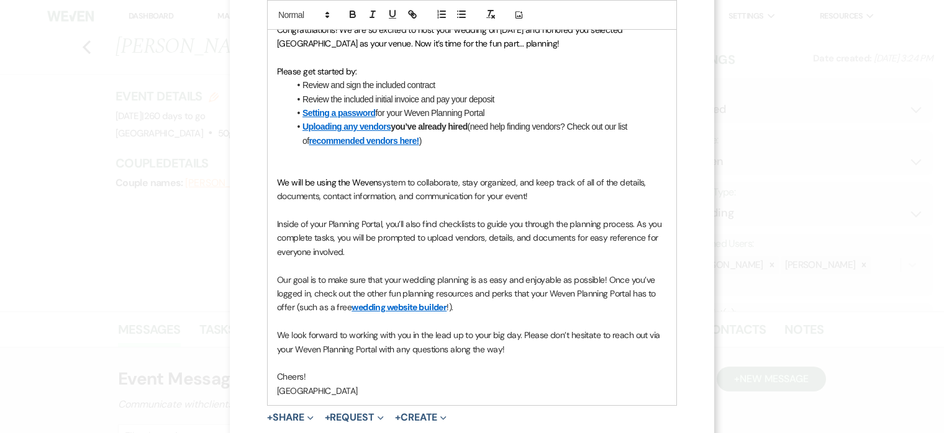
scroll to position [476, 0]
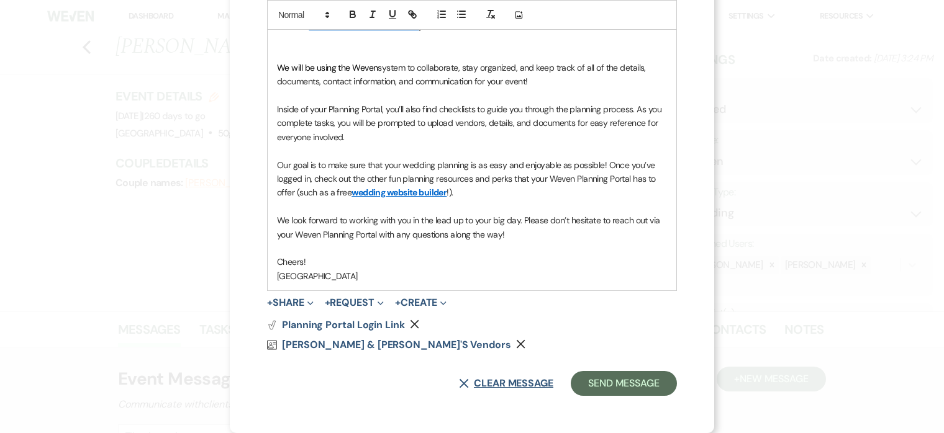
click at [502, 387] on button "X Clear message" at bounding box center [506, 384] width 94 height 10
select select "0"
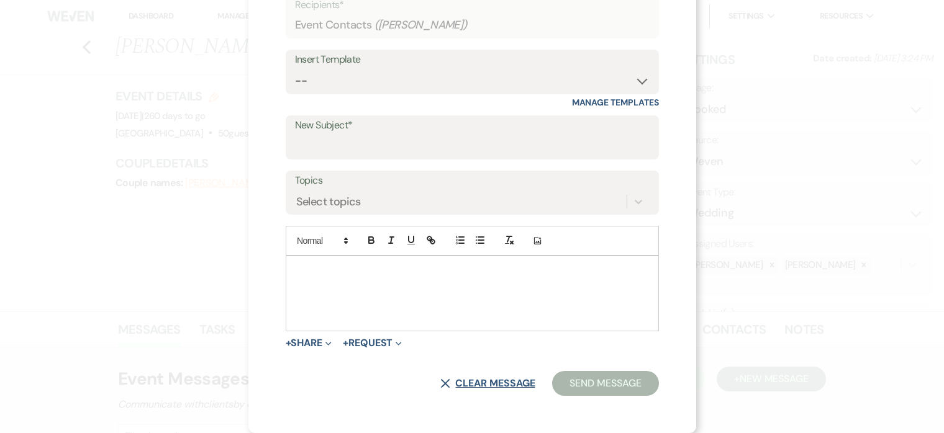
click at [488, 384] on button "X Clear message" at bounding box center [487, 384] width 94 height 10
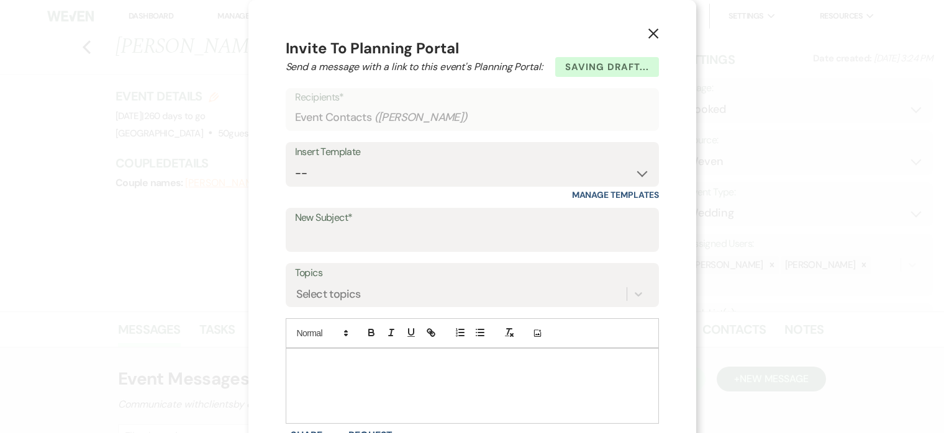
click at [648, 32] on icon "X" at bounding box center [653, 33] width 11 height 11
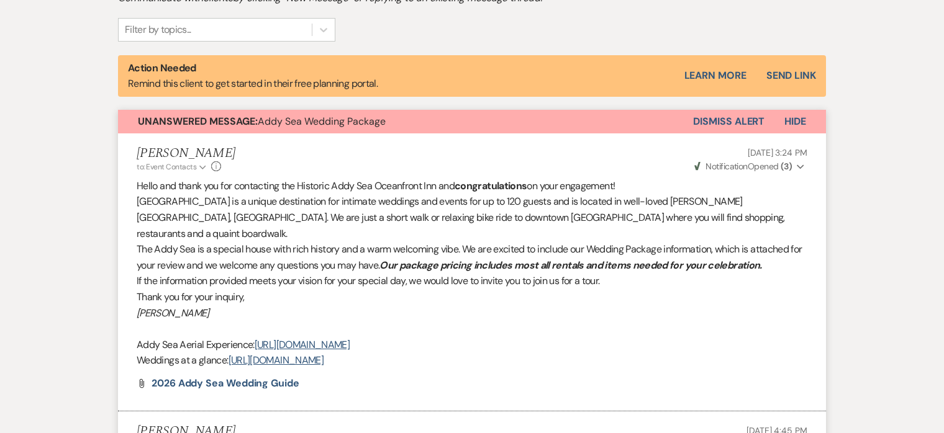
scroll to position [404, 0]
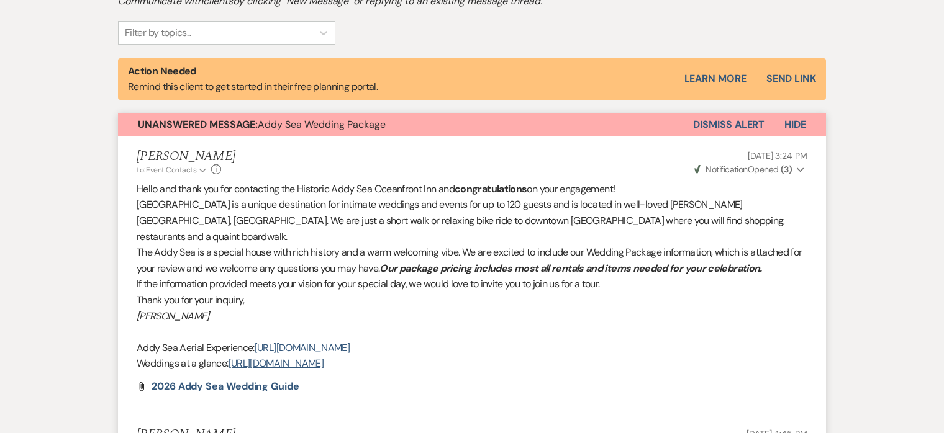
click at [794, 76] on button "Send Link" at bounding box center [791, 79] width 50 height 10
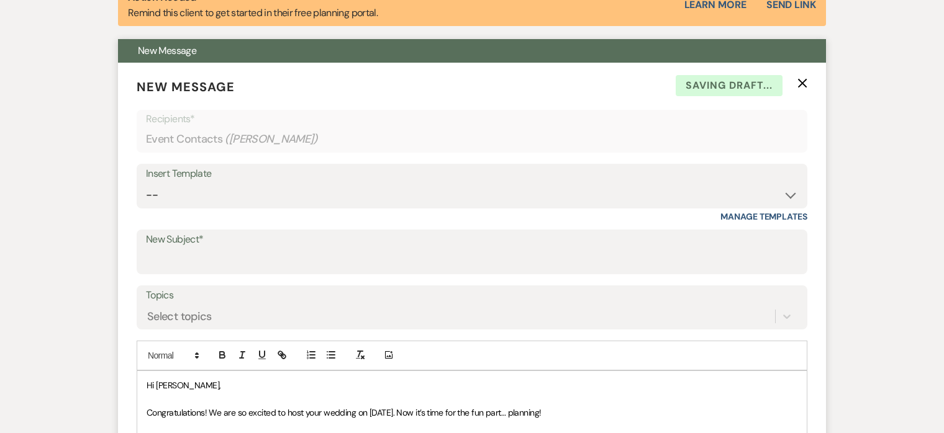
scroll to position [454, 0]
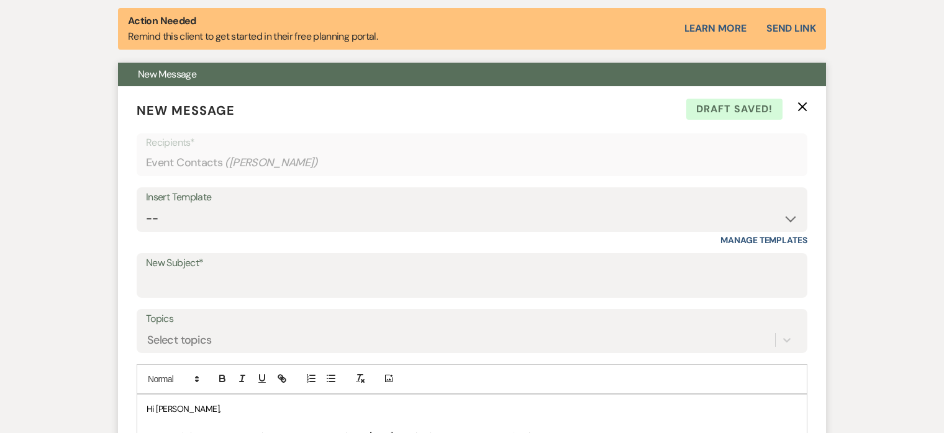
click at [798, 102] on icon "X" at bounding box center [802, 107] width 10 height 10
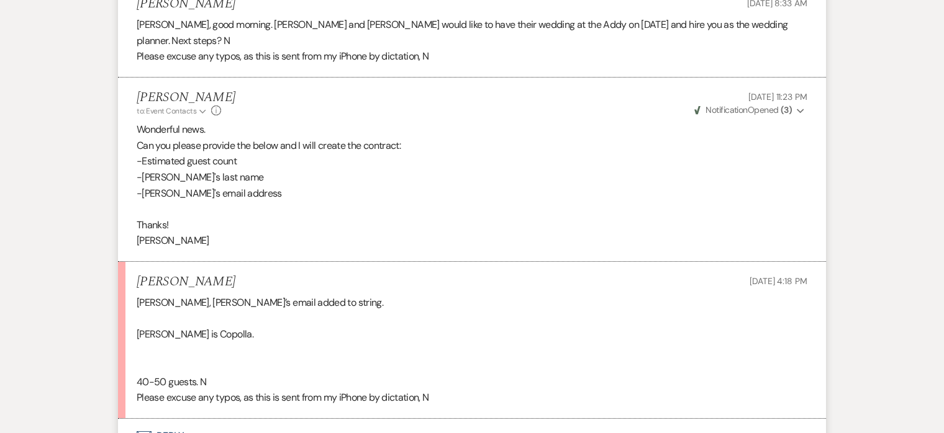
scroll to position [4252, 0]
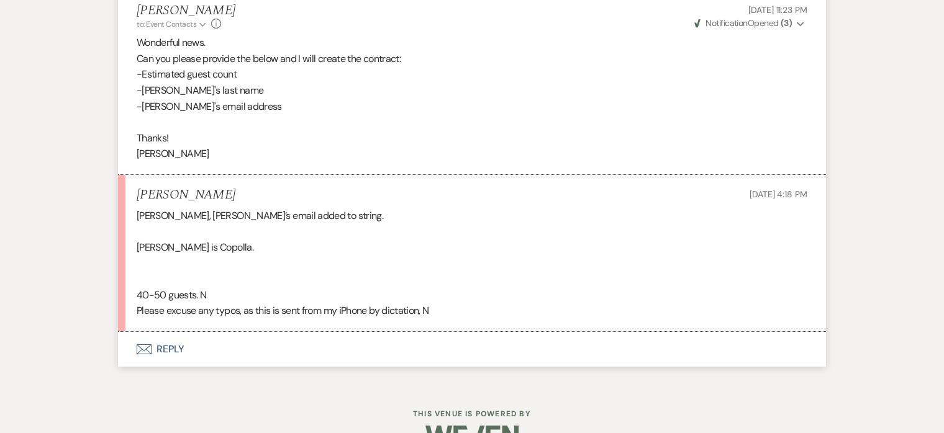
click at [170, 332] on button "Envelope Reply" at bounding box center [472, 349] width 708 height 35
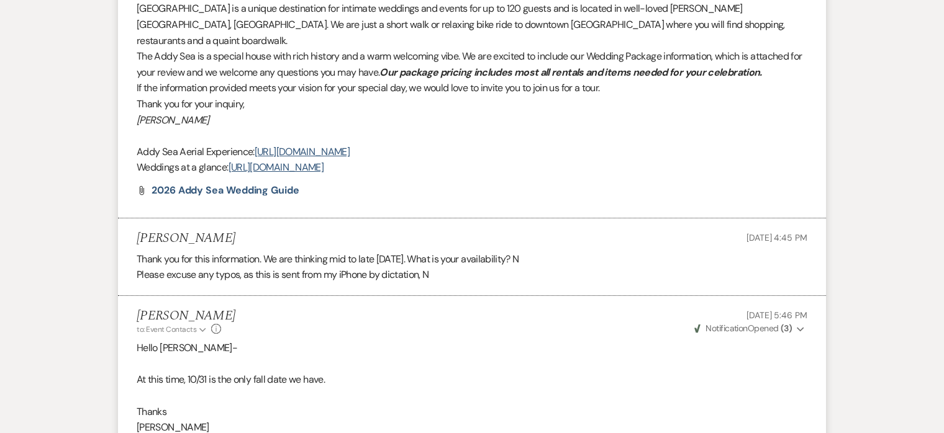
scroll to position [0, 0]
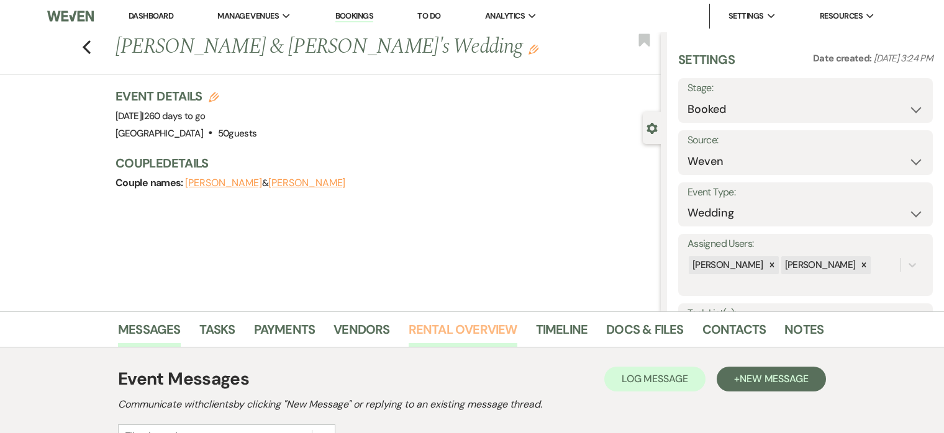
click at [451, 322] on link "Rental Overview" at bounding box center [462, 333] width 109 height 27
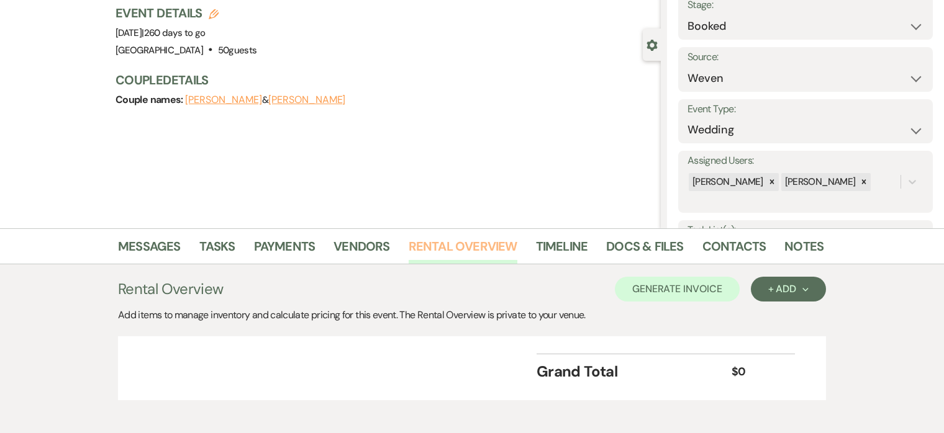
scroll to position [143, 0]
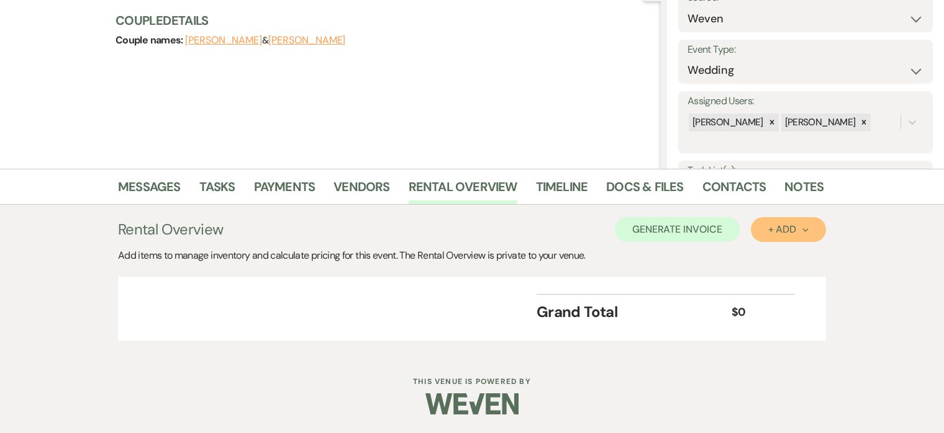
click at [792, 233] on div "+ Add Next" at bounding box center [788, 230] width 40 height 10
click at [775, 276] on button "Category" at bounding box center [783, 277] width 65 height 19
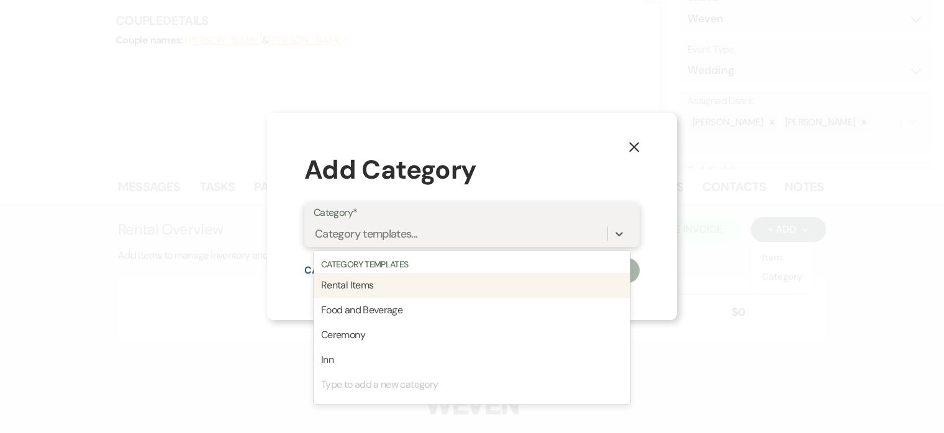
click at [438, 236] on div "Category templates..." at bounding box center [461, 234] width 294 height 22
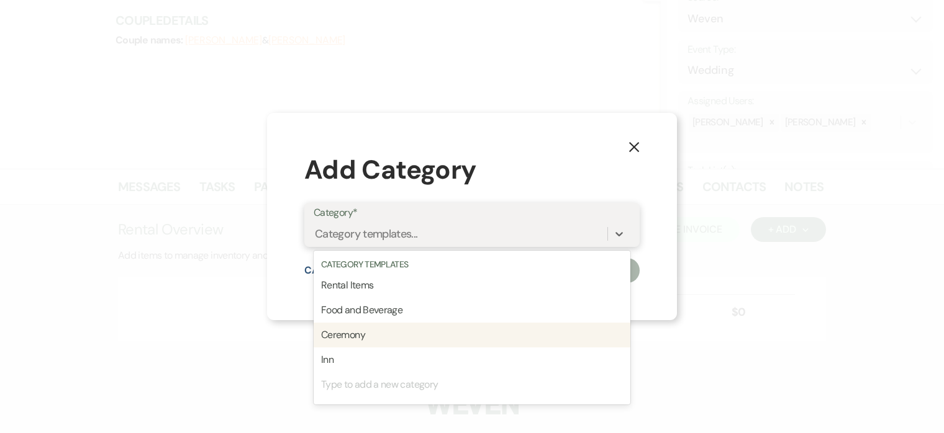
click at [359, 332] on div "Ceremony" at bounding box center [472, 335] width 317 height 25
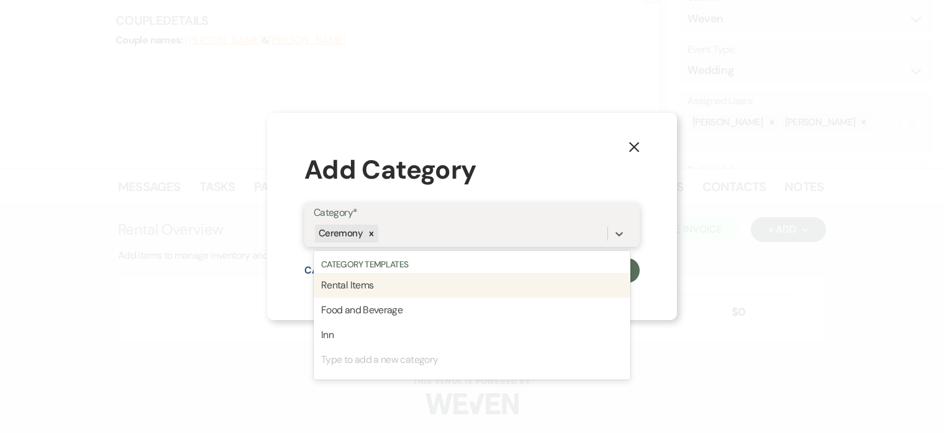
click at [392, 230] on div "Ceremony" at bounding box center [461, 234] width 294 height 22
click at [372, 287] on div "Rental Items" at bounding box center [472, 285] width 317 height 25
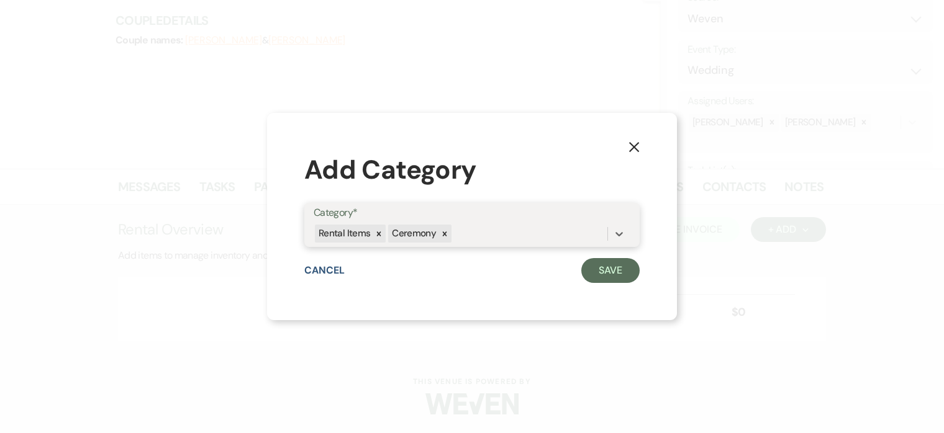
click at [463, 233] on div "Rental Items Ceremony" at bounding box center [461, 234] width 294 height 22
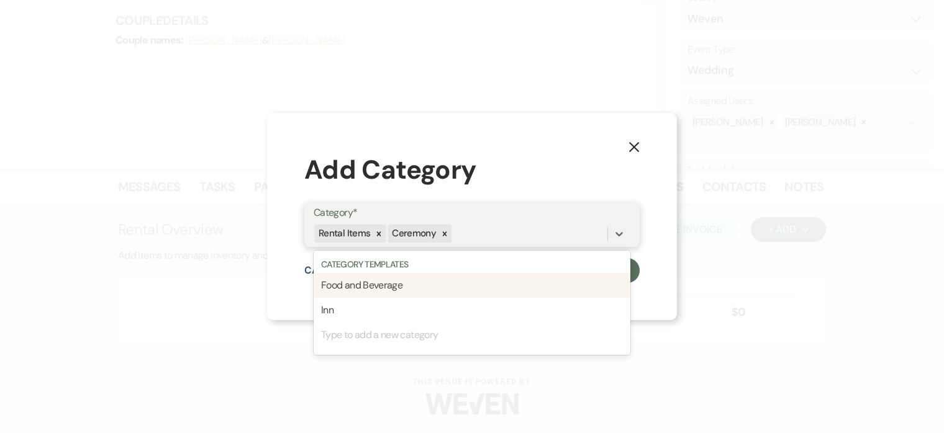
click at [358, 287] on div "Food and Beverage" at bounding box center [472, 285] width 317 height 25
click at [561, 245] on div "Rental Items Food and Beverage Ceremony" at bounding box center [472, 234] width 317 height 24
click at [490, 283] on div "Inn" at bounding box center [472, 285] width 317 height 25
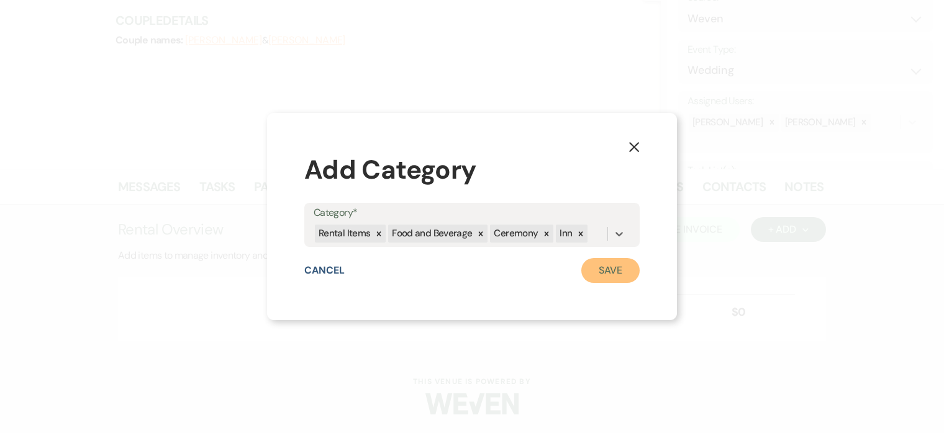
click at [619, 266] on button "Save" at bounding box center [610, 270] width 58 height 25
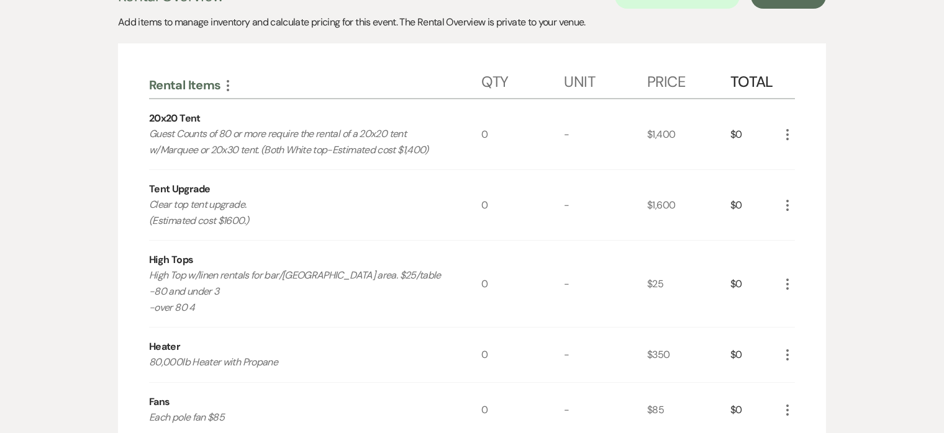
scroll to position [387, 0]
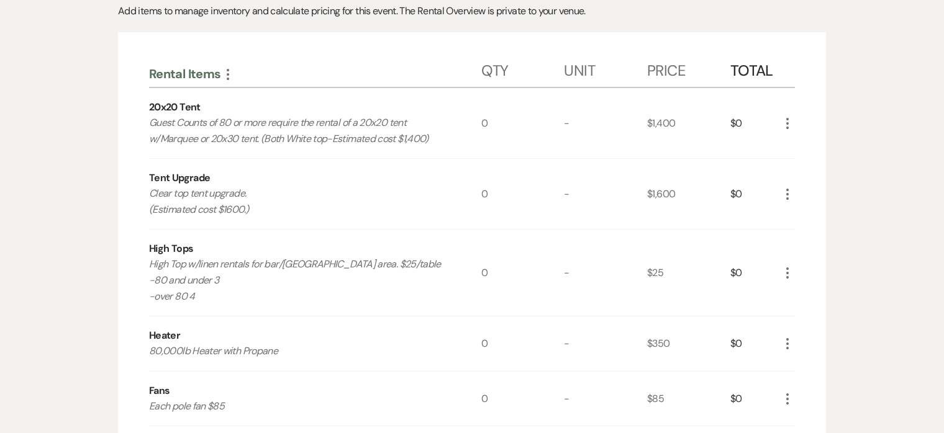
click at [230, 72] on icon "More" at bounding box center [227, 74] width 15 height 15
click at [240, 97] on icon "Expand" at bounding box center [237, 98] width 7 height 9
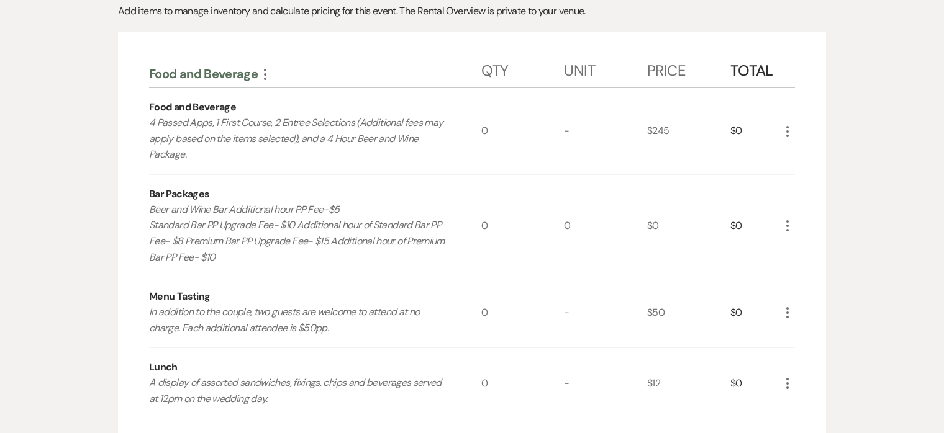
click at [788, 134] on icon "More" at bounding box center [787, 131] width 15 height 15
click at [793, 149] on button "Pencil Edit" at bounding box center [812, 156] width 65 height 20
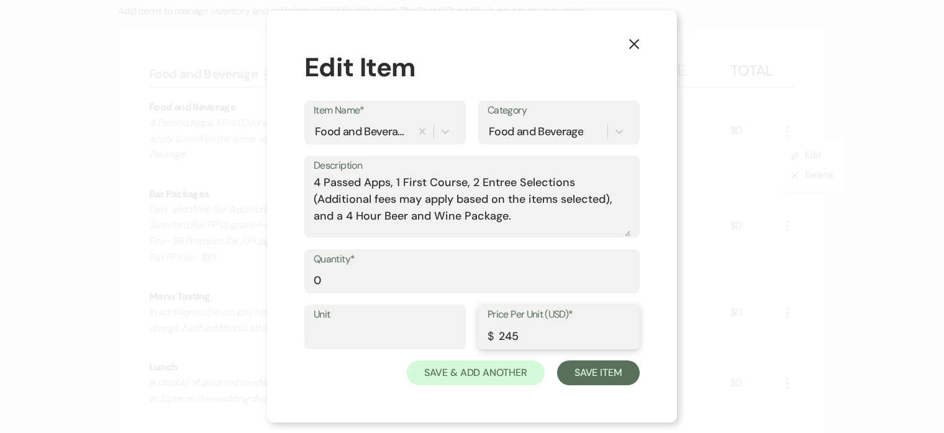
click at [524, 338] on input "245" at bounding box center [558, 336] width 143 height 24
type input "249"
click at [317, 286] on input "0" at bounding box center [472, 280] width 317 height 24
type input "50"
click at [601, 381] on button "Save Item" at bounding box center [598, 373] width 83 height 25
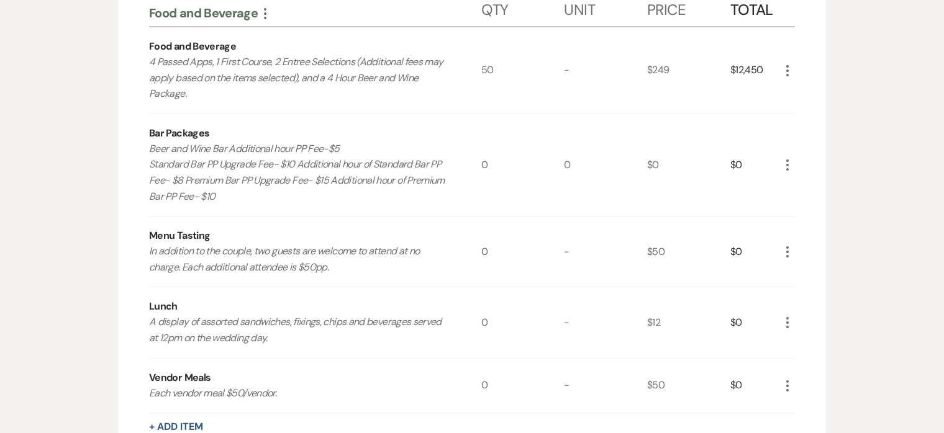
scroll to position [451, 0]
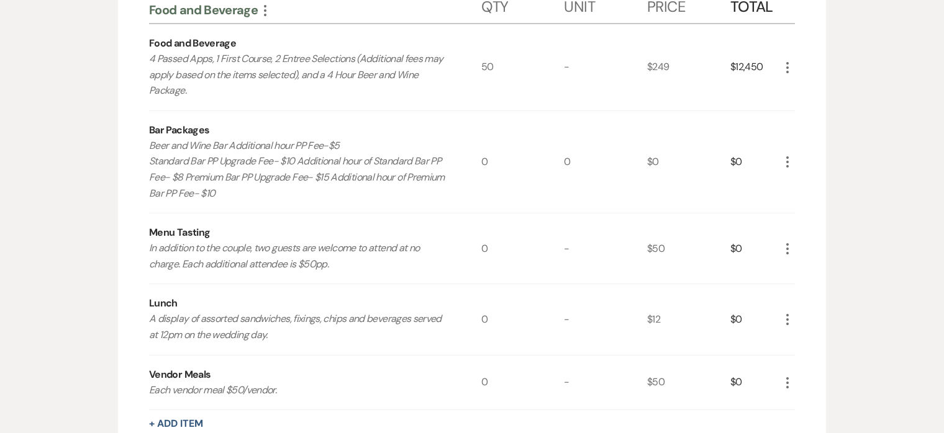
click at [786, 164] on icon "More" at bounding box center [787, 162] width 15 height 15
click at [798, 184] on icon "Pencil" at bounding box center [796, 186] width 7 height 9
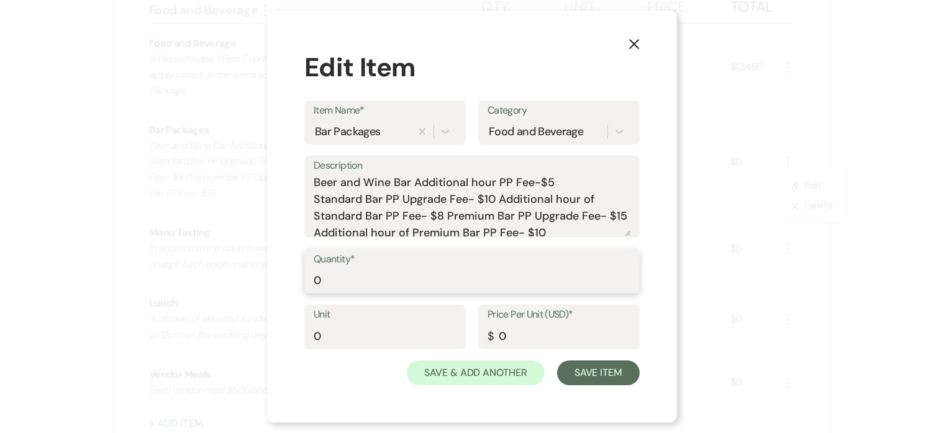
click at [374, 282] on input "0" at bounding box center [472, 280] width 317 height 24
type input "50"
click at [549, 335] on input "0" at bounding box center [558, 336] width 143 height 24
type input "25"
click at [624, 371] on button "Save Item" at bounding box center [598, 373] width 83 height 25
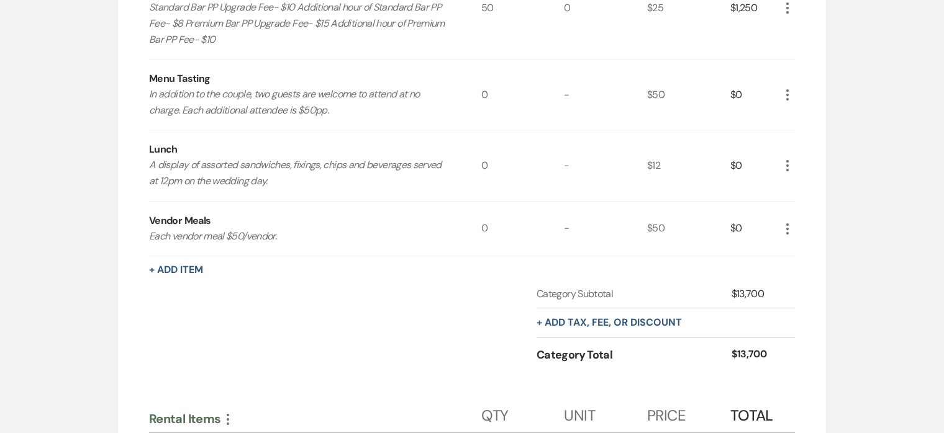
scroll to position [613, 0]
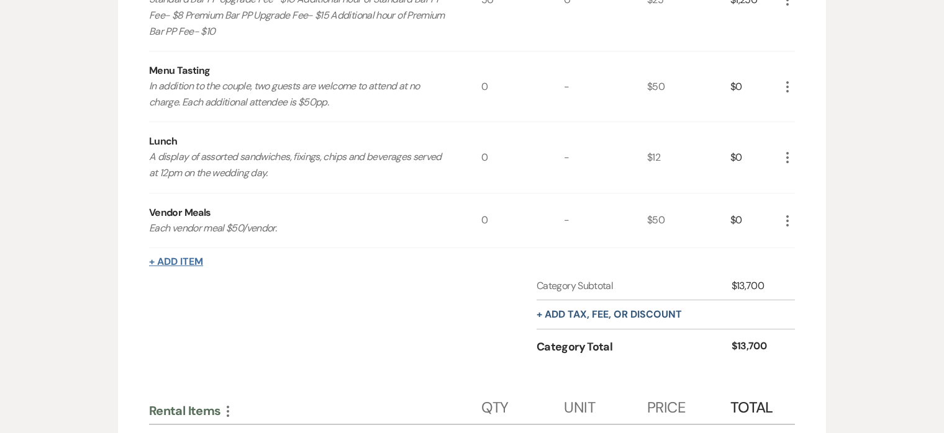
click at [192, 265] on button "+ Add Item" at bounding box center [176, 262] width 54 height 10
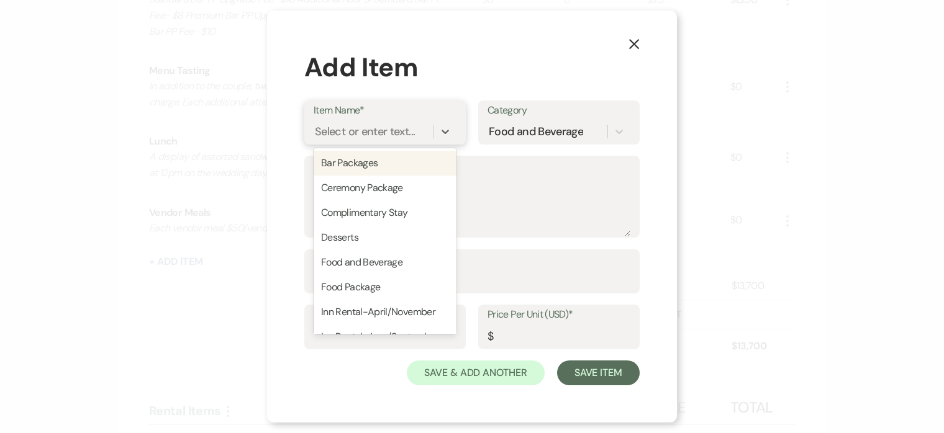
click at [346, 127] on div "Select or enter text..." at bounding box center [365, 131] width 100 height 17
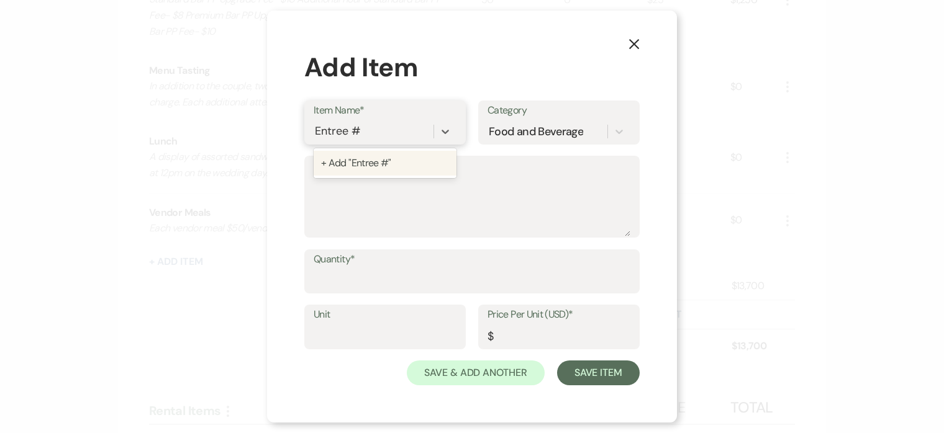
type input "Entree #1"
click at [381, 159] on div "+ Add "Entree #1"" at bounding box center [385, 163] width 143 height 25
click at [517, 332] on input "Price Per Unit (USD)*" at bounding box center [558, 336] width 143 height 24
type input "12"
click at [435, 276] on input "Quantity*" at bounding box center [472, 280] width 317 height 24
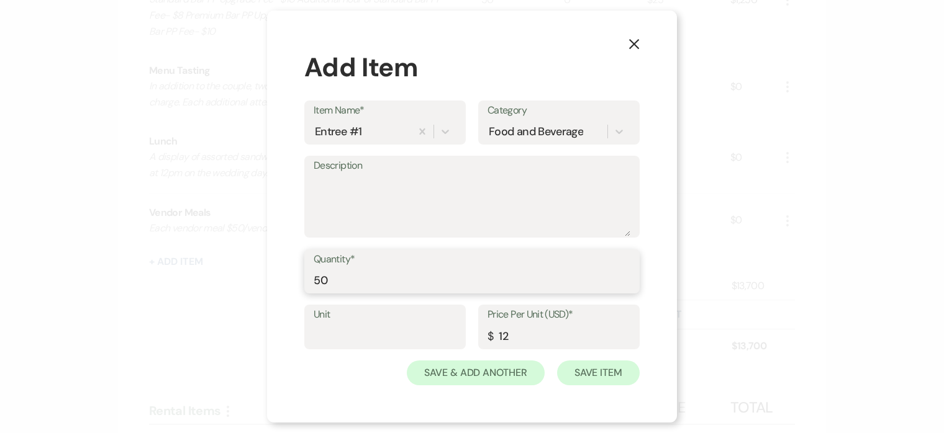
type input "50"
click at [603, 368] on button "Save Item" at bounding box center [598, 373] width 83 height 25
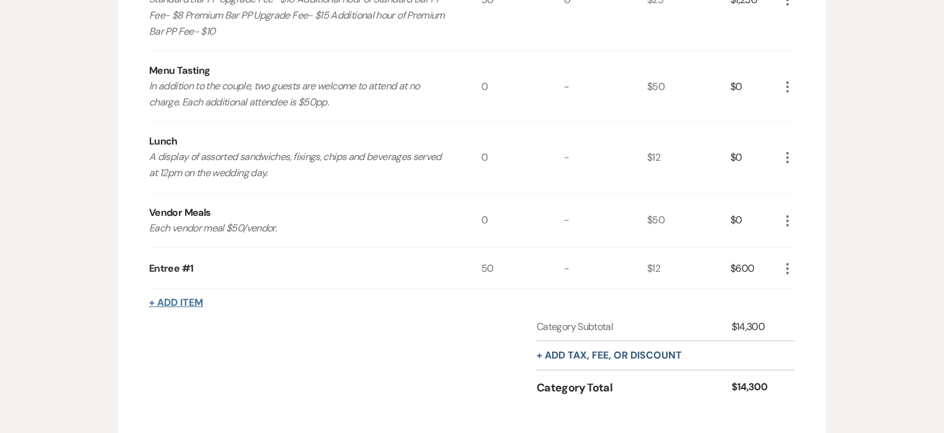
click at [179, 305] on button "+ Add Item" at bounding box center [176, 303] width 54 height 10
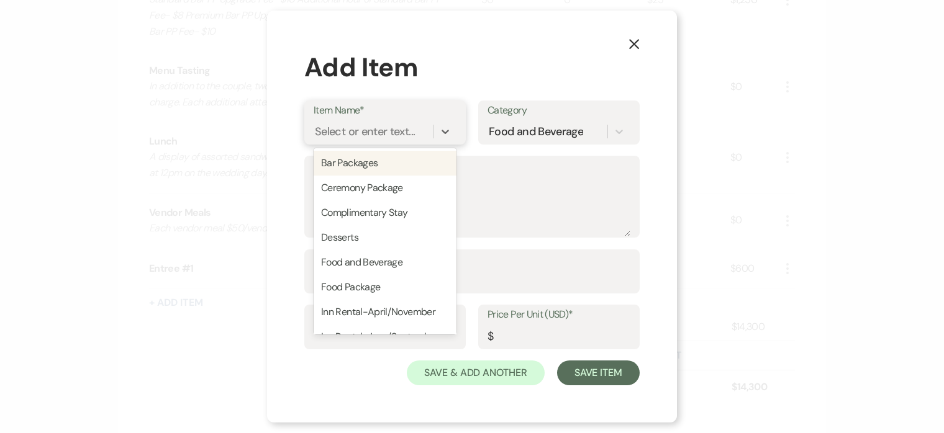
click at [344, 130] on div "Select or enter text..." at bounding box center [365, 131] width 100 height 17
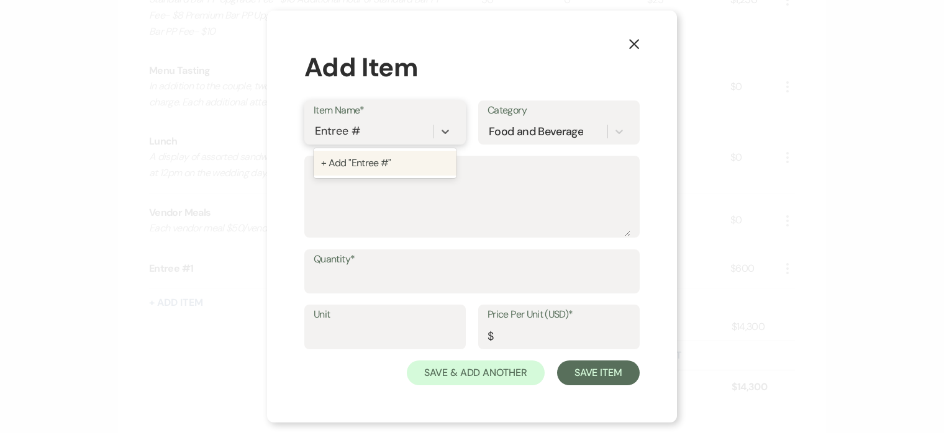
type input "Entree #2"
click at [395, 160] on div "+ Add "Entree #2"" at bounding box center [385, 163] width 143 height 25
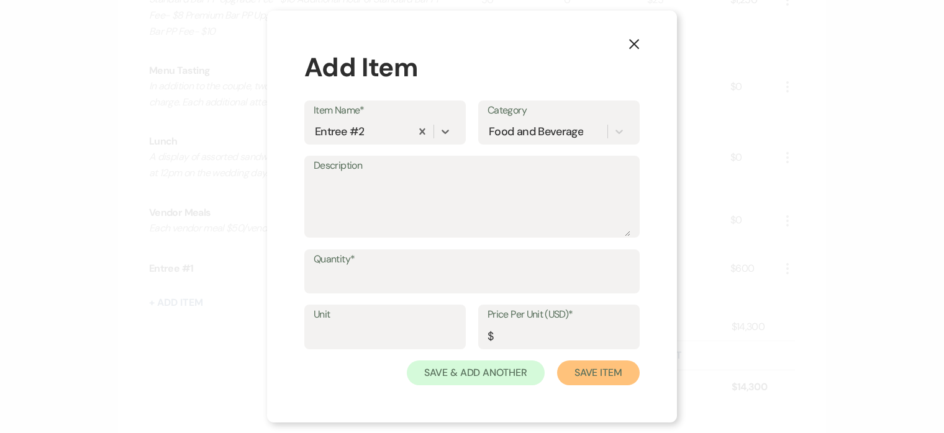
click at [583, 375] on button "Save Item" at bounding box center [598, 373] width 83 height 25
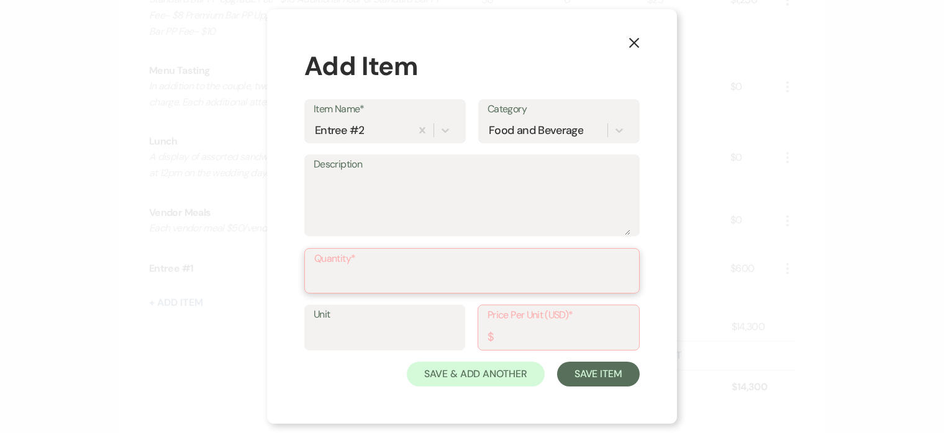
click at [447, 271] on input "Quantity*" at bounding box center [471, 280] width 315 height 24
type input "0"
click at [542, 324] on input "Price Per Unit (USD)*" at bounding box center [558, 336] width 142 height 24
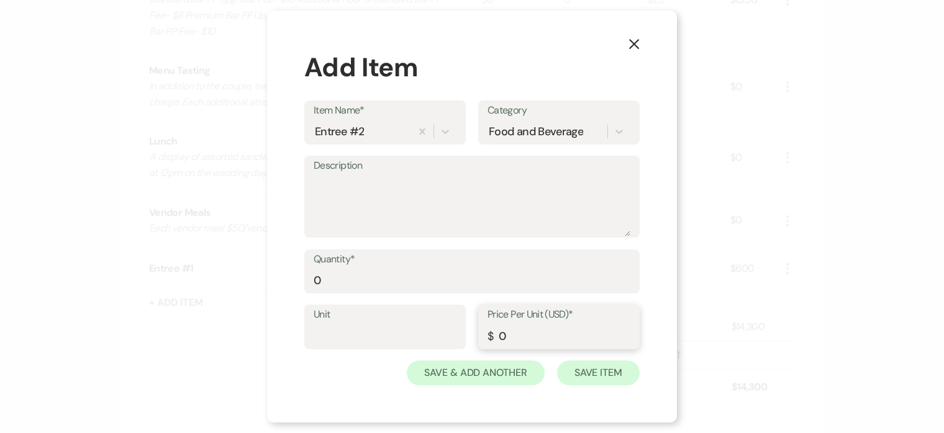
type input "0"
click at [608, 373] on button "Save Item" at bounding box center [598, 373] width 83 height 25
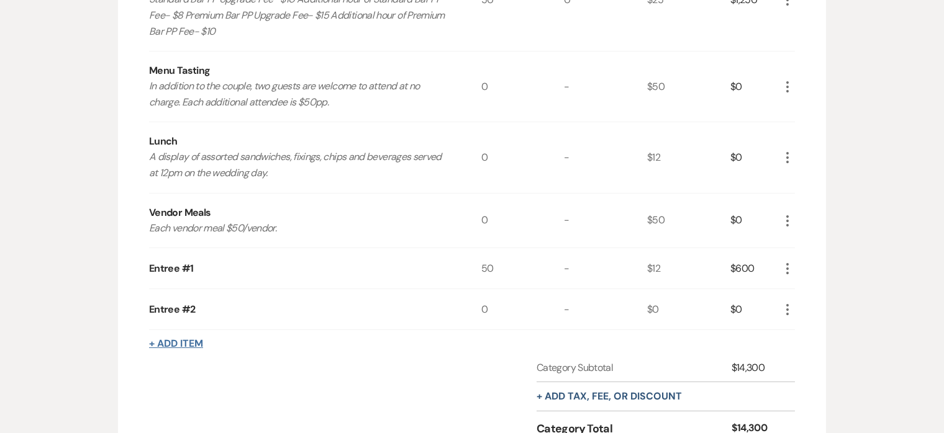
click at [176, 340] on button "+ Add Item" at bounding box center [176, 344] width 54 height 10
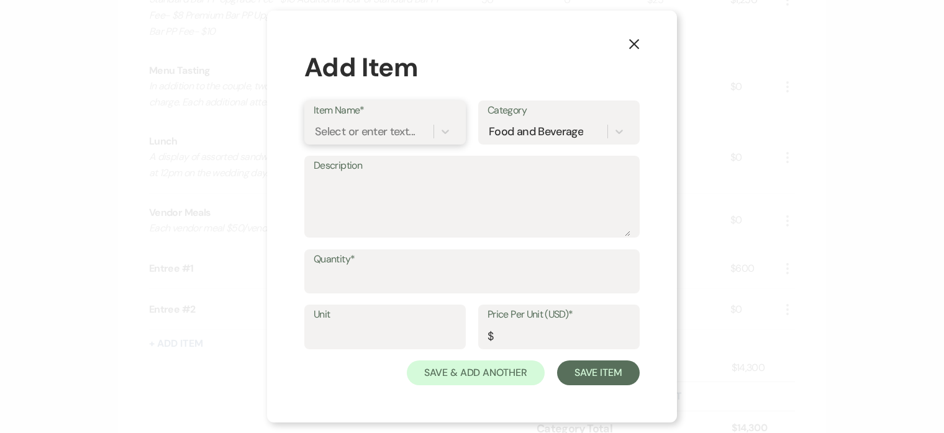
click at [335, 123] on div "Select or enter text..." at bounding box center [365, 131] width 100 height 17
type input "W"
type input "Entree #3"
click at [381, 153] on div "+ Add "Entree #3"" at bounding box center [385, 163] width 143 height 25
click at [367, 187] on textarea "Description" at bounding box center [472, 205] width 317 height 62
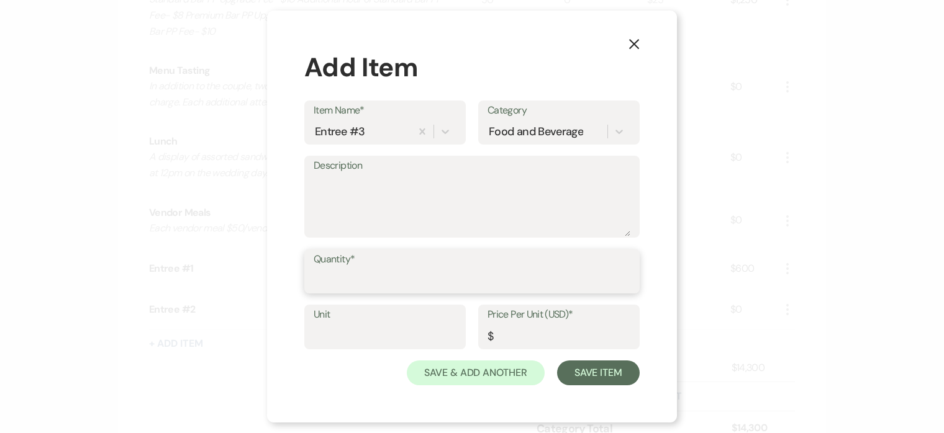
click at [433, 286] on input "Quantity*" at bounding box center [472, 280] width 317 height 24
type input "0"
click at [545, 337] on input "Price Per Unit (USD)*" at bounding box center [558, 336] width 143 height 24
type input "0"
click at [630, 374] on button "Save Item" at bounding box center [598, 373] width 83 height 25
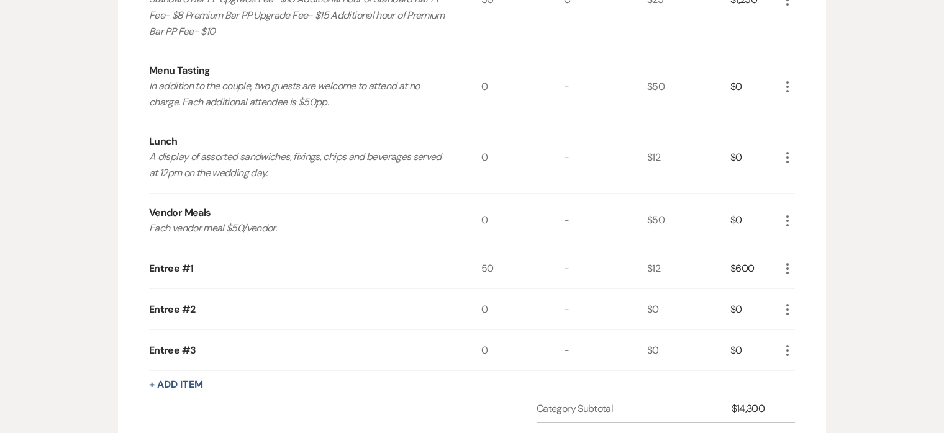
click at [793, 264] on icon "More" at bounding box center [787, 268] width 15 height 15
click at [799, 283] on button "Pencil Edit" at bounding box center [812, 293] width 65 height 20
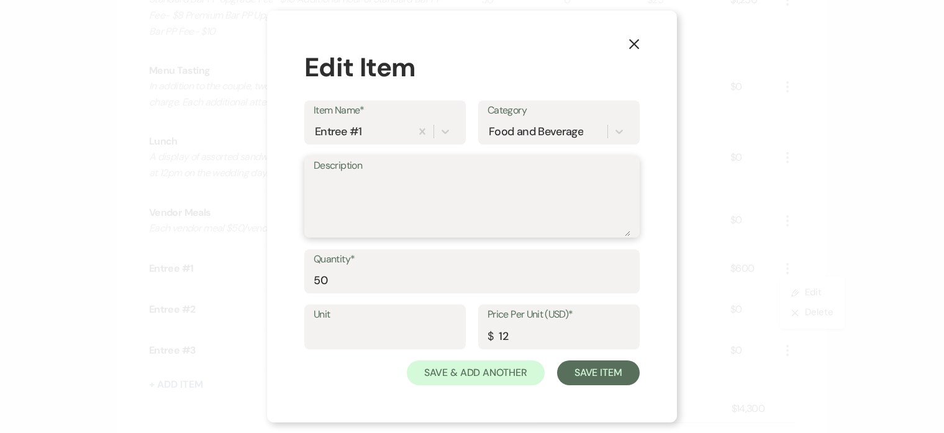
click at [589, 207] on textarea "Description" at bounding box center [472, 205] width 317 height 62
type textarea "Food Upgrade"
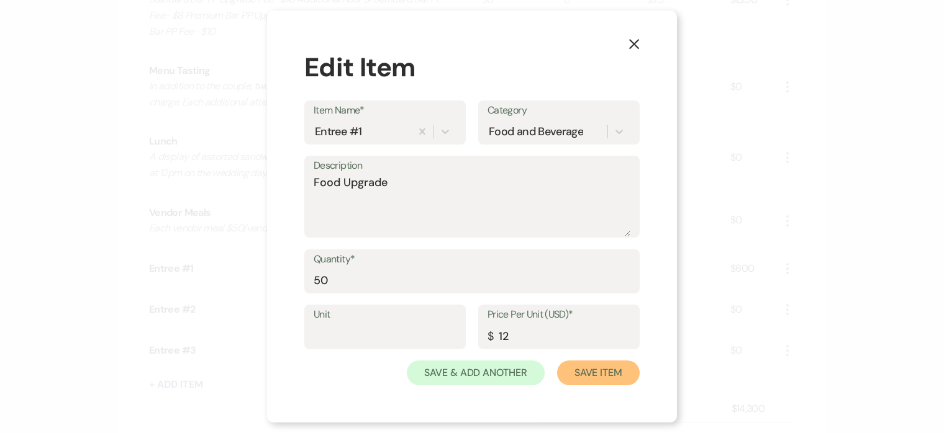
click at [631, 368] on button "Save Item" at bounding box center [598, 373] width 83 height 25
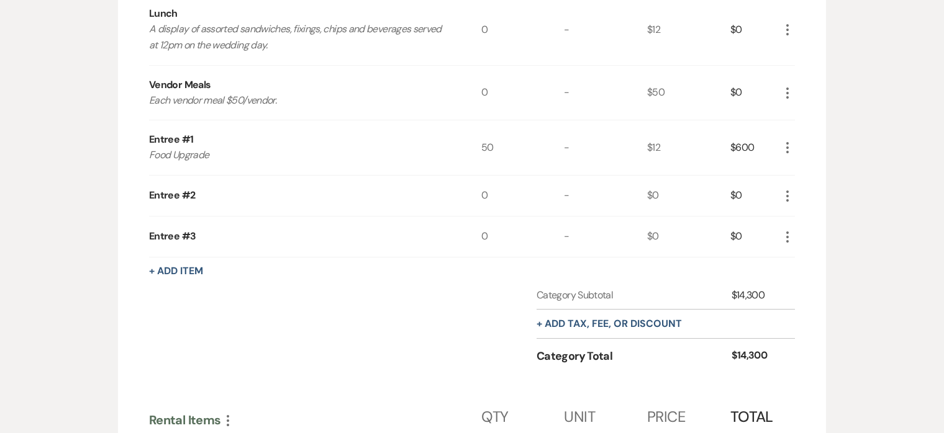
scroll to position [767, 0]
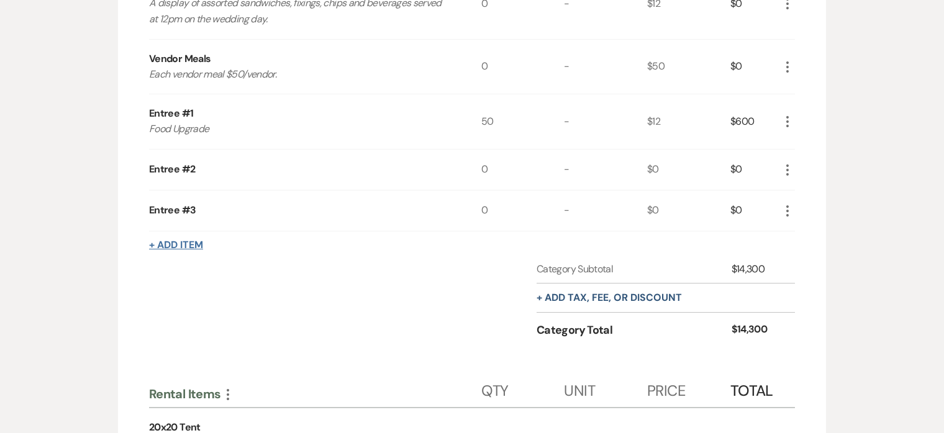
click at [171, 243] on button "+ Add Item" at bounding box center [176, 245] width 54 height 10
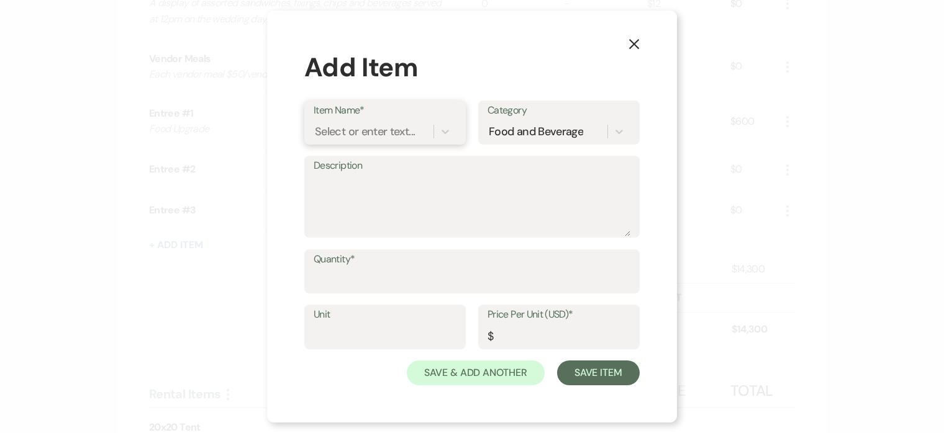
click at [362, 130] on div "Select or enter text..." at bounding box center [365, 131] width 100 height 17
type input "F&B"
click at [381, 158] on div "+ Add "F&B"" at bounding box center [385, 163] width 143 height 25
click at [382, 200] on textarea "Description" at bounding box center [472, 205] width 317 height 62
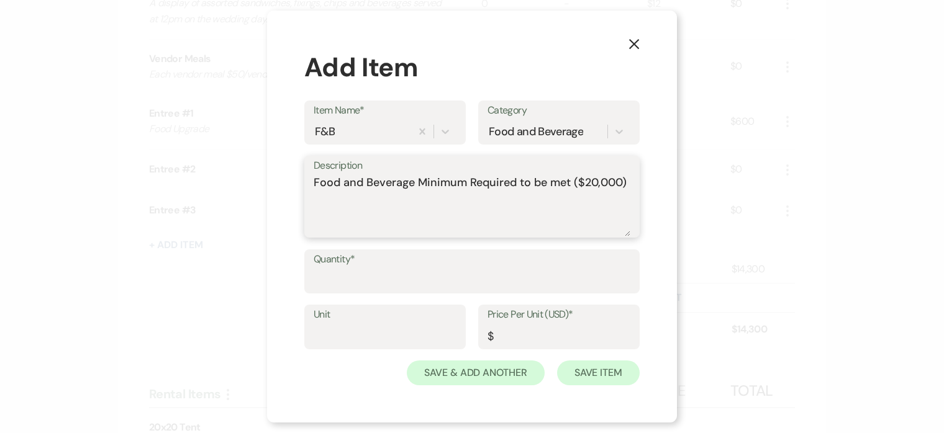
type textarea "Food and Beverage Minimum Required to be met ($20,000)"
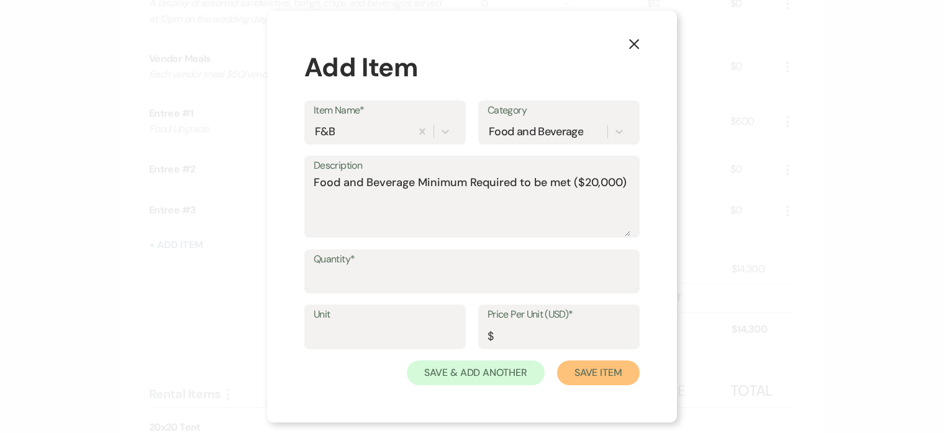
click at [611, 372] on button "Save Item" at bounding box center [598, 373] width 83 height 25
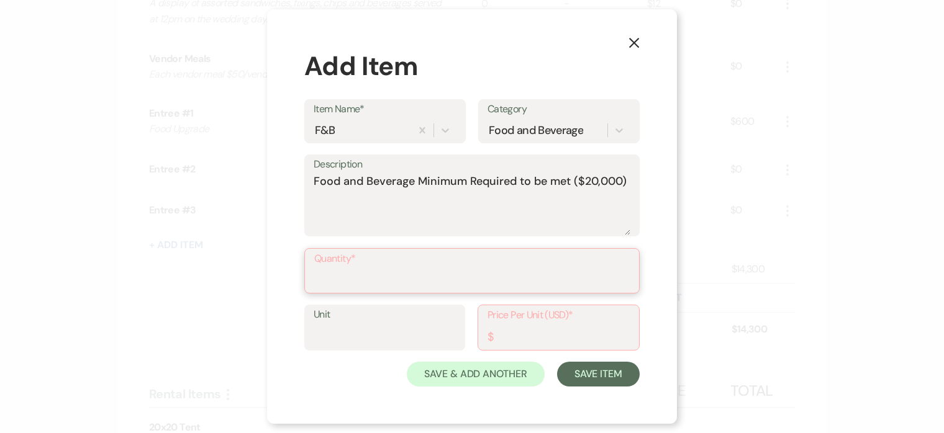
click at [465, 284] on input "Quantity*" at bounding box center [471, 280] width 315 height 24
type input "1"
click at [513, 340] on input "Price Per Unit (USD)*" at bounding box center [558, 336] width 142 height 24
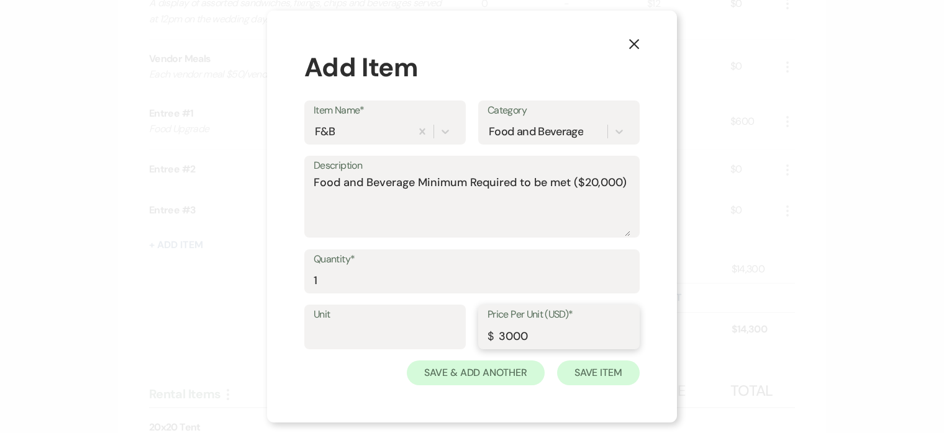
type input "3000"
click at [597, 375] on button "Save Item" at bounding box center [598, 373] width 83 height 25
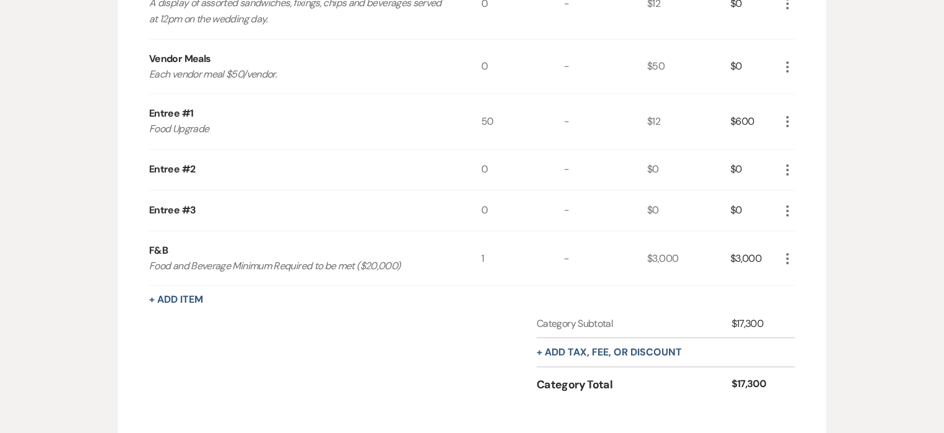
click at [790, 257] on icon "More" at bounding box center [787, 258] width 15 height 15
click at [799, 280] on use "button" at bounding box center [796, 282] width 7 height 7
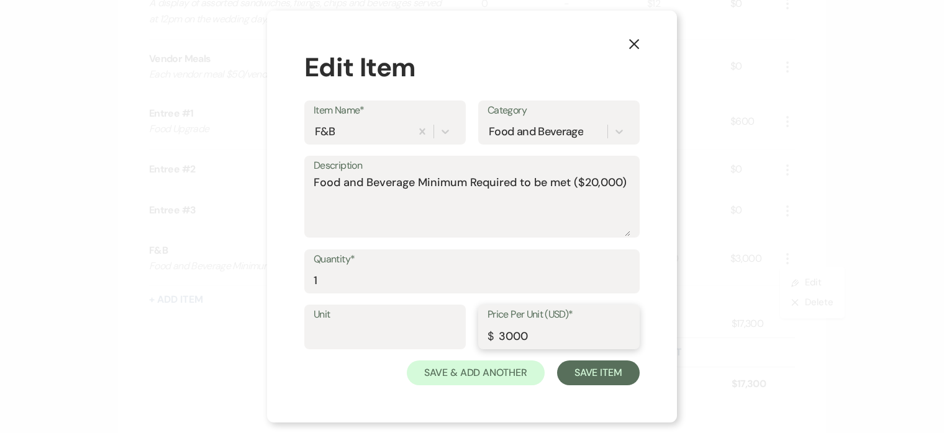
drag, startPoint x: 499, startPoint y: 333, endPoint x: 582, endPoint y: 333, distance: 83.2
click at [582, 333] on input "3000" at bounding box center [558, 336] width 143 height 24
type input "7"
type input "6700"
click at [613, 367] on button "Save Item" at bounding box center [598, 373] width 83 height 25
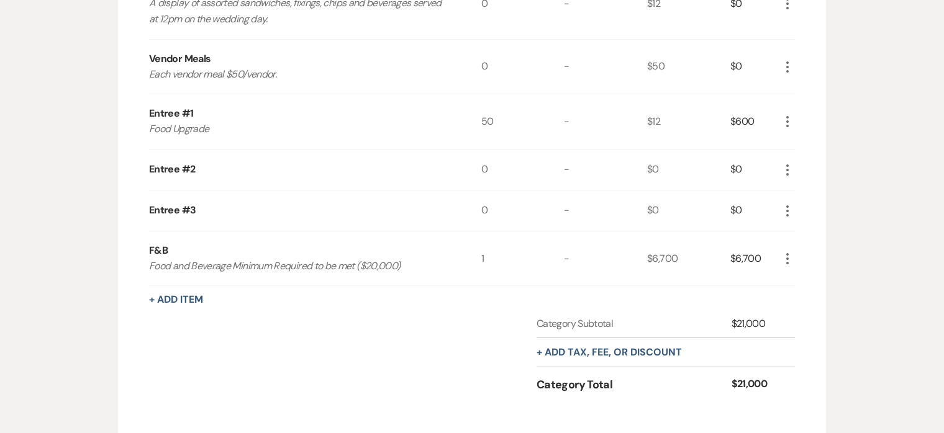
click at [788, 256] on icon "More" at bounding box center [787, 258] width 15 height 15
click at [797, 282] on icon "Pencil" at bounding box center [796, 283] width 7 height 9
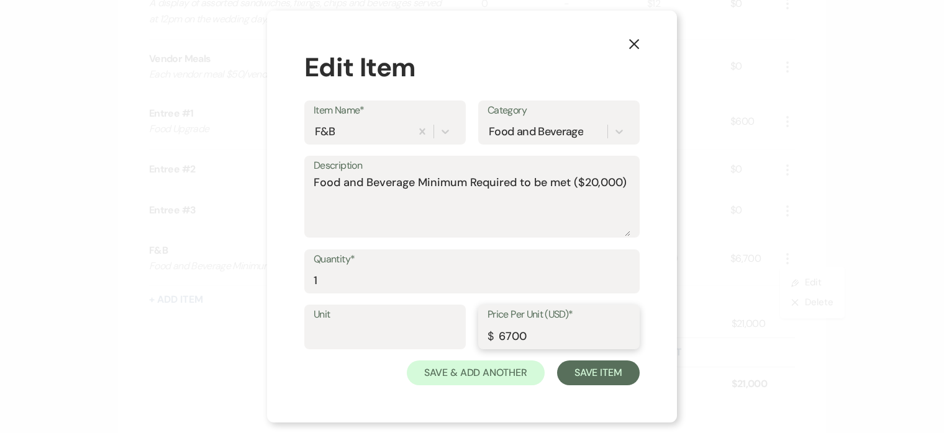
click at [505, 330] on input "6700" at bounding box center [558, 336] width 143 height 24
type input "5700"
click at [591, 378] on button "Save Item" at bounding box center [598, 373] width 83 height 25
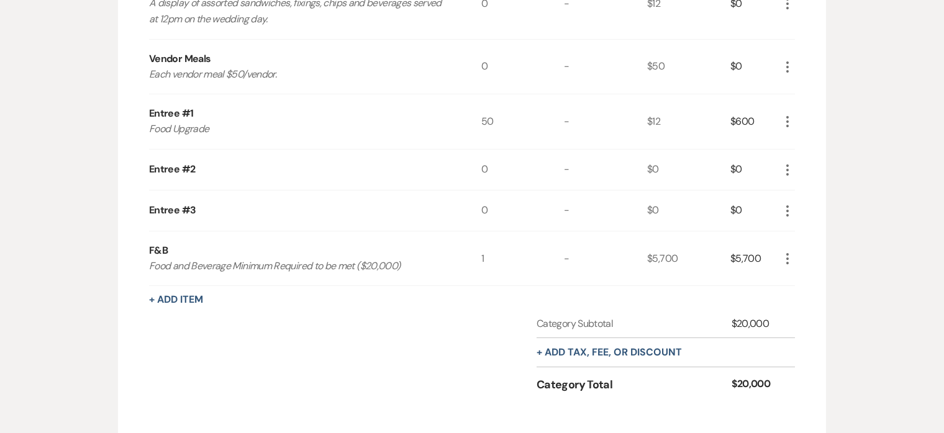
click at [577, 344] on div "+ Add tax, fee, or discount" at bounding box center [608, 352] width 145 height 29
click at [579, 351] on button "+ Add tax, fee, or discount" at bounding box center [608, 353] width 145 height 10
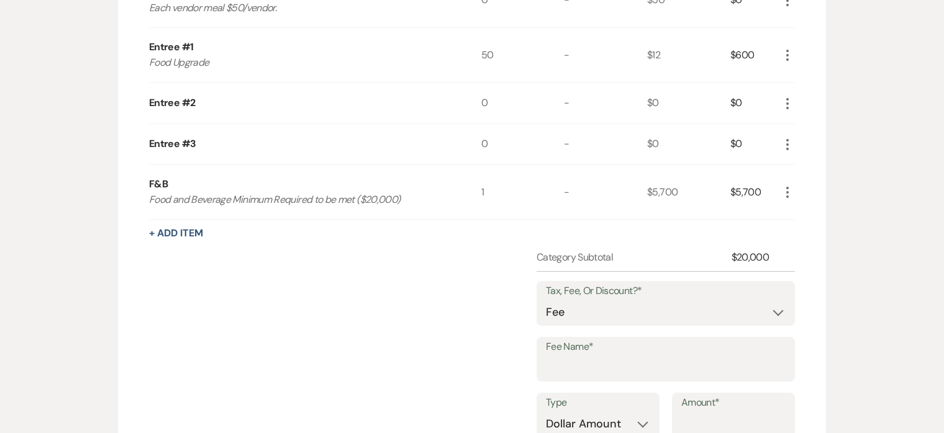
scroll to position [851, 0]
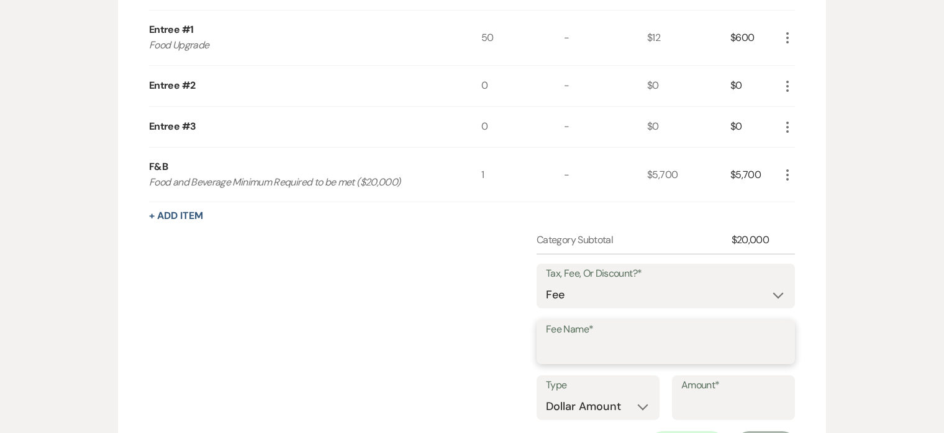
click at [585, 346] on input "Fee Name*" at bounding box center [666, 351] width 240 height 24
type input "Gratuity"
click at [627, 397] on select "Dollar Amount Percentage" at bounding box center [598, 407] width 104 height 24
select select "false"
click at [546, 395] on select "Dollar Amount Percentage" at bounding box center [598, 407] width 104 height 24
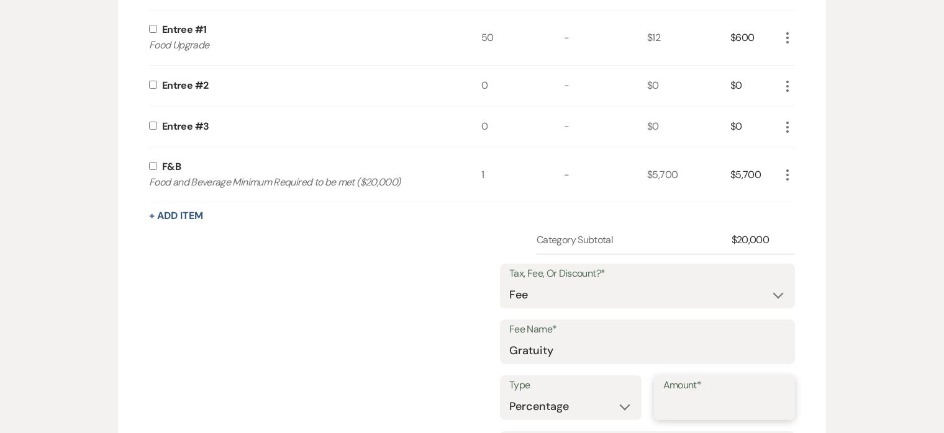
click at [720, 407] on input "Amount*" at bounding box center [724, 407] width 123 height 24
type input "20"
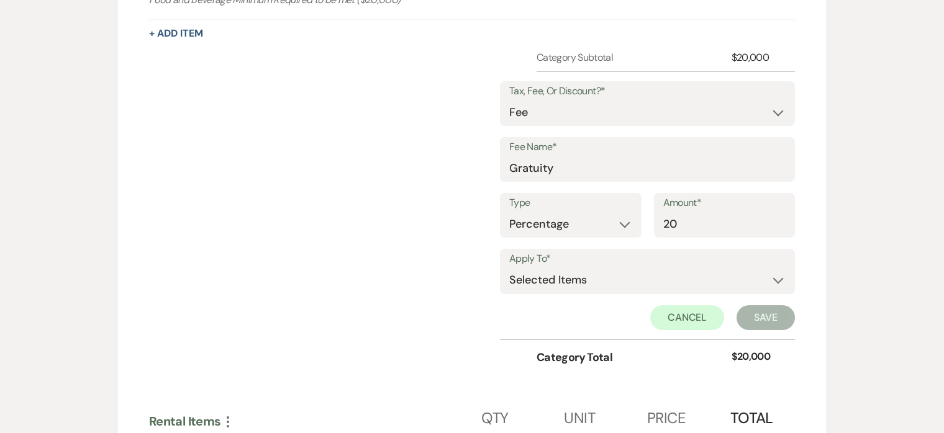
scroll to position [1039, 0]
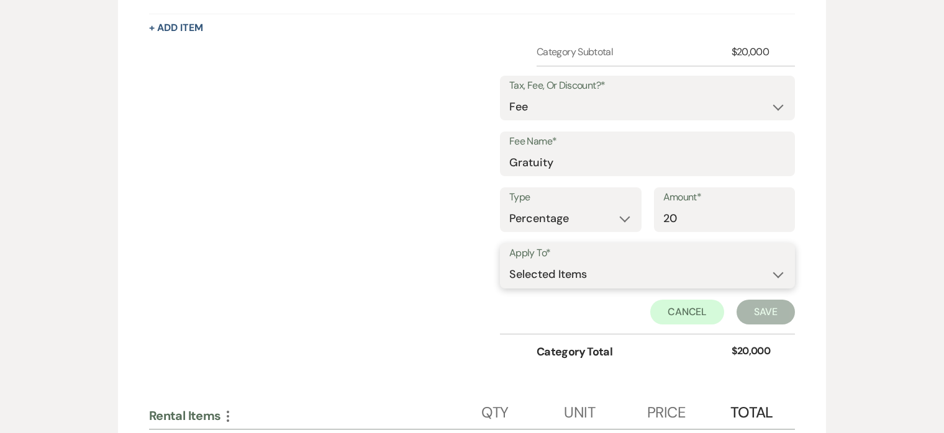
click at [702, 271] on select "Selected Items Category Subtotal (before all Taxes/Fees/Discounts) Category Tot…" at bounding box center [647, 275] width 276 height 25
select select "2"
click at [510, 263] on select "Selected Items Category Subtotal (before all Taxes/Fees/Discounts) Category Tot…" at bounding box center [647, 275] width 276 height 25
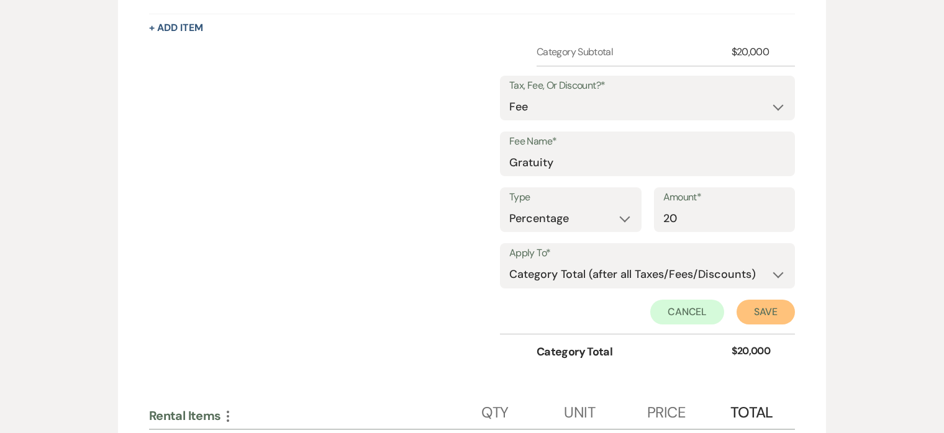
click at [760, 315] on button "Save" at bounding box center [765, 312] width 58 height 25
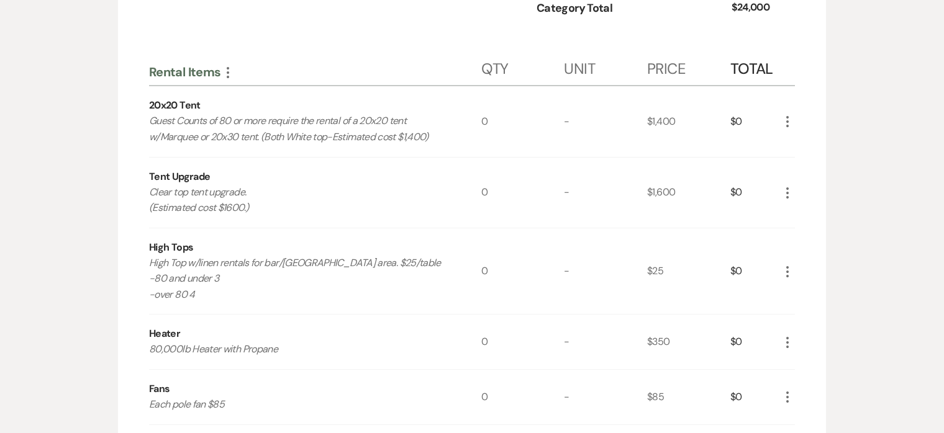
scroll to position [1178, 0]
click at [230, 66] on icon "More" at bounding box center [227, 72] width 15 height 15
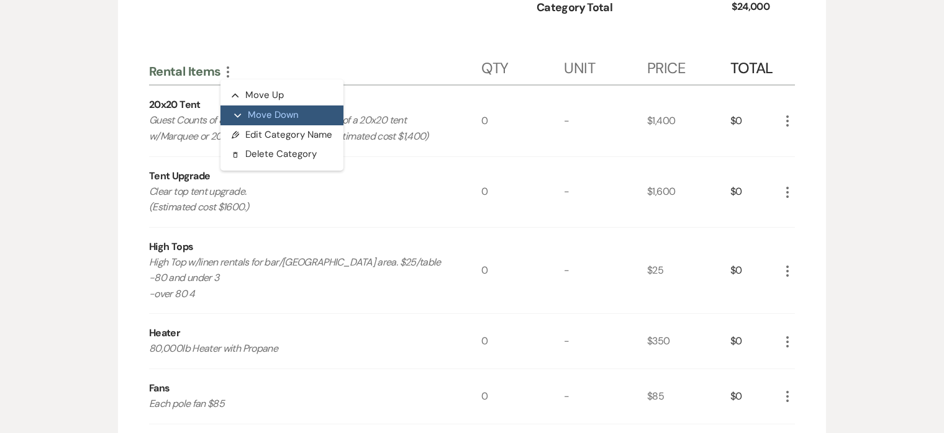
click at [248, 112] on button "Expand Move Down" at bounding box center [281, 116] width 123 height 20
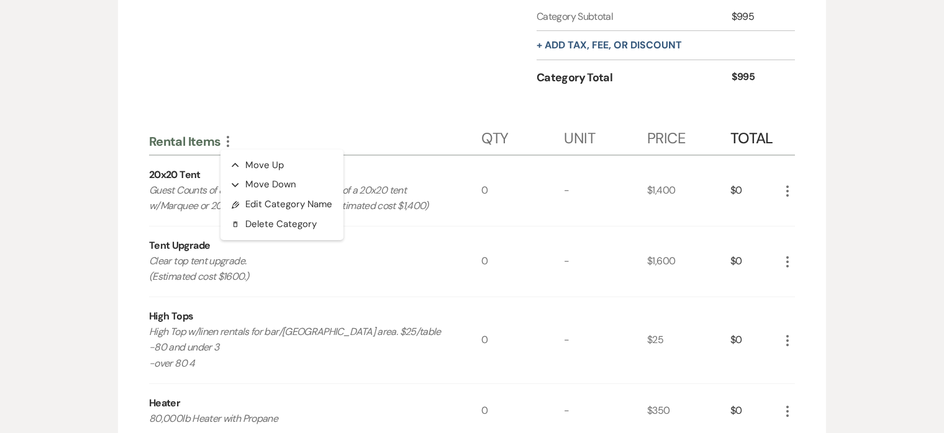
scroll to position [1378, 0]
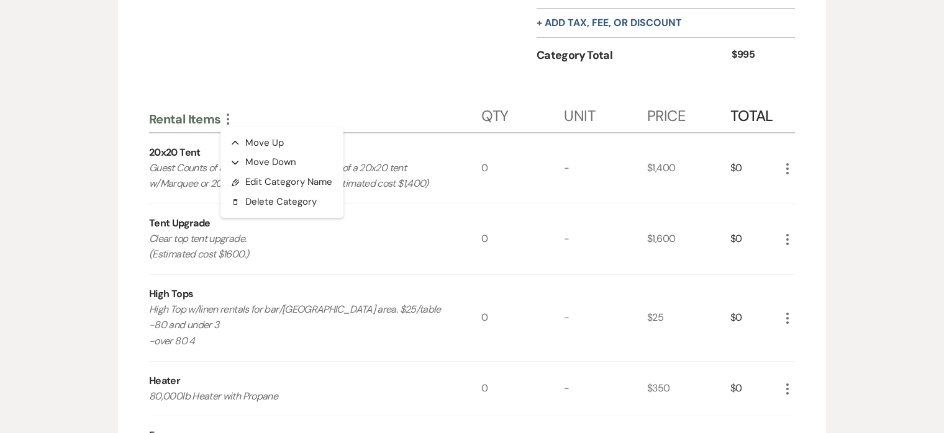
click at [382, 98] on div "Rental Items More Collapse Move Up Expand Move Down Pencil Edit Category Name D…" at bounding box center [472, 114] width 646 height 38
click at [785, 166] on icon "More" at bounding box center [787, 168] width 15 height 15
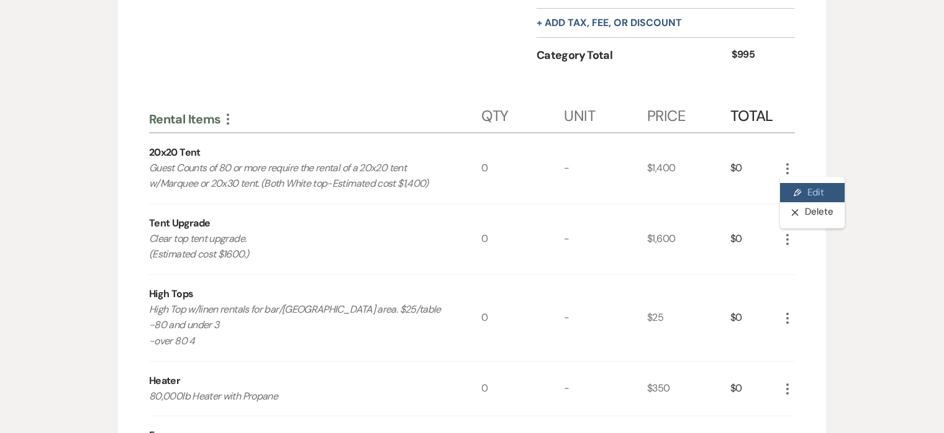
click at [796, 186] on button "Pencil Edit" at bounding box center [812, 193] width 65 height 20
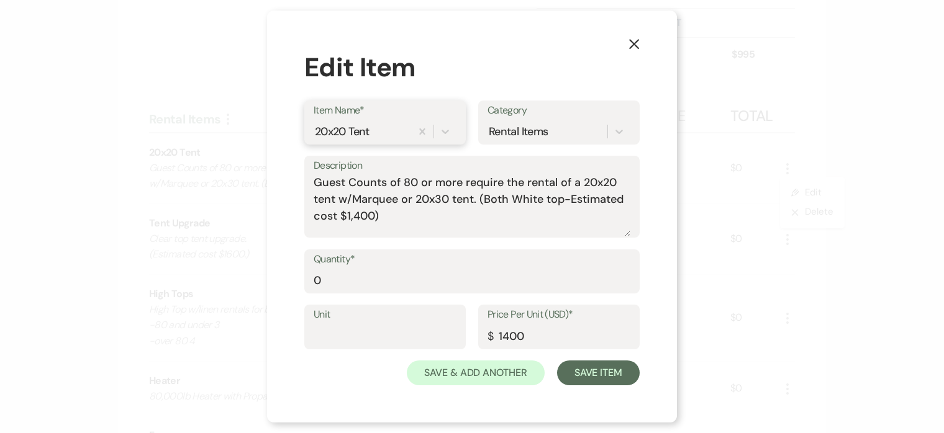
click at [339, 125] on div "20x20 Tent" at bounding box center [342, 131] width 55 height 17
click at [343, 128] on div "20x20 Tent" at bounding box center [342, 131] width 55 height 17
drag, startPoint x: 389, startPoint y: 219, endPoint x: 304, endPoint y: 177, distance: 94.7
click at [304, 177] on div "Description Guest Counts of 80 or more require the rental of a 20x20 tent w/Mar…" at bounding box center [471, 197] width 335 height 83
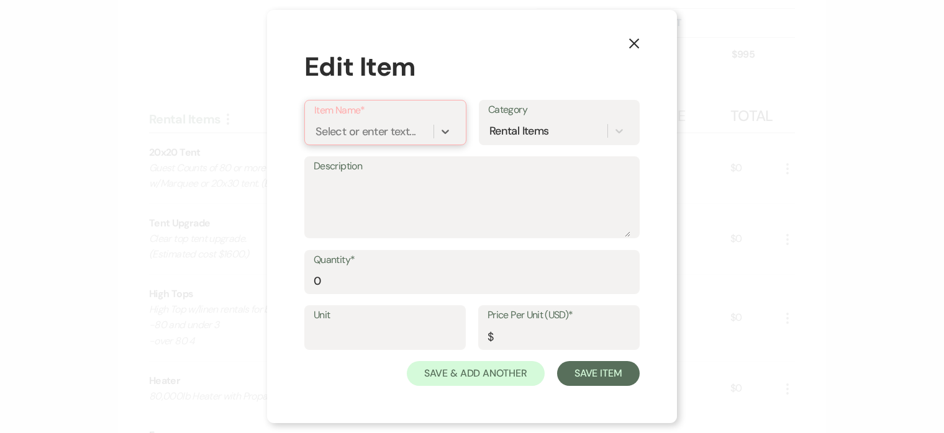
type input "3"
type input "20x30 Tent"
click at [418, 156] on div "+ Add "20x30 Tent"" at bounding box center [385, 163] width 142 height 25
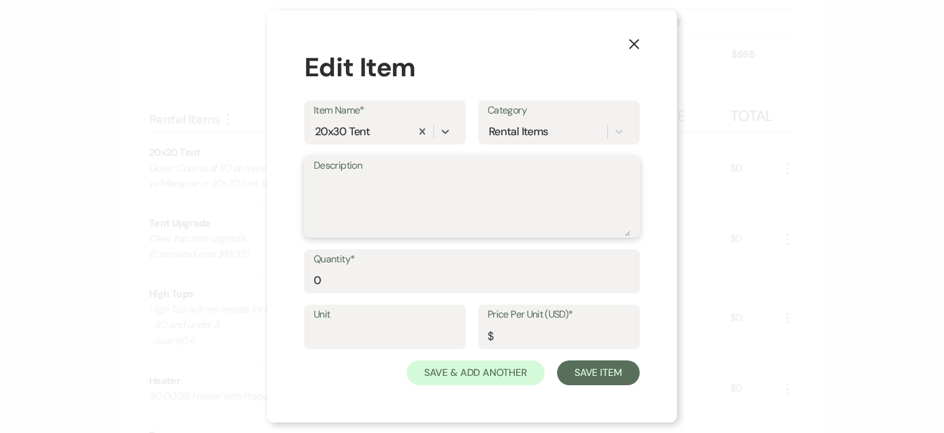
click at [410, 192] on textarea "Description" at bounding box center [472, 205] width 317 height 62
paste textarea "Guest Counts of 80 or more require the rental of a 20x20 tent w/Marquee or 20x3…"
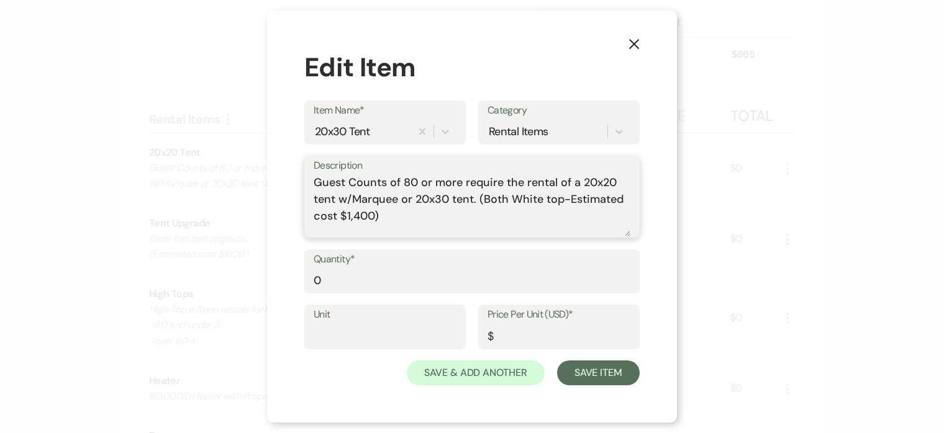
click at [607, 184] on textarea "Guest Counts of 80 or more require the rental of a 20x20 tent w/Marquee or 20x3…" at bounding box center [472, 205] width 317 height 62
drag, startPoint x: 336, startPoint y: 198, endPoint x: 475, endPoint y: 202, distance: 138.5
click at [475, 202] on textarea "Guest Counts of 80 or more require the rental of a 20x30 tent w/Marquee or 20x3…" at bounding box center [472, 205] width 317 height 62
drag, startPoint x: 372, startPoint y: 201, endPoint x: 344, endPoint y: 201, distance: 28.6
click at [344, 201] on textarea "Guest Counts of 80 or more require the rental of a 20x30 tent. (Both White top-…" at bounding box center [472, 205] width 317 height 62
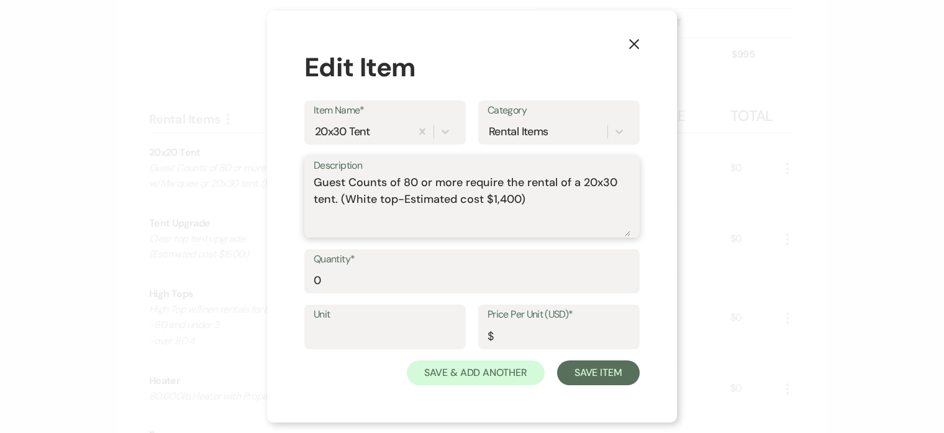
click at [507, 197] on textarea "Guest Counts of 80 or more require the rental of a 20x30 tent. (White top-Estim…" at bounding box center [472, 205] width 317 height 62
type textarea "Guest Counts of 80 or more require the rental of a 20x30 tent. (White top-Estim…"
click at [418, 278] on input "0" at bounding box center [472, 280] width 317 height 24
type input "0"
click at [552, 328] on input "Price Per Unit (USD)*" at bounding box center [558, 336] width 143 height 24
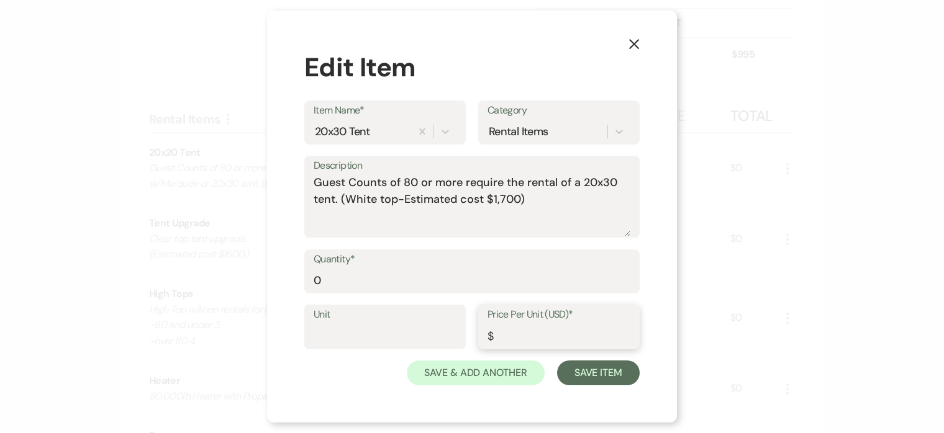
type input "1"
type input "0"
click at [578, 371] on button "Save Item" at bounding box center [598, 373] width 83 height 25
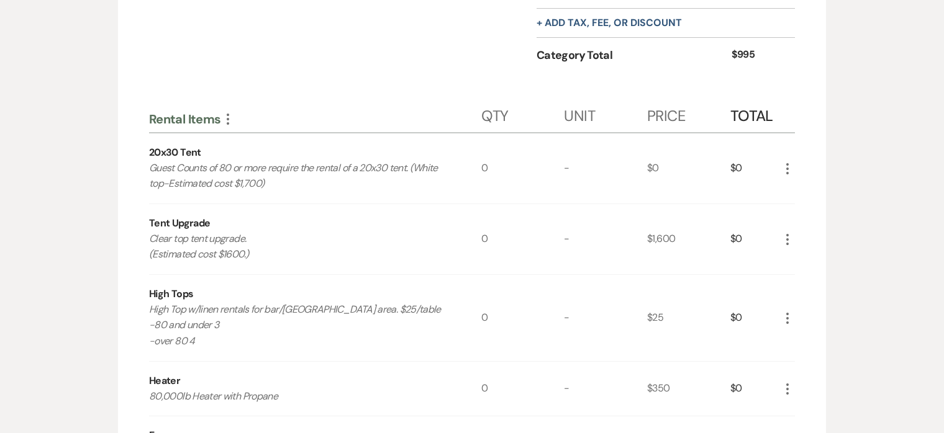
click at [785, 240] on icon "More" at bounding box center [787, 239] width 15 height 15
click at [795, 217] on div "Food and Beverage More Qty Unit Price Total Food and Beverage 4 Passed Apps, 1 …" at bounding box center [472, 122] width 708 height 2162
click at [788, 239] on icon "More" at bounding box center [787, 239] width 15 height 15
click at [801, 256] on button "Pencil Edit" at bounding box center [812, 264] width 65 height 20
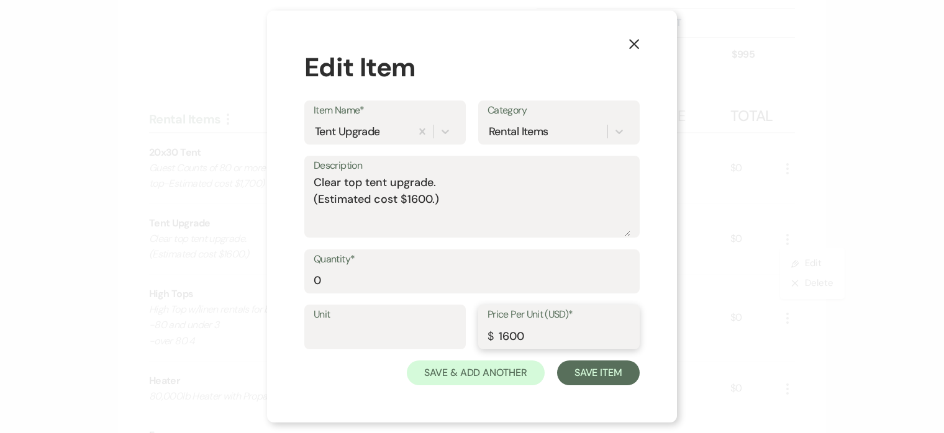
click at [508, 336] on input "1600" at bounding box center [558, 336] width 143 height 24
type input "1450"
click at [431, 197] on textarea "Clear top tent upgrade. (Estimated cost $1600.)" at bounding box center [472, 205] width 317 height 62
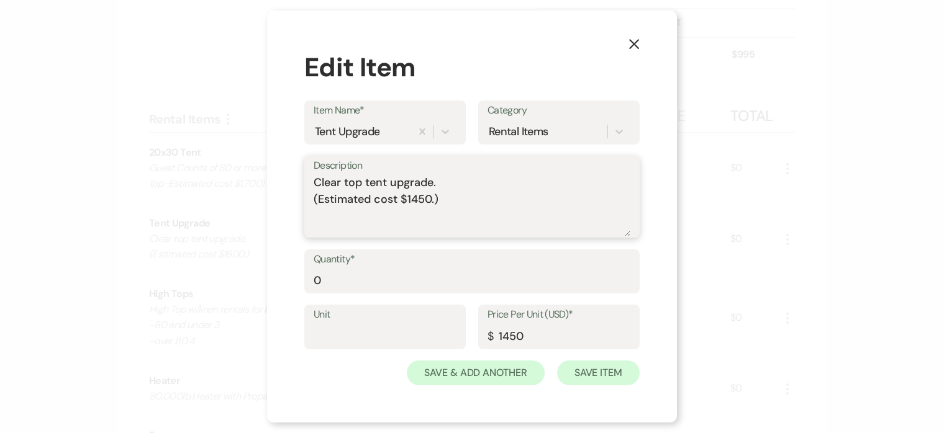
type textarea "Clear top tent upgrade. (Estimated cost $1450.)"
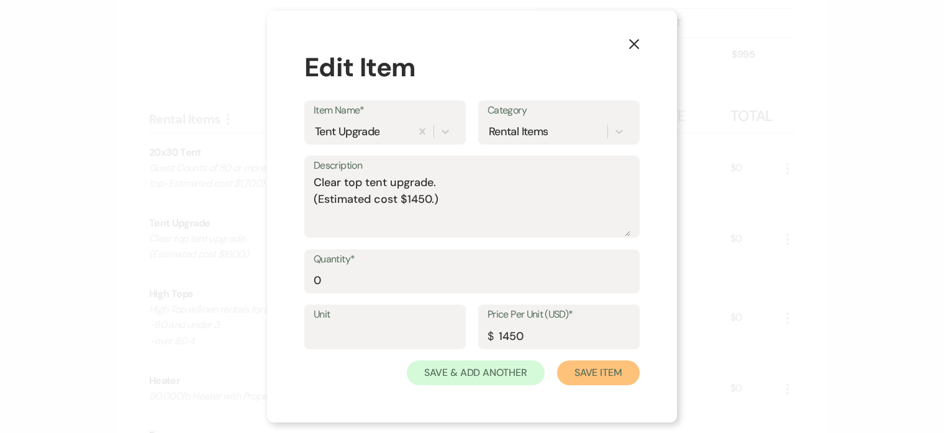
click at [599, 382] on button "Save Item" at bounding box center [598, 373] width 83 height 25
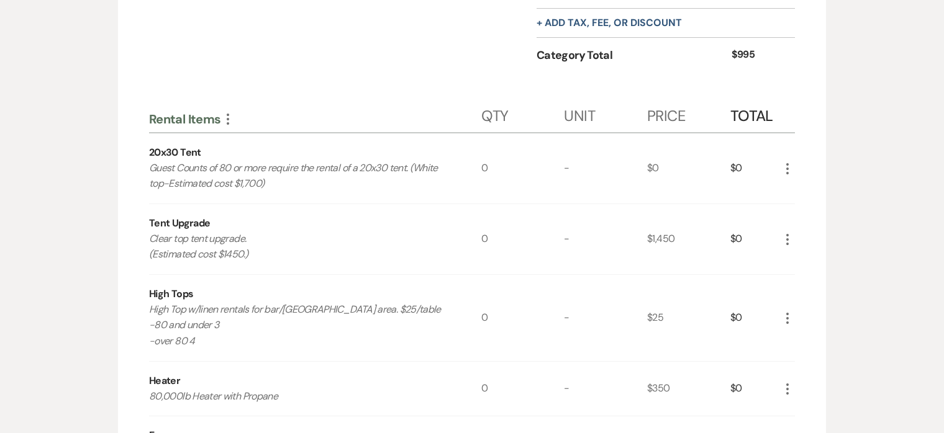
click at [791, 318] on icon "More" at bounding box center [787, 318] width 15 height 15
click at [801, 336] on button "Pencil Edit" at bounding box center [812, 343] width 65 height 20
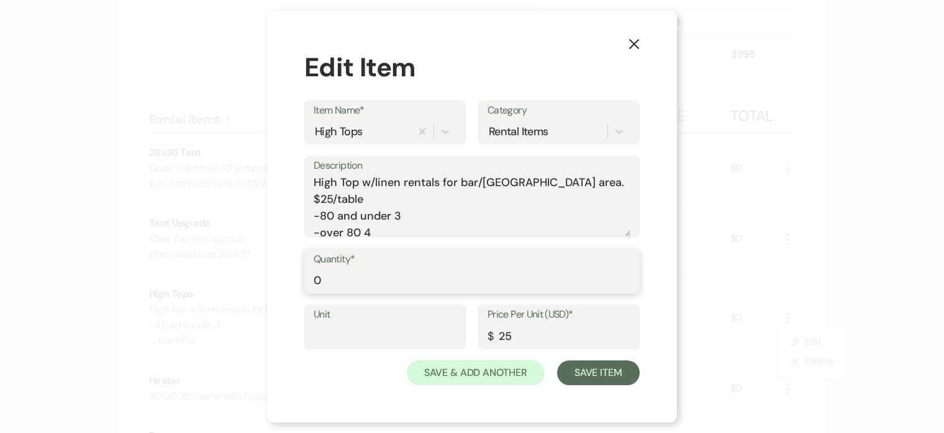
click at [361, 274] on input "0" at bounding box center [472, 280] width 317 height 24
type input "3"
click at [610, 377] on button "Save Item" at bounding box center [598, 373] width 83 height 25
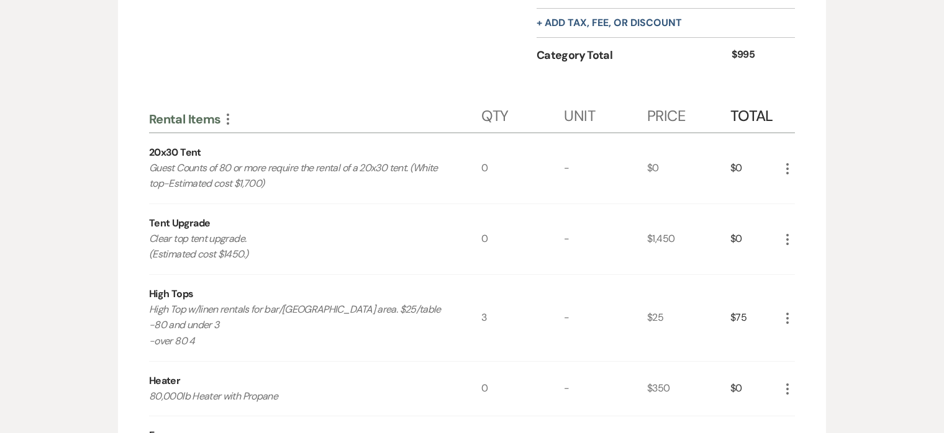
click at [785, 314] on icon "More" at bounding box center [787, 318] width 15 height 15
click at [800, 338] on icon "Pencil" at bounding box center [796, 342] width 7 height 9
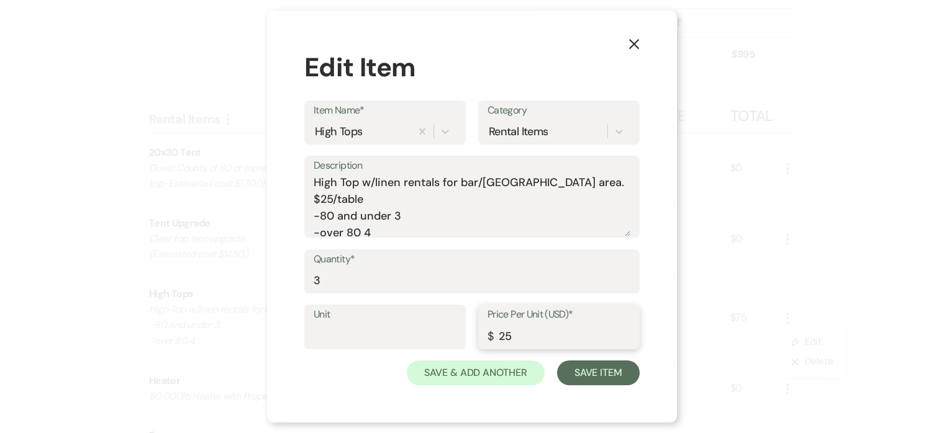
drag, startPoint x: 496, startPoint y: 333, endPoint x: 551, endPoint y: 333, distance: 55.3
click at [551, 333] on input "25" at bounding box center [558, 336] width 143 height 24
type input "30"
click at [613, 368] on button "Save Item" at bounding box center [598, 373] width 83 height 25
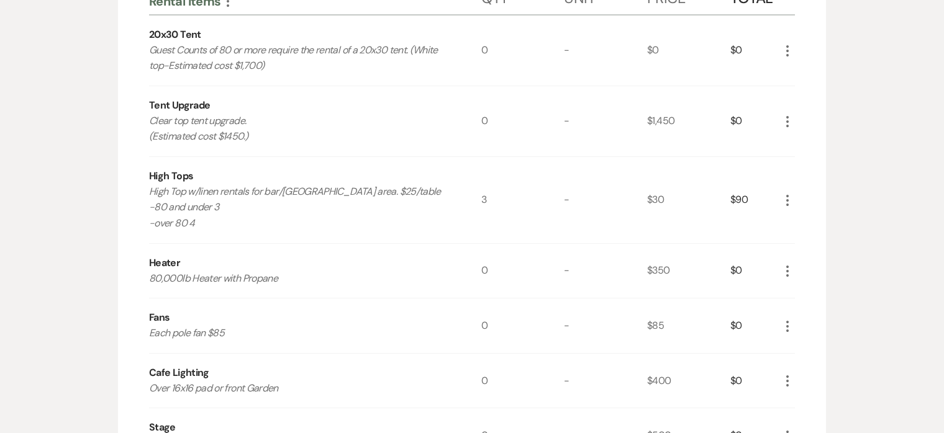
scroll to position [1499, 0]
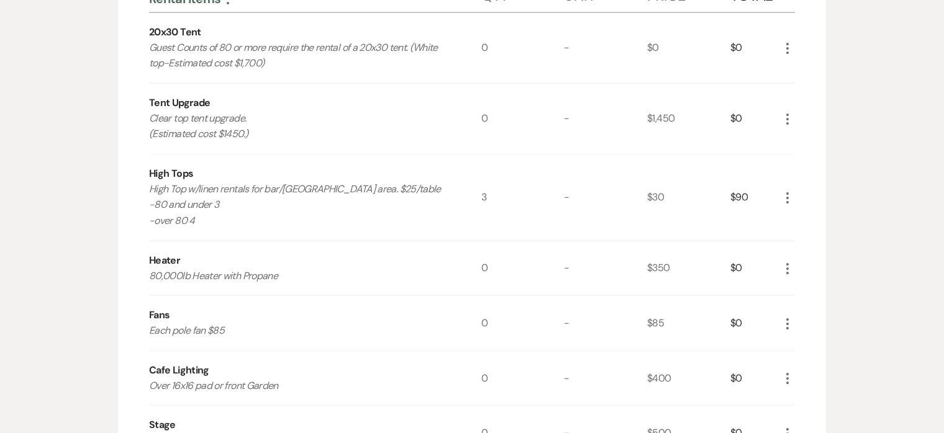
click at [788, 267] on use "button" at bounding box center [787, 268] width 2 height 11
click at [803, 286] on button "Pencil Edit" at bounding box center [812, 293] width 65 height 20
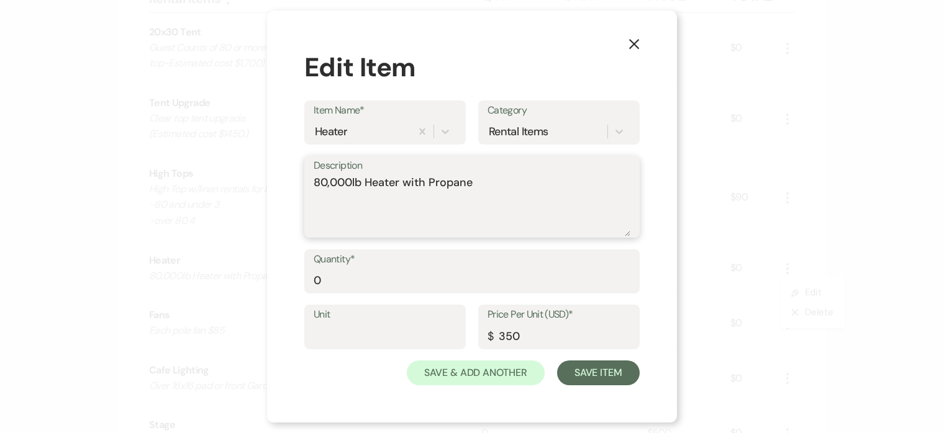
click at [396, 215] on textarea "80,000lb Heater with Propane" at bounding box center [472, 205] width 317 height 62
type textarea "80,000lb Heater with Propane ($50 Cancellation Fee)"
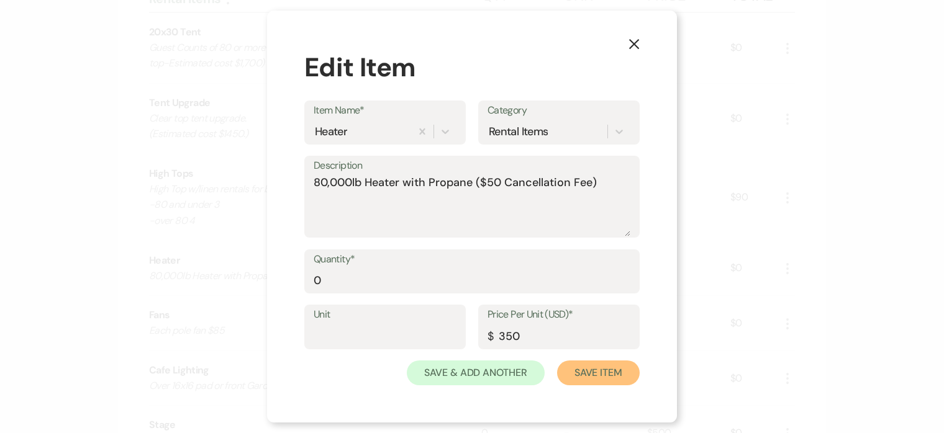
click at [599, 376] on button "Save Item" at bounding box center [598, 373] width 83 height 25
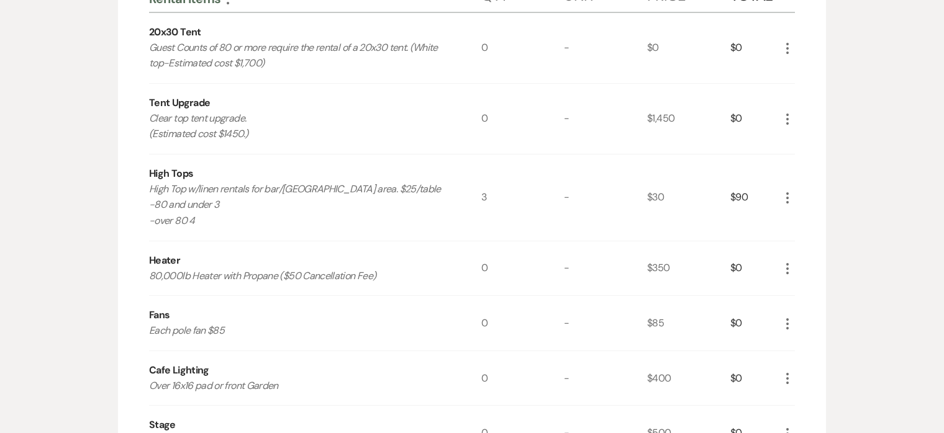
click at [790, 322] on icon "More" at bounding box center [787, 324] width 15 height 15
click at [806, 369] on button "X Delete" at bounding box center [813, 368] width 67 height 20
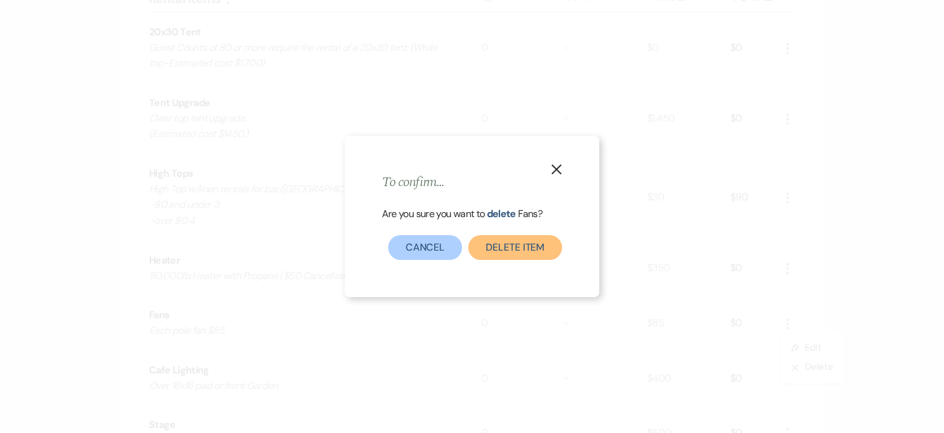
click at [533, 245] on button "Delete Item" at bounding box center [515, 247] width 94 height 25
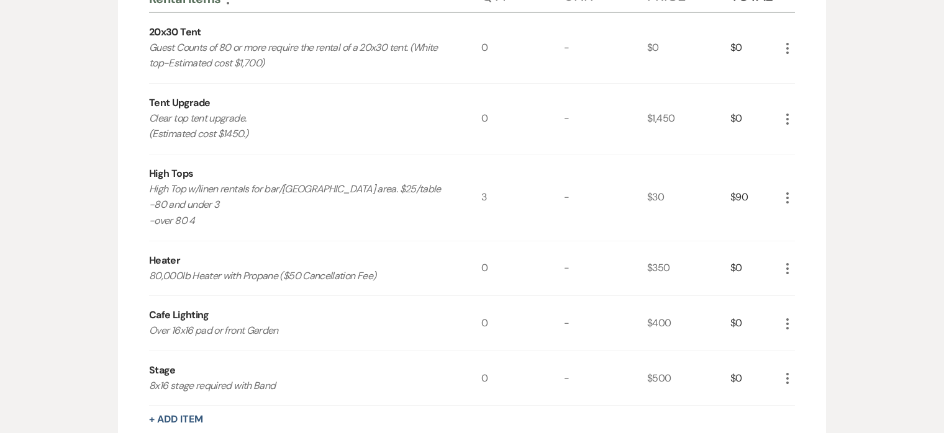
click at [788, 321] on icon "More" at bounding box center [787, 324] width 15 height 15
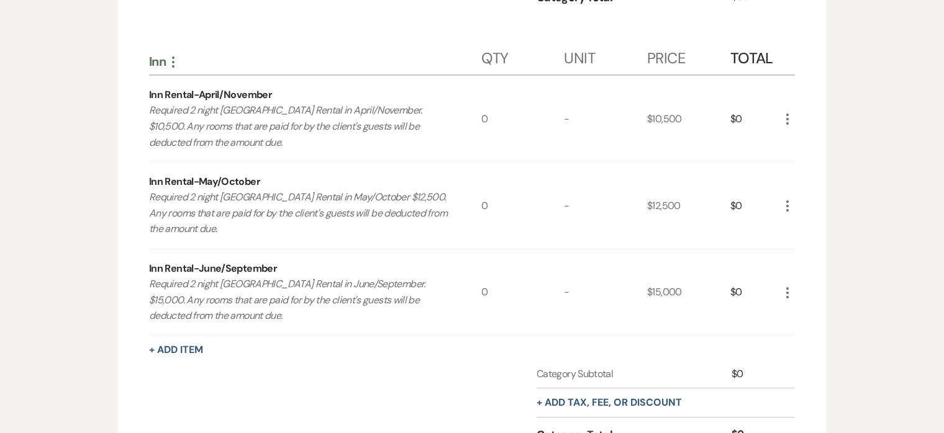
scroll to position [2006, 0]
click at [788, 115] on icon "More" at bounding box center [787, 118] width 15 height 15
click at [808, 160] on button "X Delete" at bounding box center [813, 163] width 67 height 20
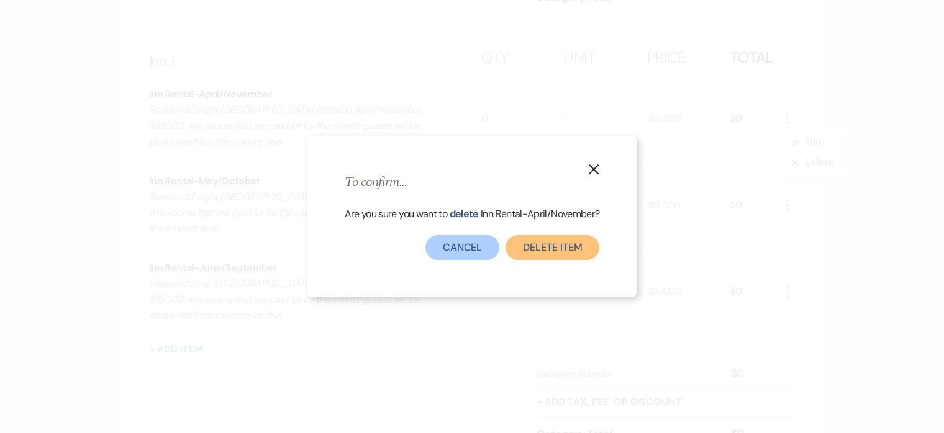
click at [535, 243] on button "Delete Item" at bounding box center [552, 247] width 94 height 25
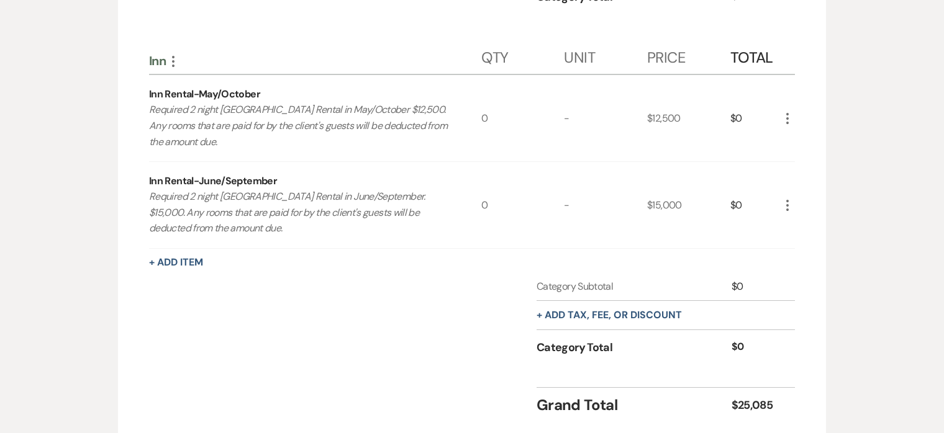
click at [791, 112] on icon "More" at bounding box center [787, 118] width 15 height 15
click at [800, 135] on button "Pencil Edit" at bounding box center [812, 143] width 65 height 20
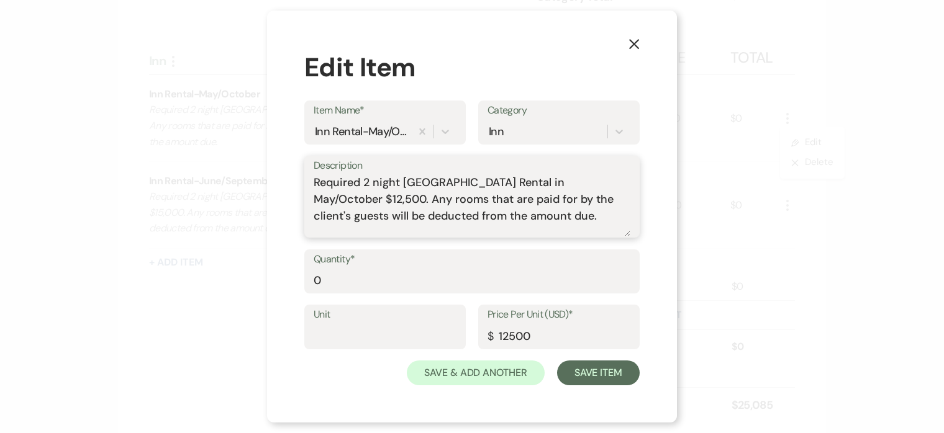
click at [413, 201] on textarea "Required 2 night Addy Sea Historic Inn Rental in May/October $12,500. Any rooms…" at bounding box center [472, 205] width 317 height 62
type textarea "Required 2 night Addy Sea Historic Inn Rental in May/October $13,000. Any rooms…"
click at [515, 340] on input "12500" at bounding box center [558, 336] width 143 height 24
type input "13000"
click at [410, 284] on input "0" at bounding box center [472, 280] width 317 height 24
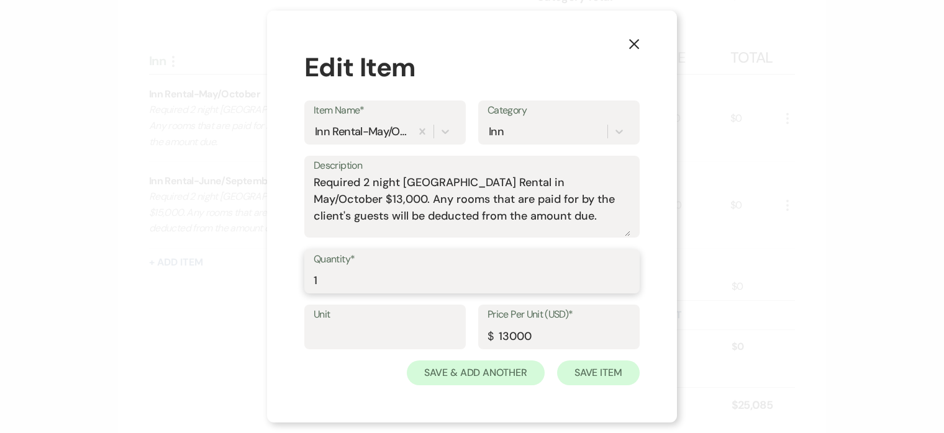
type input "1"
click at [596, 381] on button "Save Item" at bounding box center [598, 373] width 83 height 25
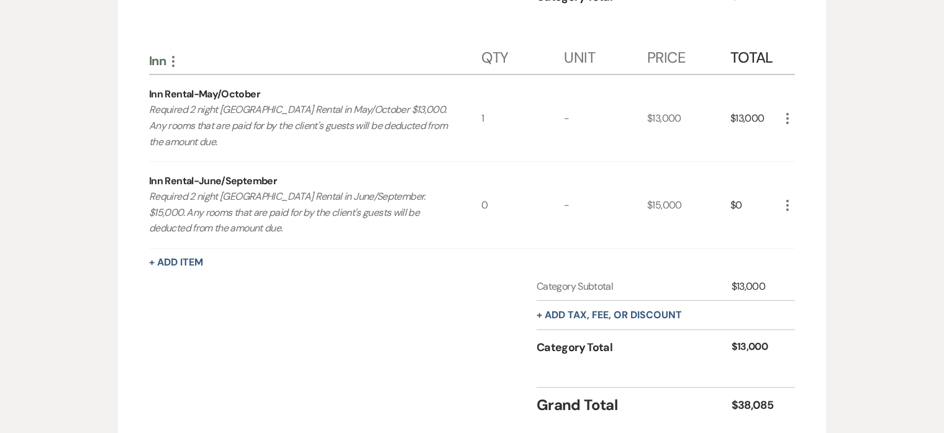
click at [789, 119] on icon "More" at bounding box center [787, 118] width 15 height 15
click at [803, 145] on button "Pencil Edit" at bounding box center [812, 143] width 65 height 20
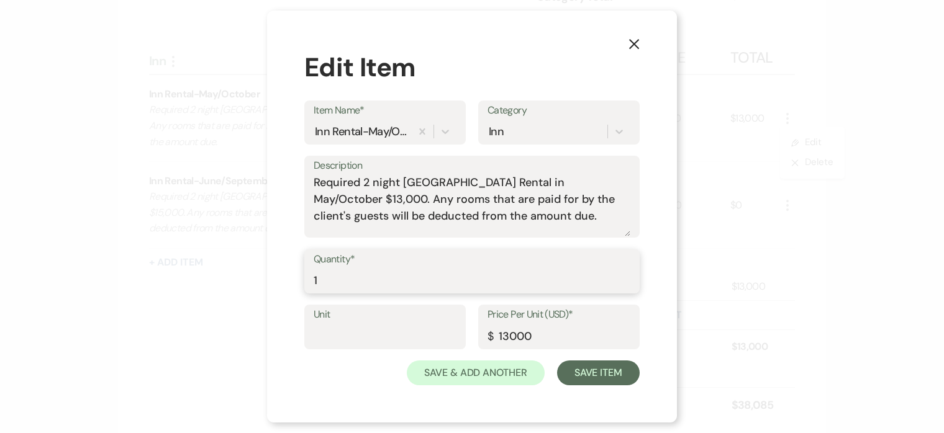
click at [454, 276] on input "1" at bounding box center [472, 280] width 317 height 24
type input "0"
click at [606, 372] on button "Save Item" at bounding box center [598, 373] width 83 height 25
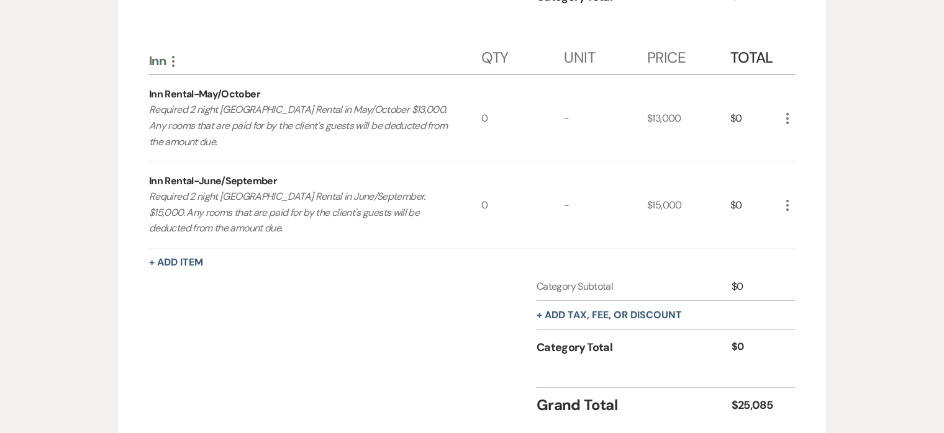
click at [790, 203] on icon "More" at bounding box center [787, 205] width 15 height 15
click at [798, 244] on button "X Delete" at bounding box center [813, 250] width 67 height 20
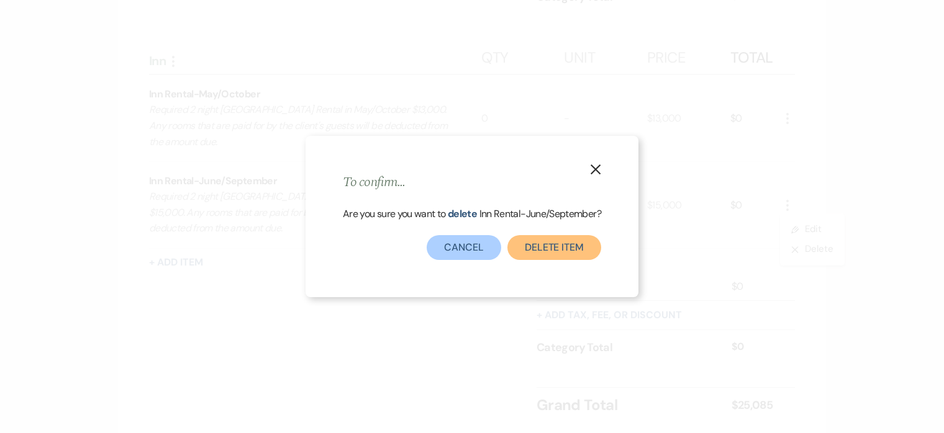
click at [545, 257] on button "Delete Item" at bounding box center [554, 247] width 94 height 25
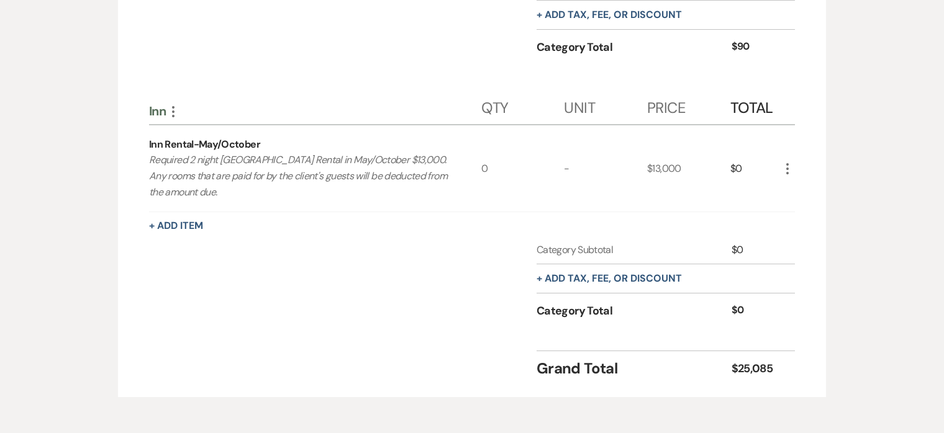
scroll to position [1908, 0]
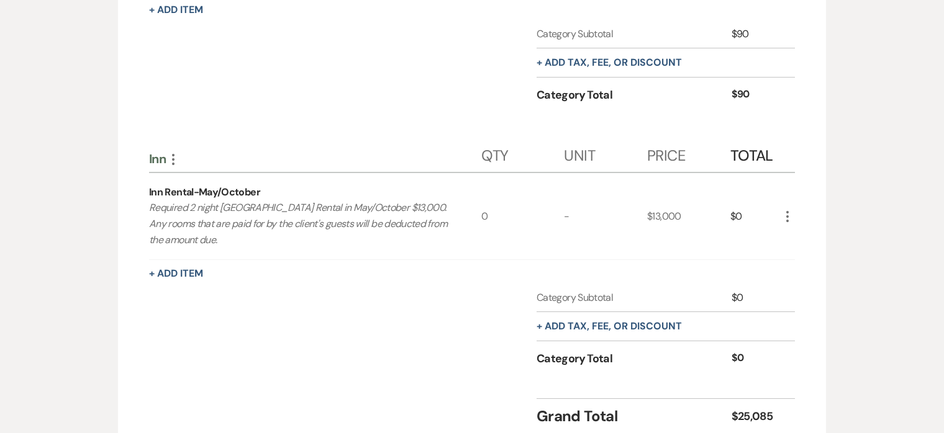
click at [177, 155] on icon "More" at bounding box center [173, 159] width 15 height 15
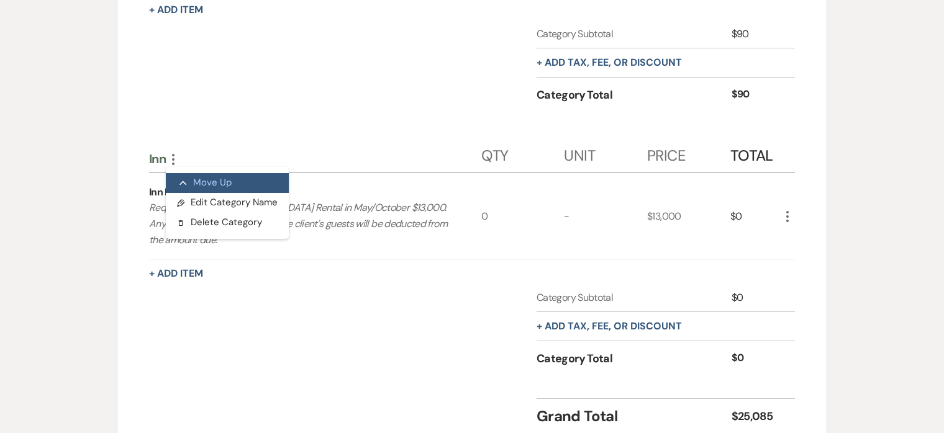
click at [209, 182] on button "Collapse Move Up" at bounding box center [227, 183] width 123 height 20
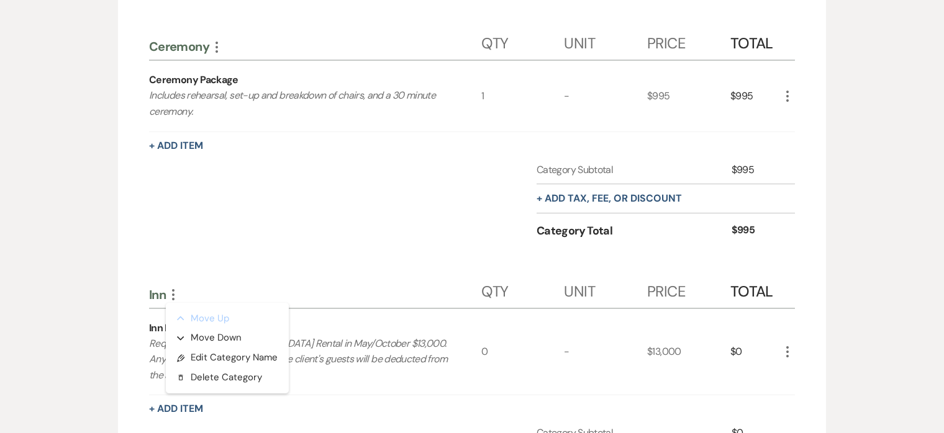
scroll to position [1206, 0]
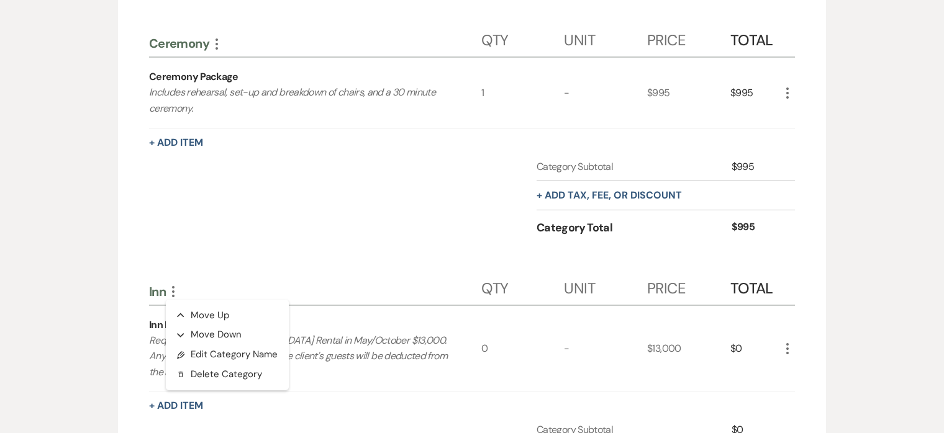
click at [417, 251] on div "Category Subtotal $995 + Add tax, fee, or discount Category Total $995" at bounding box center [472, 209] width 646 height 99
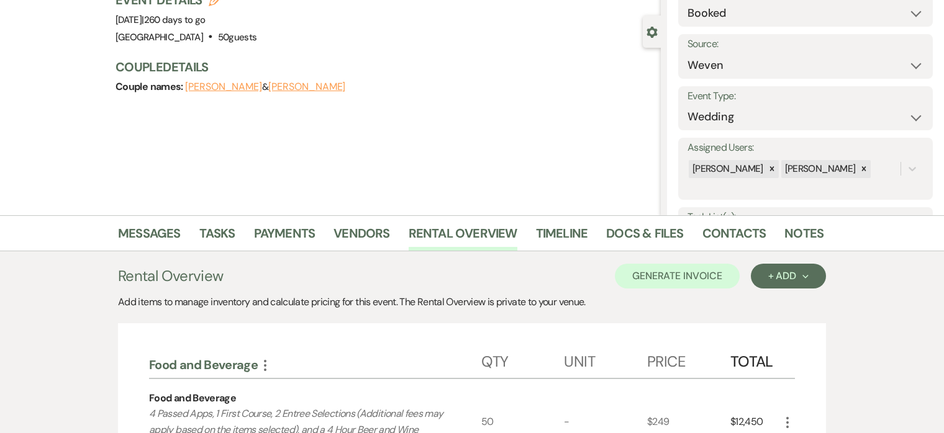
scroll to position [105, 0]
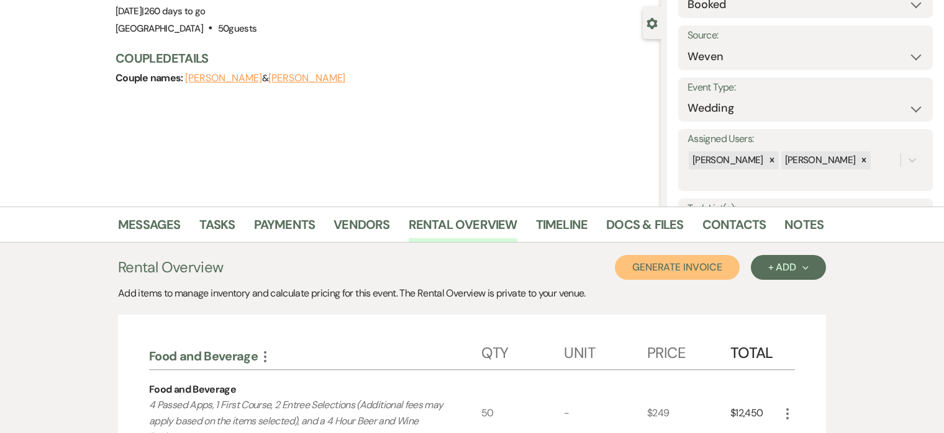
click at [675, 269] on button "Generate Invoice" at bounding box center [677, 267] width 125 height 25
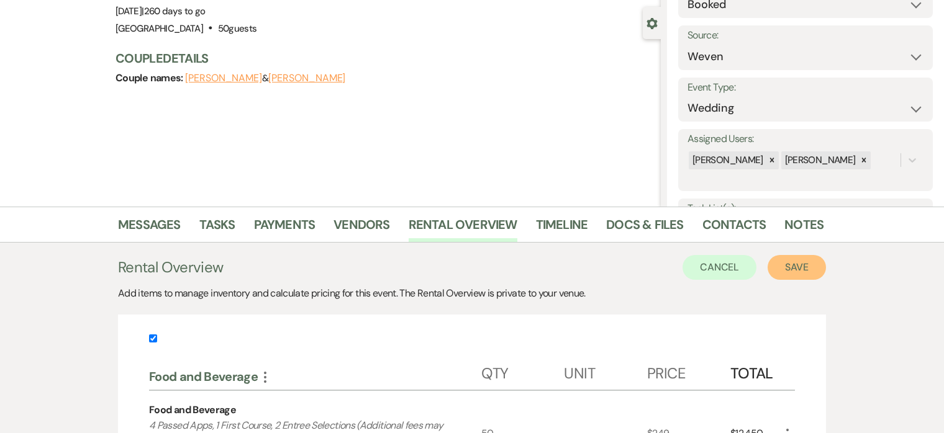
click at [805, 264] on button "Save" at bounding box center [796, 267] width 58 height 25
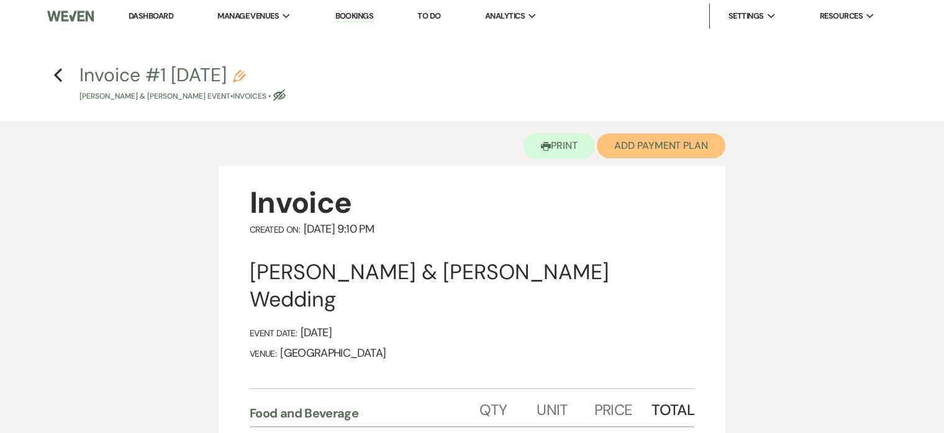
click at [683, 147] on button "Add Payment Plan" at bounding box center [661, 145] width 129 height 25
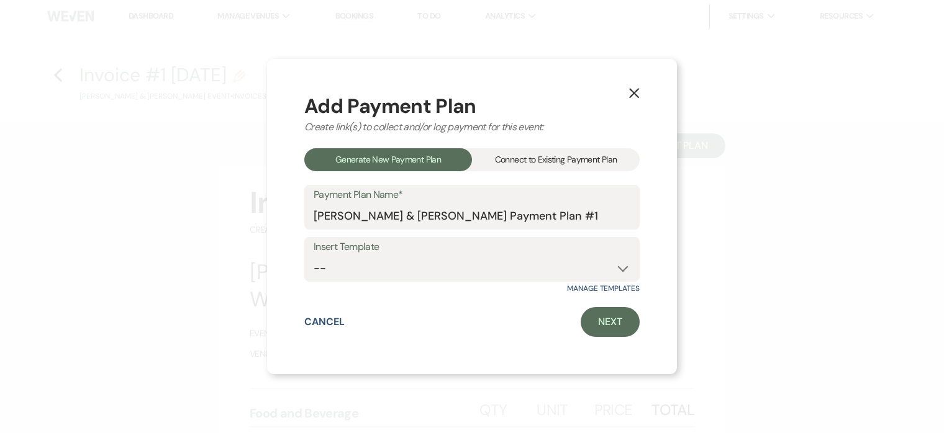
click at [531, 164] on div "Connect to Existing Payment Plan" at bounding box center [556, 159] width 168 height 23
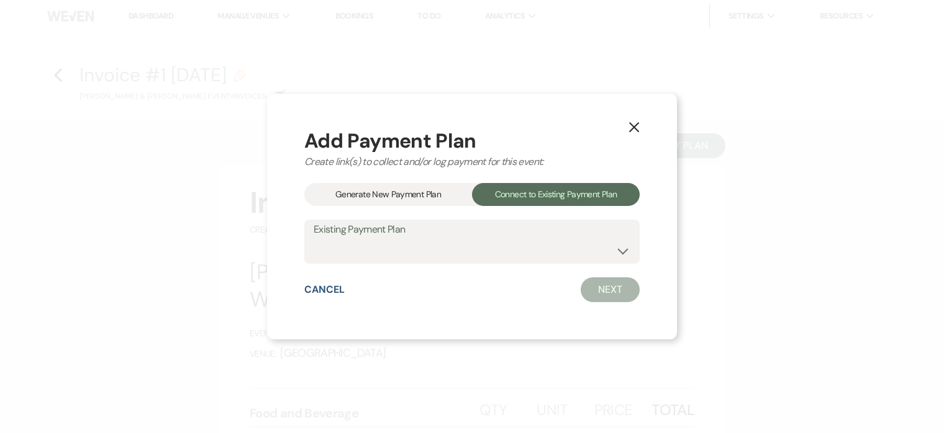
click at [430, 189] on div "Generate New Payment Plan" at bounding box center [388, 194] width 168 height 23
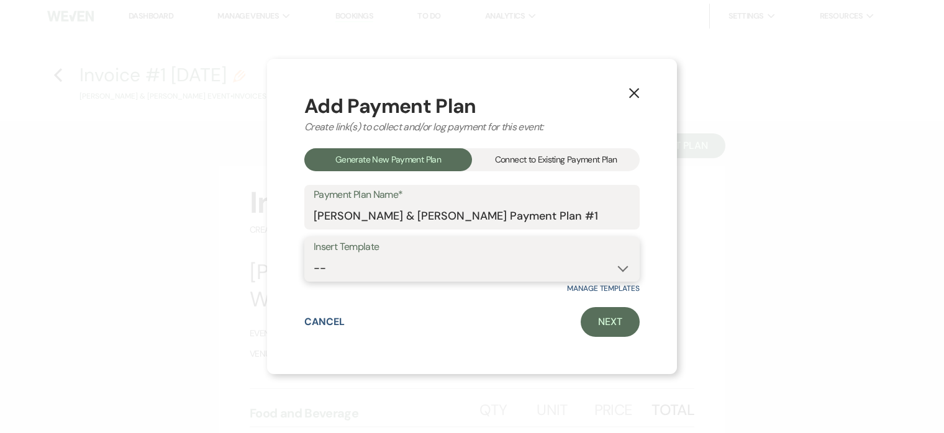
click at [413, 266] on select "-- Standard Wedding" at bounding box center [472, 268] width 317 height 24
select select "160"
click at [314, 256] on select "-- Standard Wedding" at bounding box center [472, 268] width 317 height 24
click at [596, 320] on link "Next" at bounding box center [609, 322] width 59 height 30
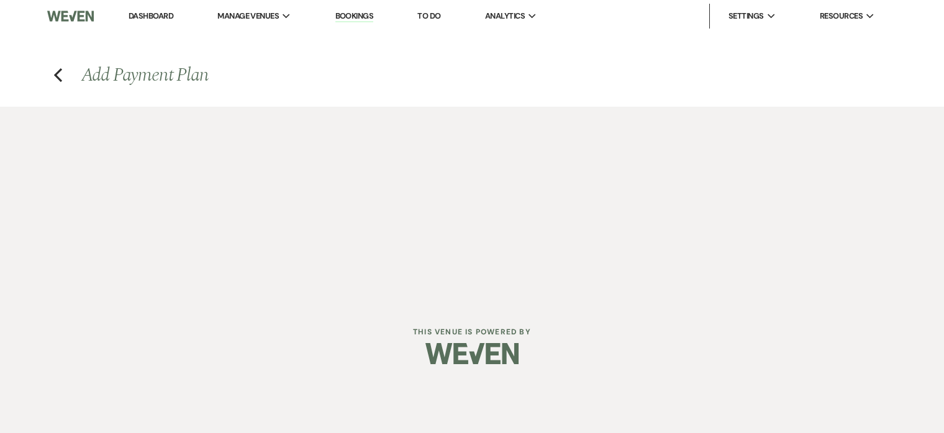
select select "28509"
select select "2"
select select "flat"
select select "true"
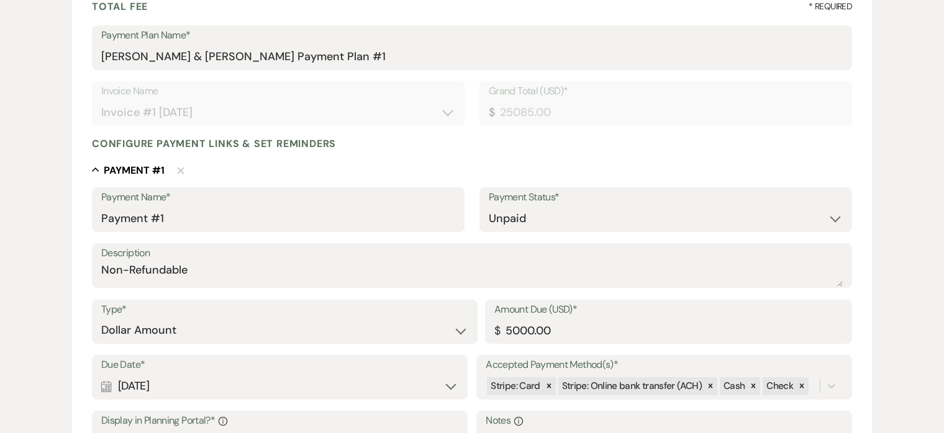
scroll to position [202, 0]
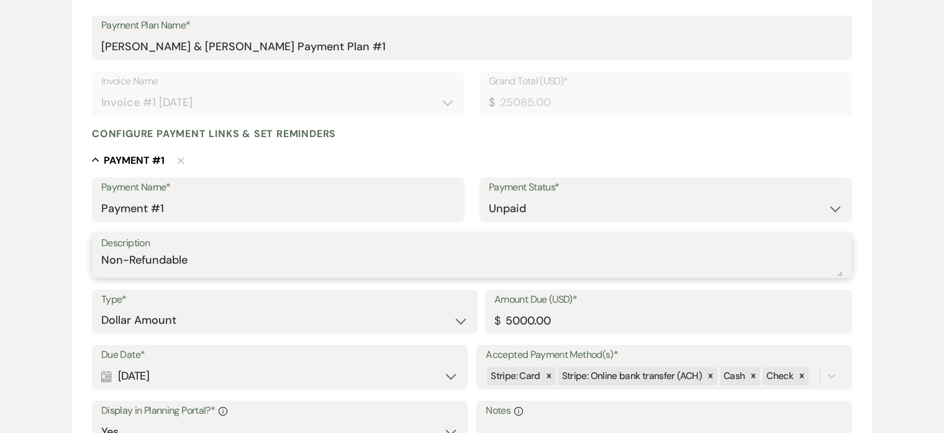
click at [219, 262] on textarea "Non-Refundable" at bounding box center [471, 264] width 741 height 25
click at [549, 375] on icon at bounding box center [548, 376] width 9 height 9
type textarea "Non-Refundable"
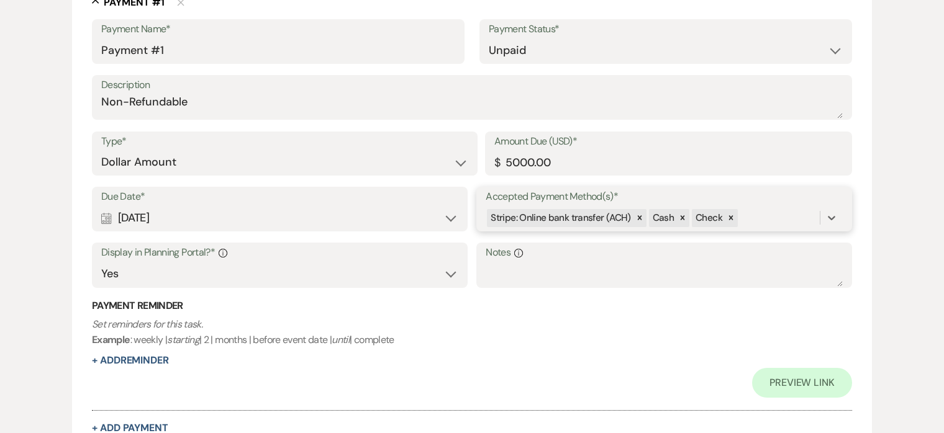
scroll to position [364, 0]
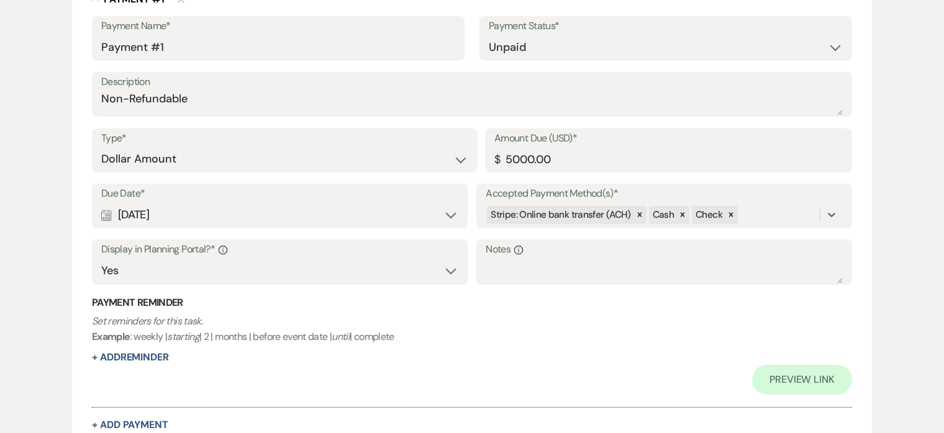
click at [397, 215] on div "Calendar Sep 11, 2025 Expand" at bounding box center [279, 215] width 357 height 24
select select "day"
select select "afterBookedDate"
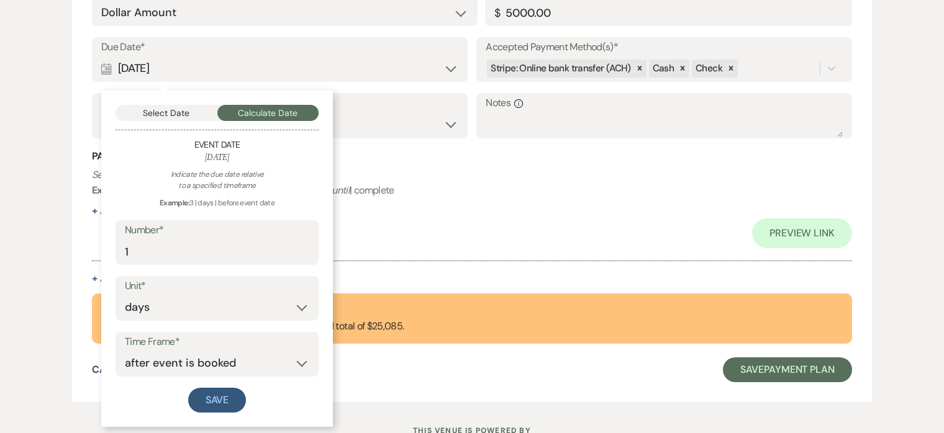
scroll to position [521, 0]
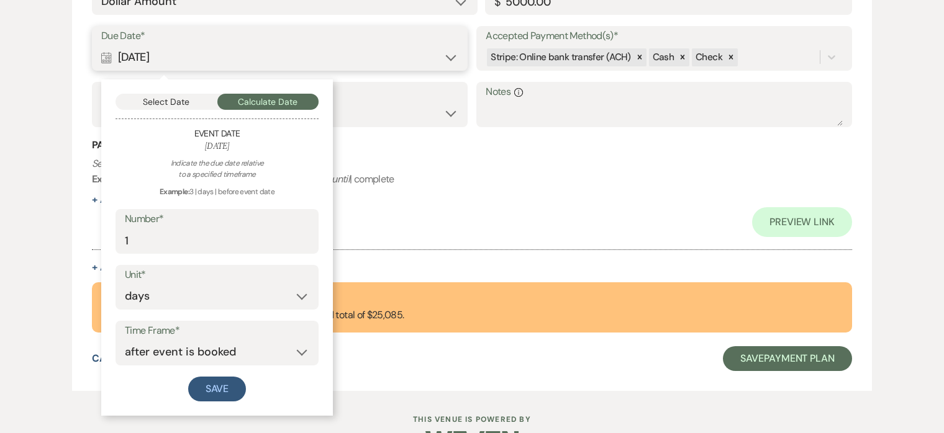
click at [187, 101] on button "Select Date" at bounding box center [166, 102] width 102 height 16
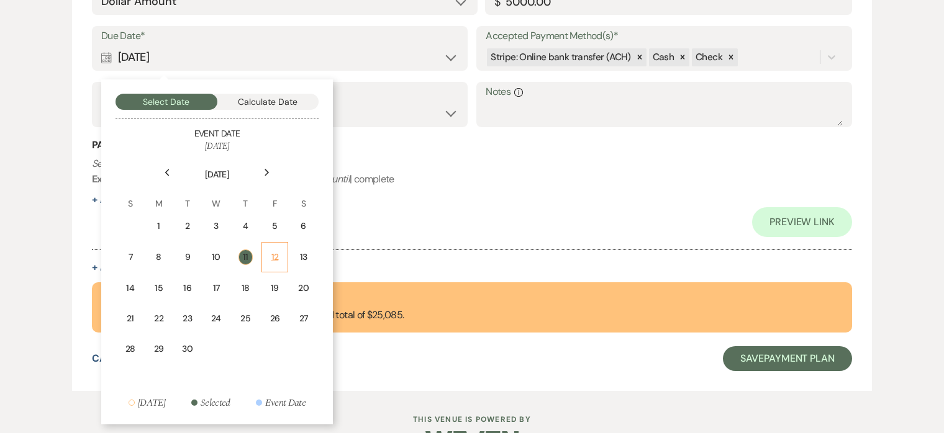
click at [274, 255] on div "12" at bounding box center [274, 257] width 11 height 13
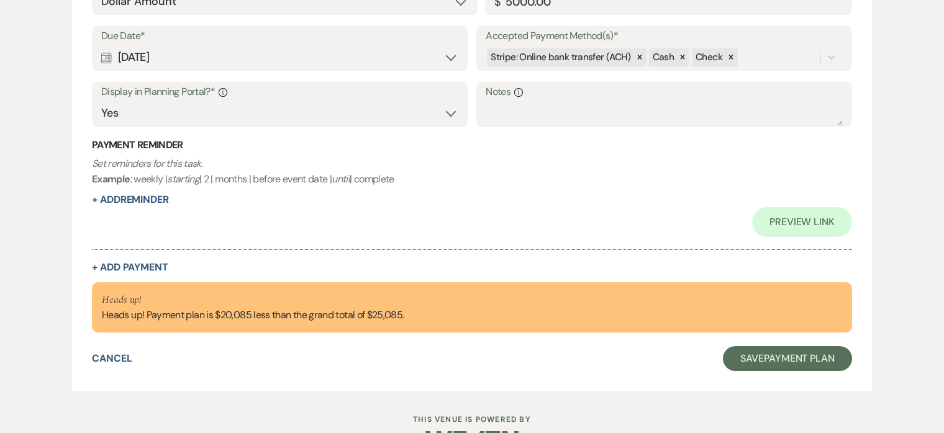
click at [479, 212] on div "Preview Link" at bounding box center [472, 222] width 760 height 30
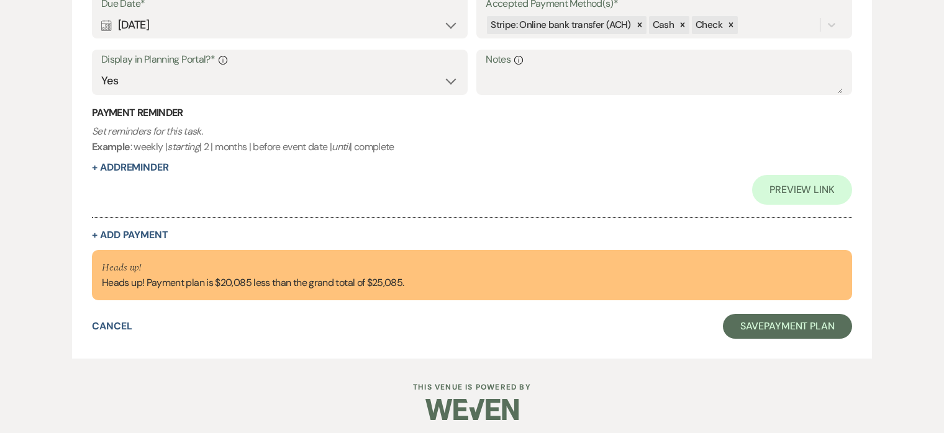
scroll to position [559, 0]
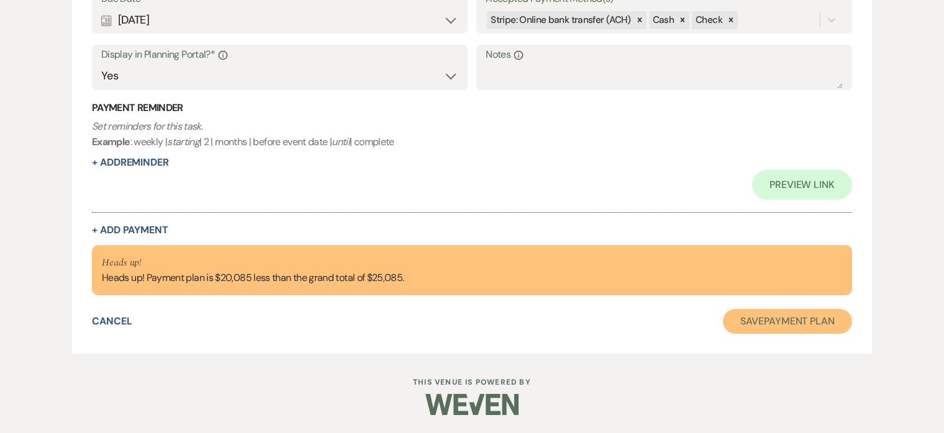
click at [800, 318] on button "Save Payment Plan" at bounding box center [787, 321] width 129 height 25
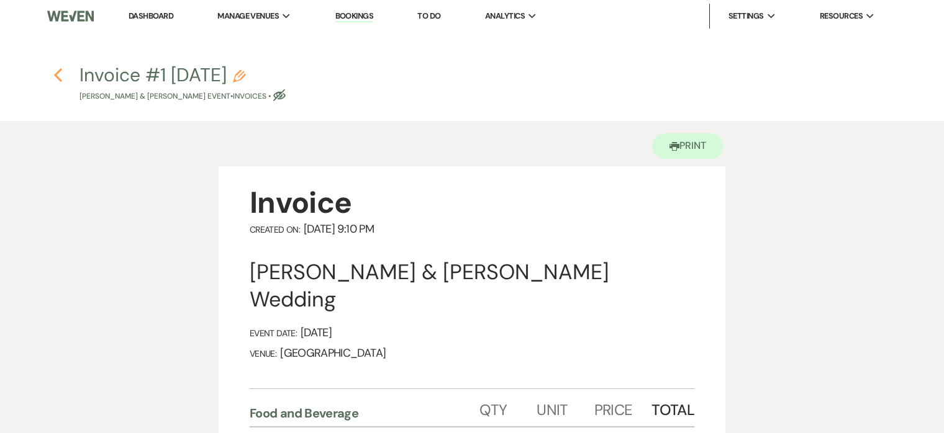
click at [58, 74] on icon "Previous" at bounding box center [57, 75] width 9 height 15
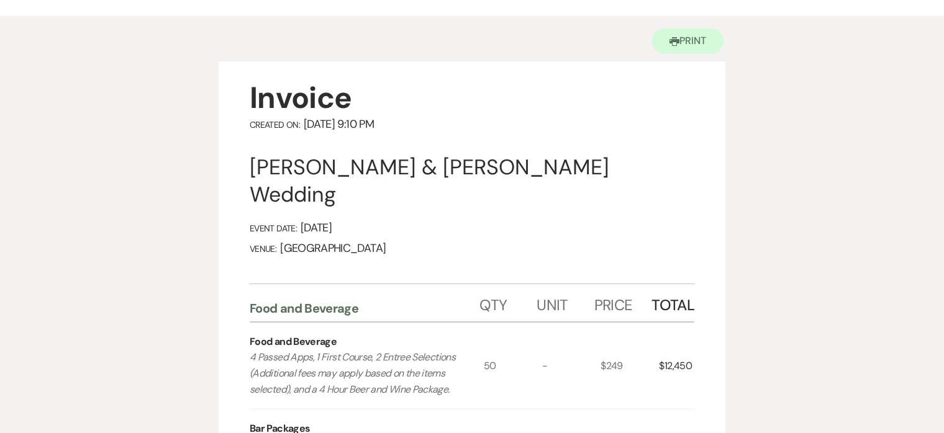
select select "1"
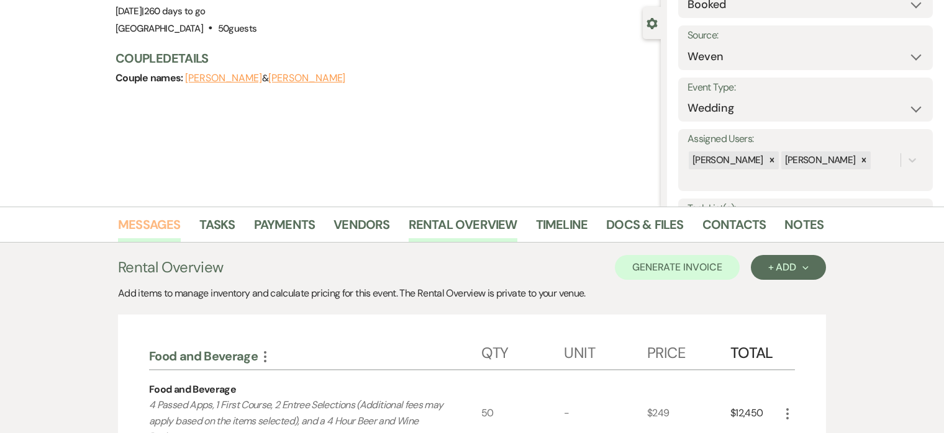
click at [160, 216] on link "Messages" at bounding box center [149, 228] width 63 height 27
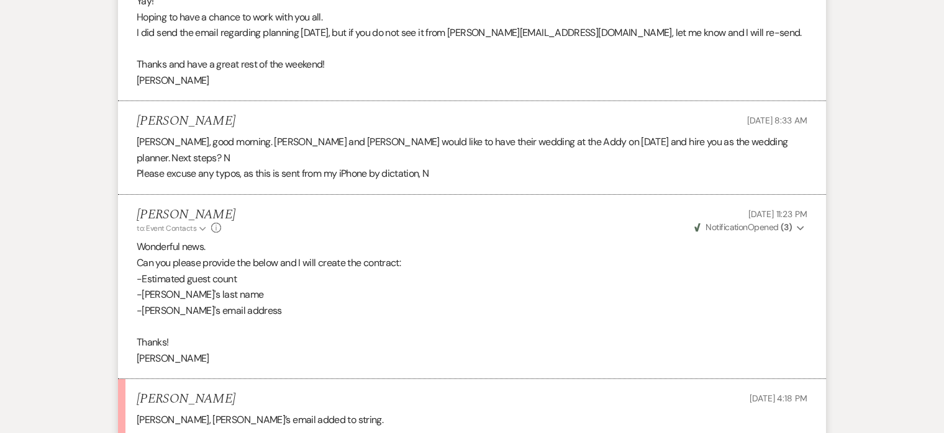
scroll to position [5017, 0]
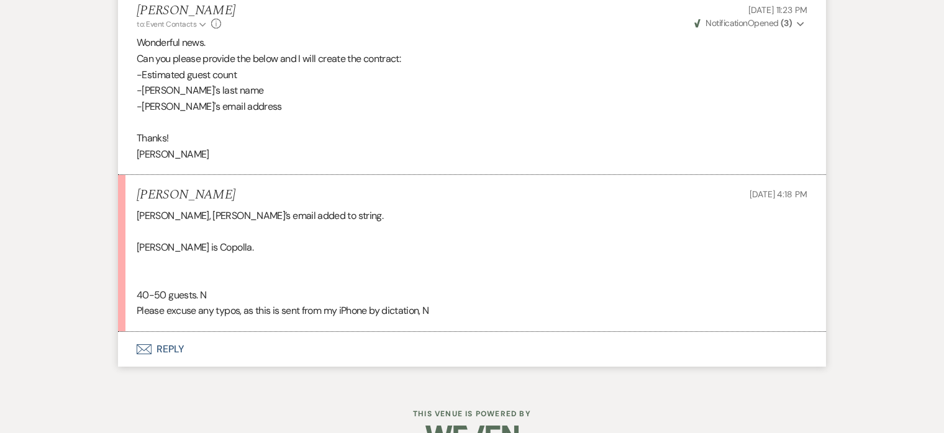
click at [170, 332] on button "Envelope Reply" at bounding box center [472, 349] width 708 height 35
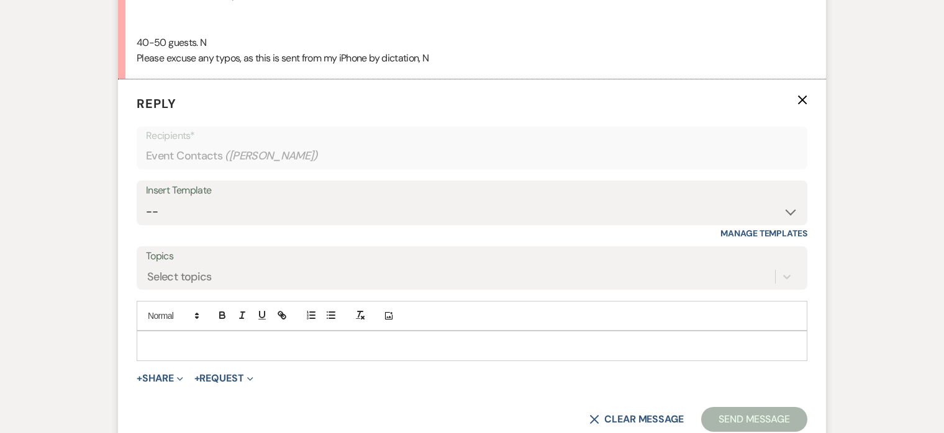
scroll to position [5285, 0]
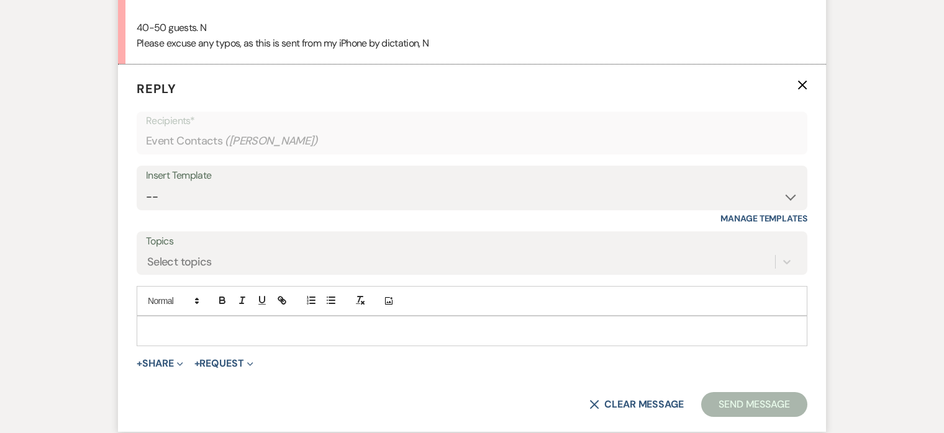
click at [296, 167] on div "Insert Template" at bounding box center [472, 176] width 652 height 18
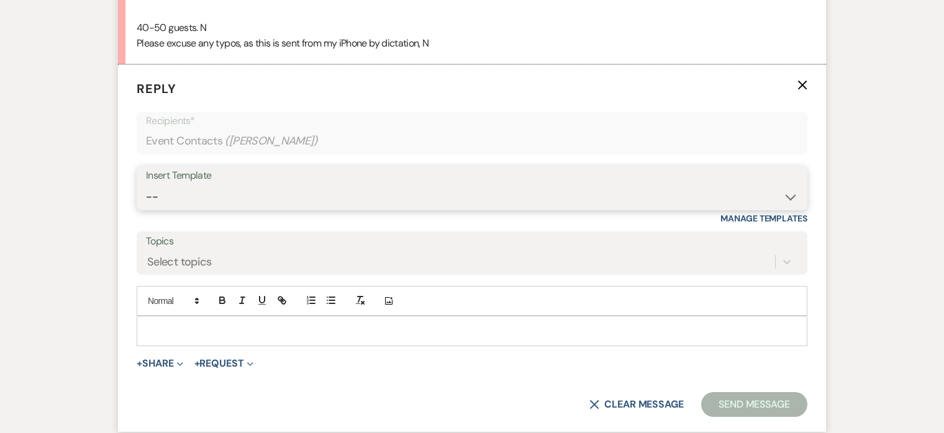
click at [294, 185] on select "-- 2024-25 Follow Up Buy Out Details Menu Tasting Invite Booking Email 2025-Wed…" at bounding box center [472, 197] width 652 height 24
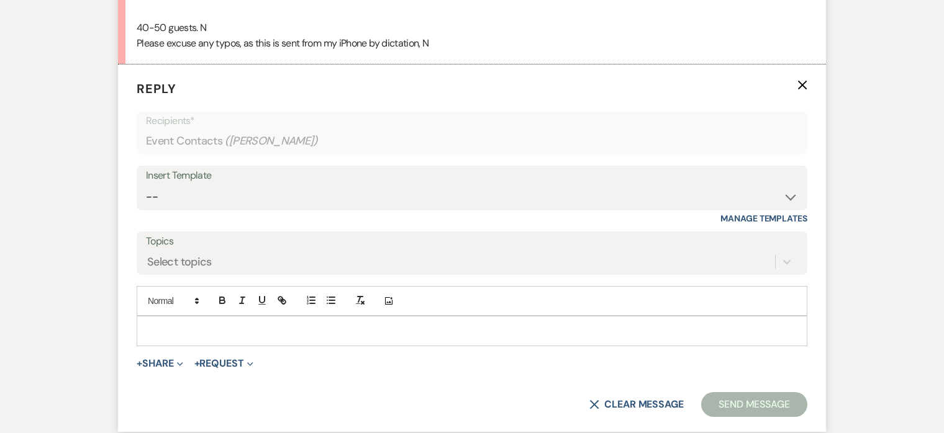
click at [229, 317] on div at bounding box center [471, 331] width 669 height 29
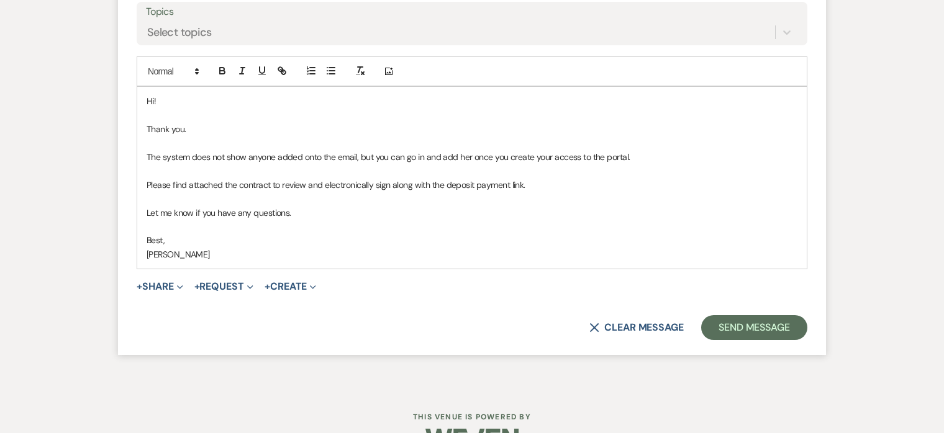
scroll to position [5518, 0]
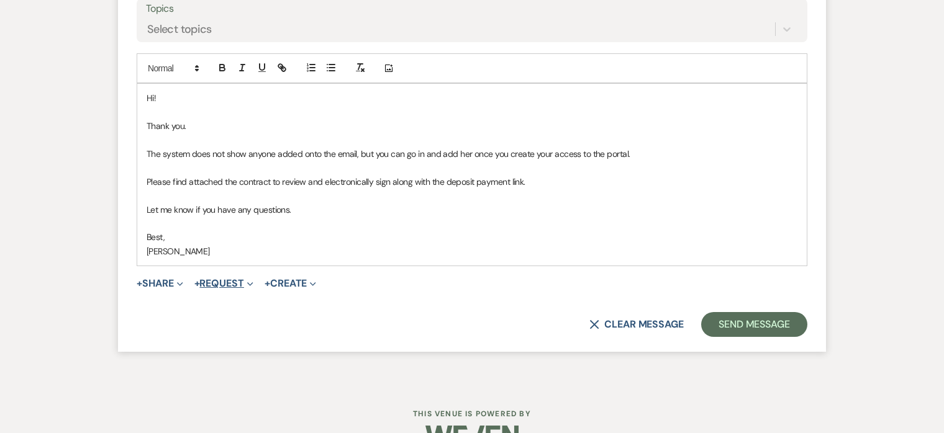
click at [240, 279] on button "+ Request Expand" at bounding box center [223, 284] width 59 height 10
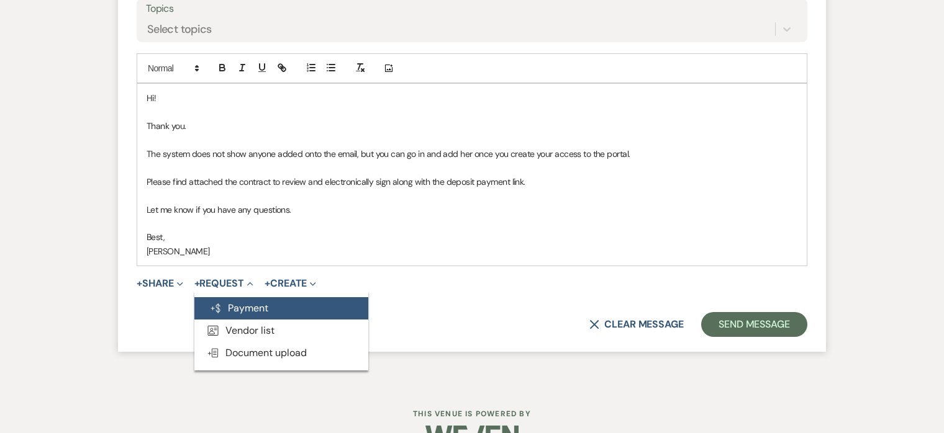
click at [253, 297] on button "Generate Payment Payment" at bounding box center [281, 308] width 174 height 22
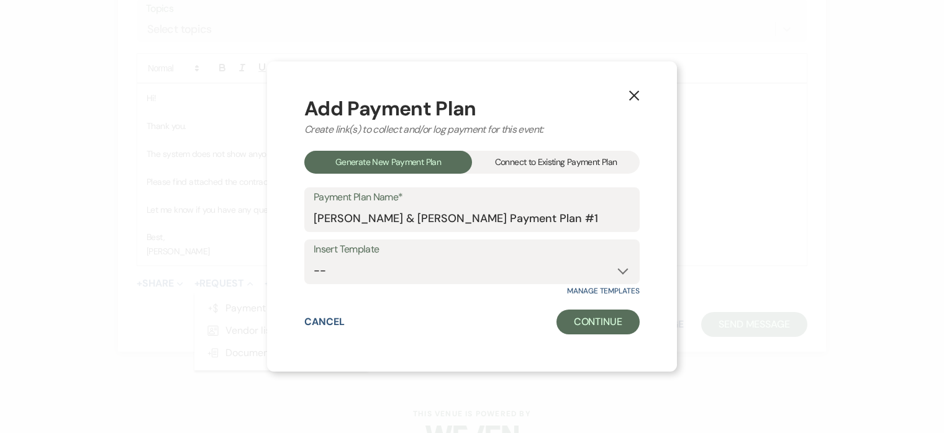
click at [541, 164] on div "Connect to Existing Payment Plan" at bounding box center [556, 162] width 168 height 23
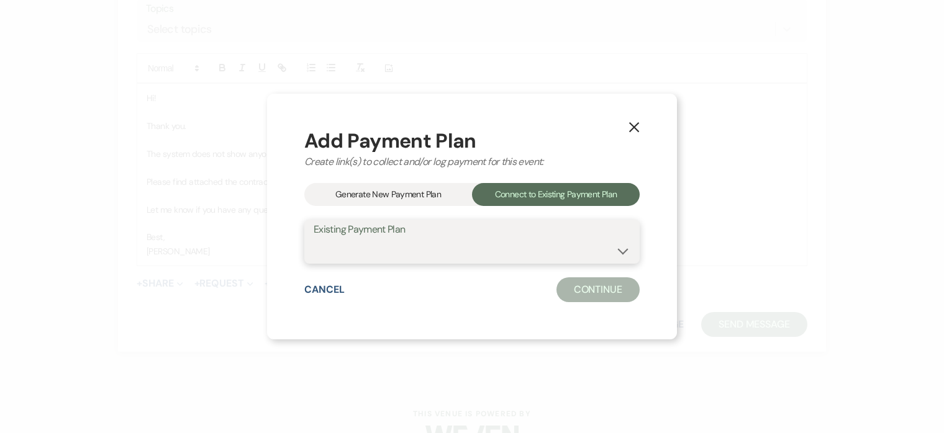
click at [418, 254] on select at bounding box center [472, 250] width 317 height 24
click at [332, 288] on button "Cancel" at bounding box center [324, 290] width 40 height 10
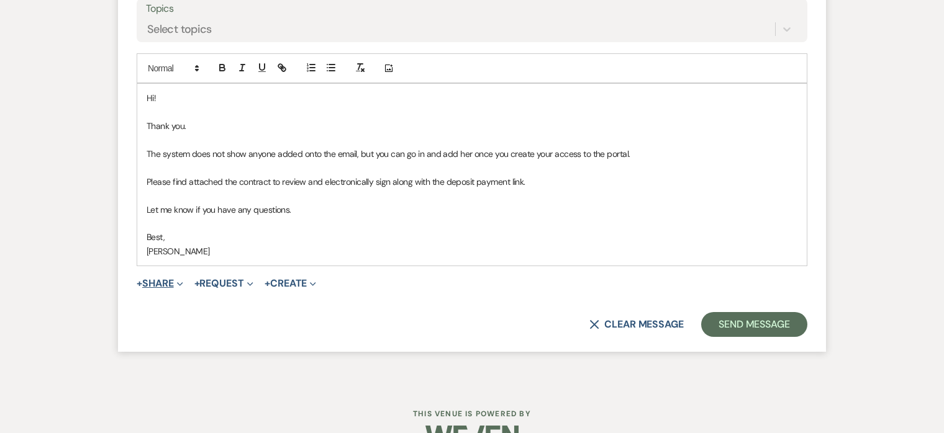
click at [173, 279] on button "+ Share Expand" at bounding box center [160, 284] width 47 height 10
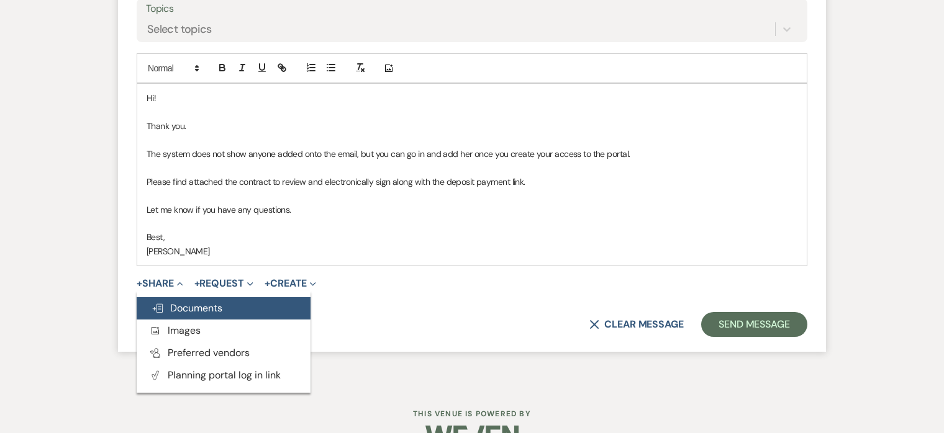
click at [209, 302] on span "Doc Upload Documents" at bounding box center [186, 308] width 71 height 13
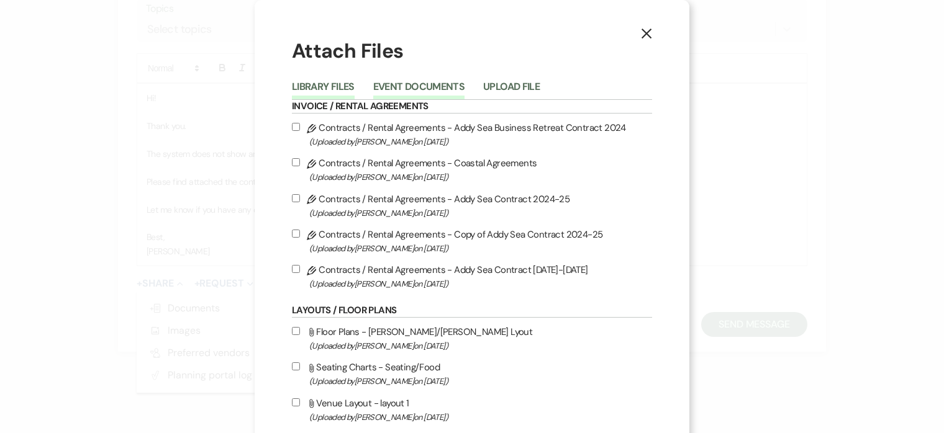
click at [422, 89] on button "Event Documents" at bounding box center [418, 90] width 91 height 17
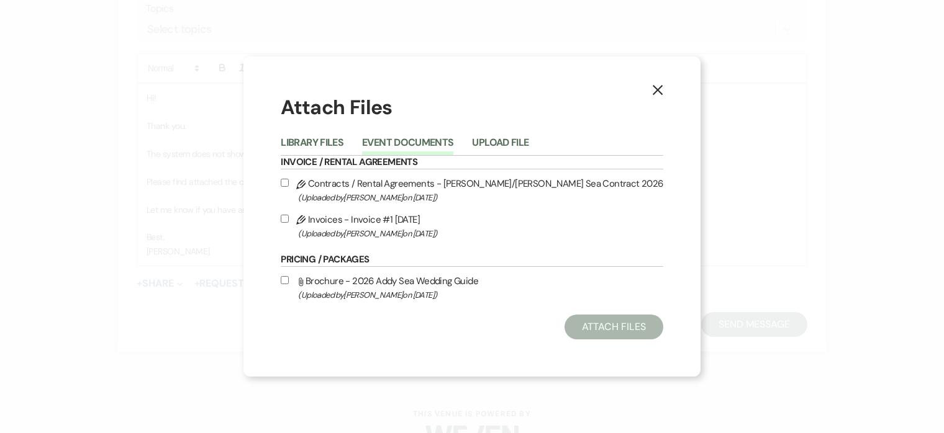
click at [289, 182] on input "Pencil Contracts / Rental Agreements - Goodiel/Copolla Addy Sea Contract 2026 (…" at bounding box center [285, 183] width 8 height 8
checkbox input "true"
click at [289, 216] on input "Pencil Invoices - Invoice #1 9-10-2025 (Uploaded by Katie Duke on Sep 11th, 202…" at bounding box center [285, 219] width 8 height 8
checkbox input "true"
click at [601, 325] on button "Attach Files" at bounding box center [613, 327] width 99 height 25
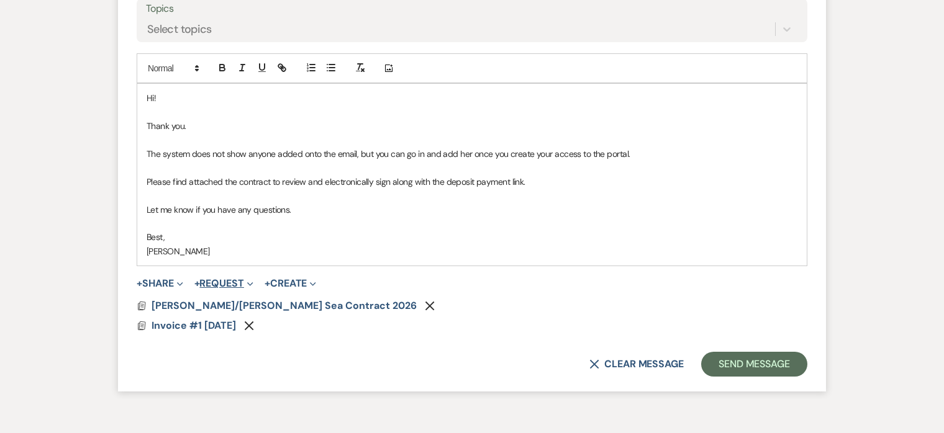
click at [217, 279] on button "+ Request Expand" at bounding box center [223, 284] width 59 height 10
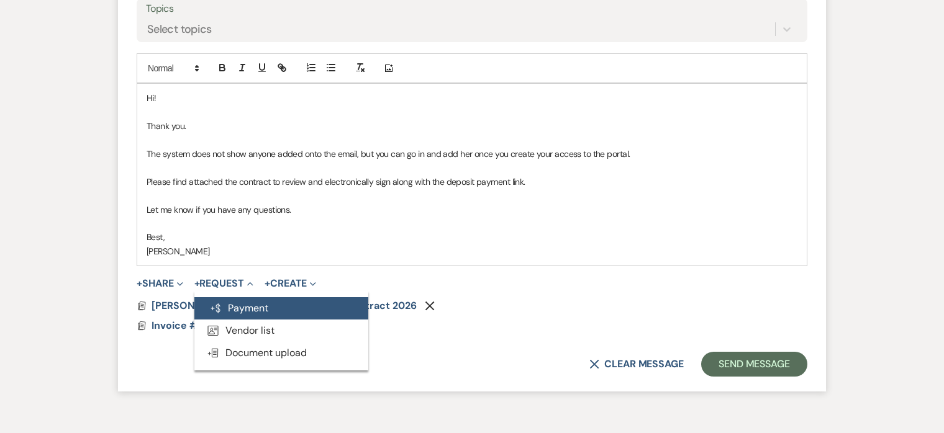
click at [248, 297] on button "Generate Payment Payment" at bounding box center [281, 308] width 174 height 22
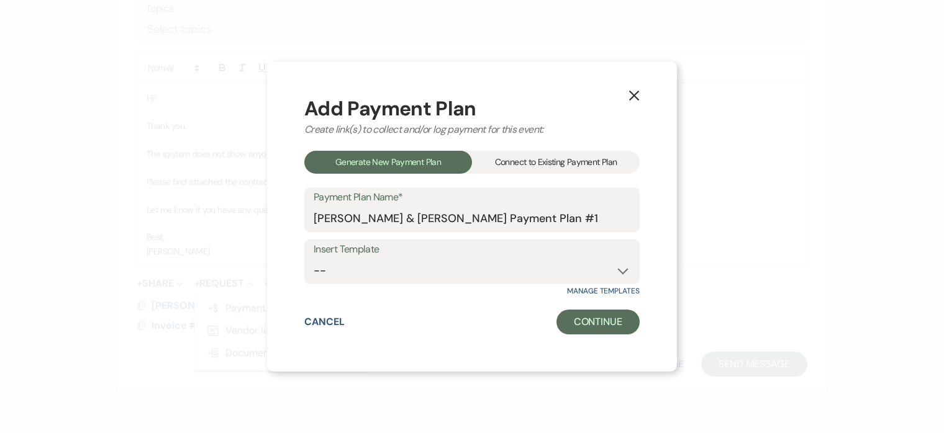
click at [551, 161] on div "Connect to Existing Payment Plan" at bounding box center [556, 162] width 168 height 23
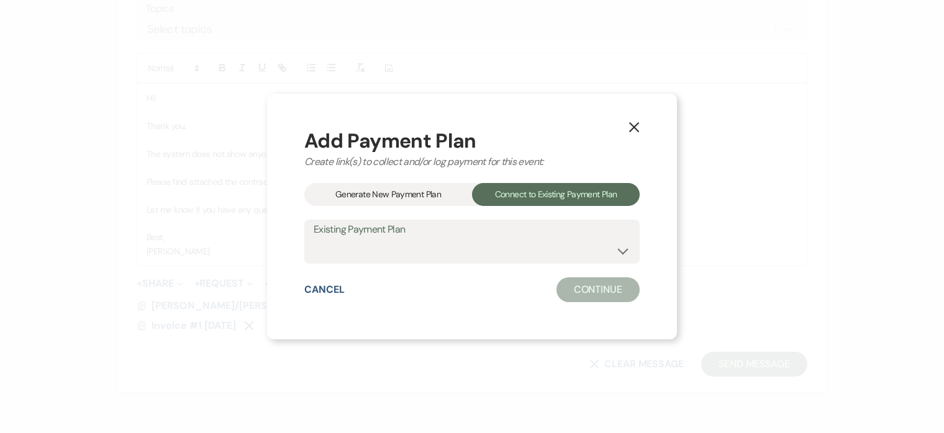
click at [508, 263] on div "Existing Payment Plan" at bounding box center [471, 242] width 335 height 45
click at [508, 250] on select at bounding box center [472, 250] width 317 height 24
click at [314, 238] on select at bounding box center [472, 250] width 317 height 24
click at [405, 192] on div "Generate New Payment Plan" at bounding box center [388, 194] width 168 height 23
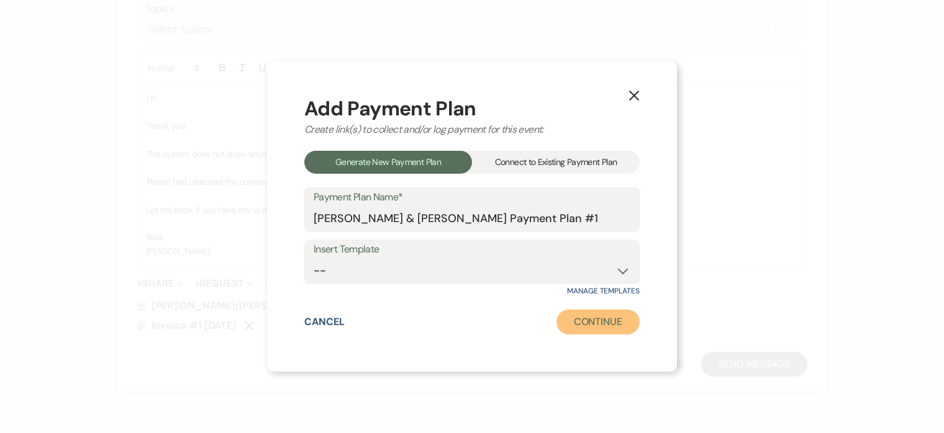
click at [584, 324] on button "Continue" at bounding box center [597, 322] width 83 height 25
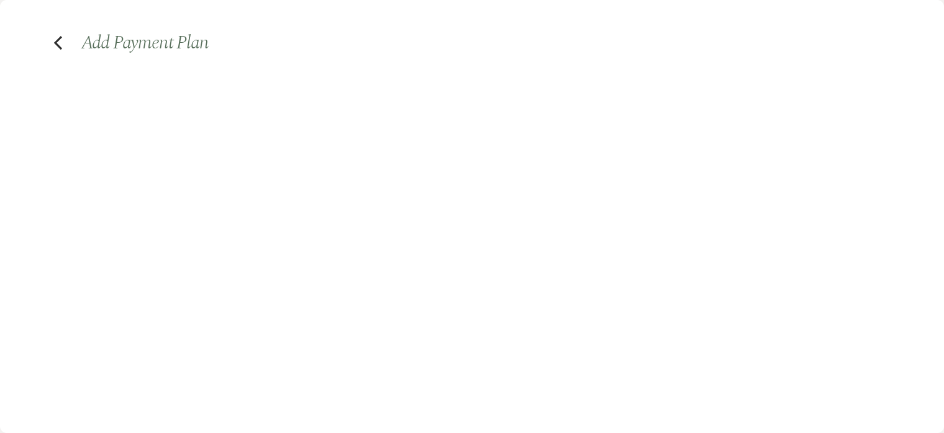
select select "2"
select select "percentage"
select select "true"
select select "client"
select select "weeks"
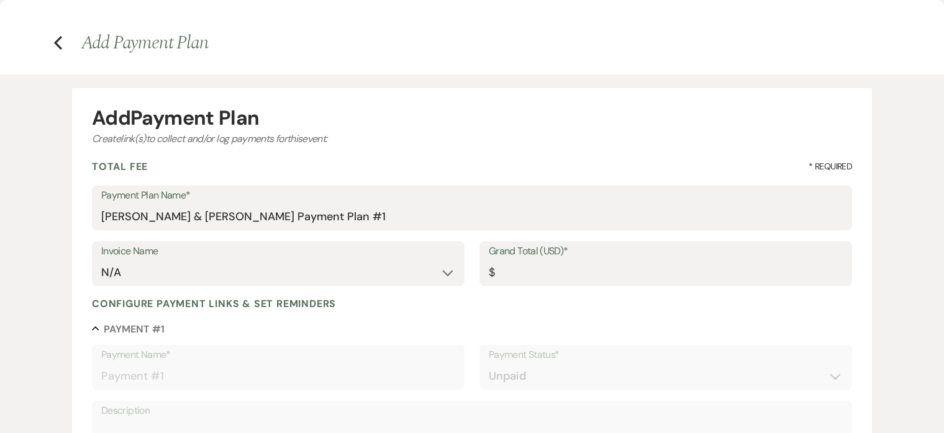
click at [63, 44] on h4 "Previous Add Payment Plan" at bounding box center [472, 43] width 894 height 26
click at [57, 39] on use "button" at bounding box center [58, 43] width 8 height 14
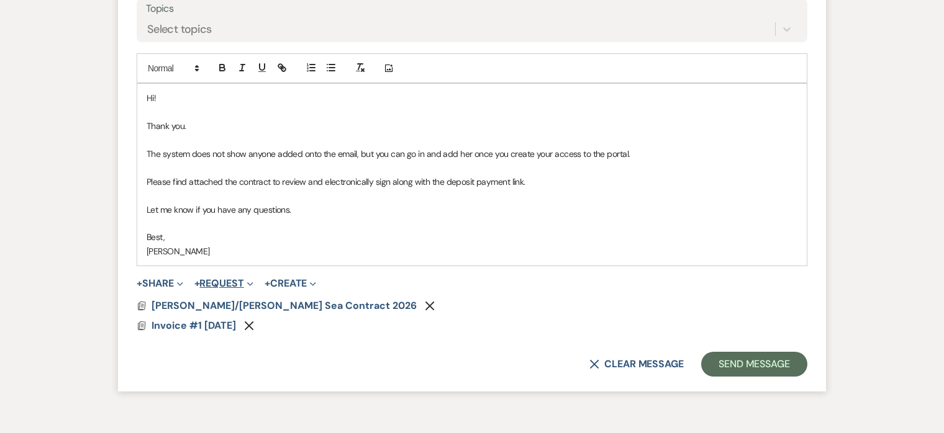
click at [238, 279] on button "+ Request Expand" at bounding box center [223, 284] width 59 height 10
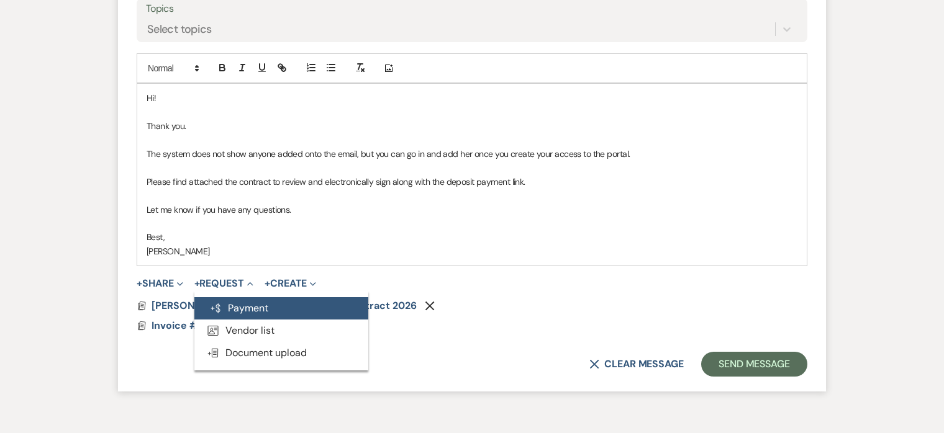
click at [270, 297] on button "Generate Payment Payment" at bounding box center [281, 308] width 174 height 22
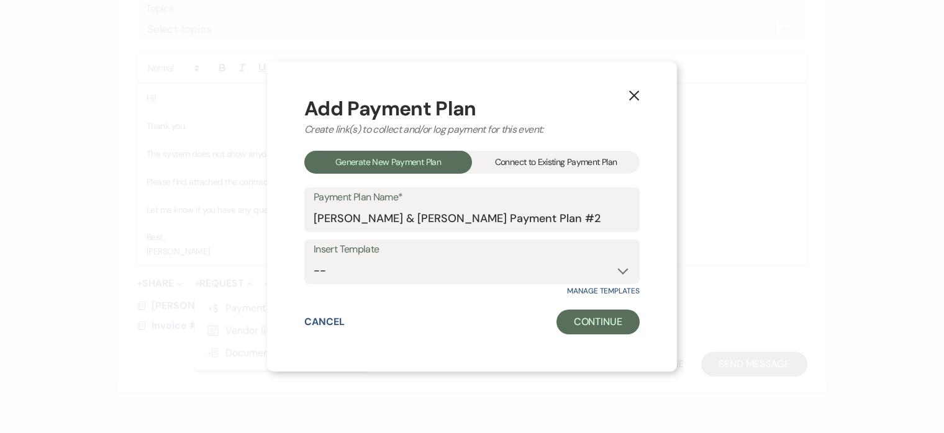
click at [523, 169] on div "Connect to Existing Payment Plan" at bounding box center [556, 162] width 168 height 23
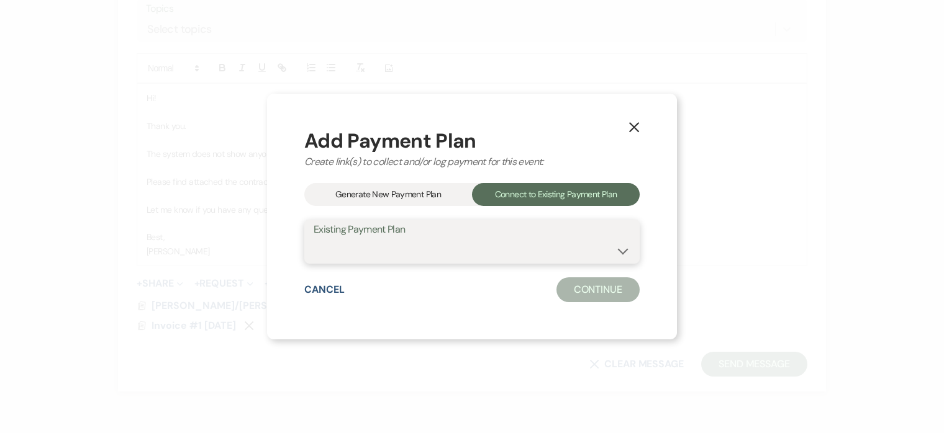
click at [503, 250] on select "Sarah Goodiel & Tony Copolla's Payment Plan #1" at bounding box center [472, 250] width 317 height 24
select select "25344"
click at [314, 238] on select "Sarah Goodiel & Tony Copolla's Payment Plan #1" at bounding box center [472, 250] width 317 height 24
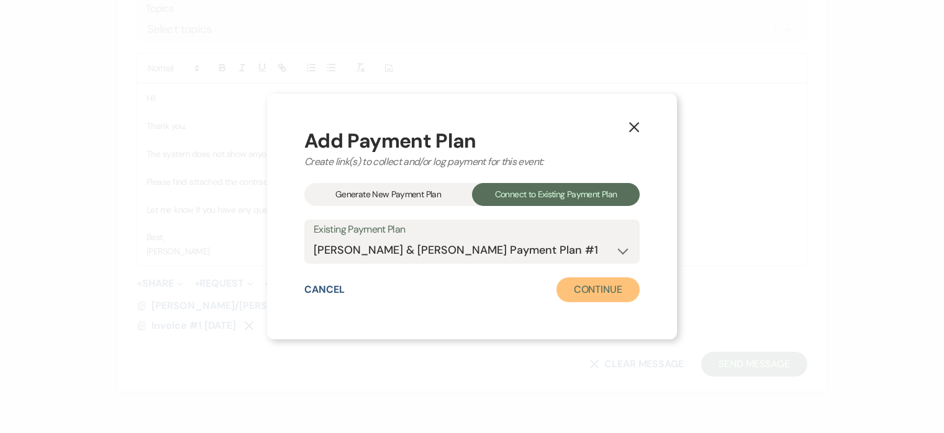
click at [591, 296] on button "Continue" at bounding box center [597, 290] width 83 height 25
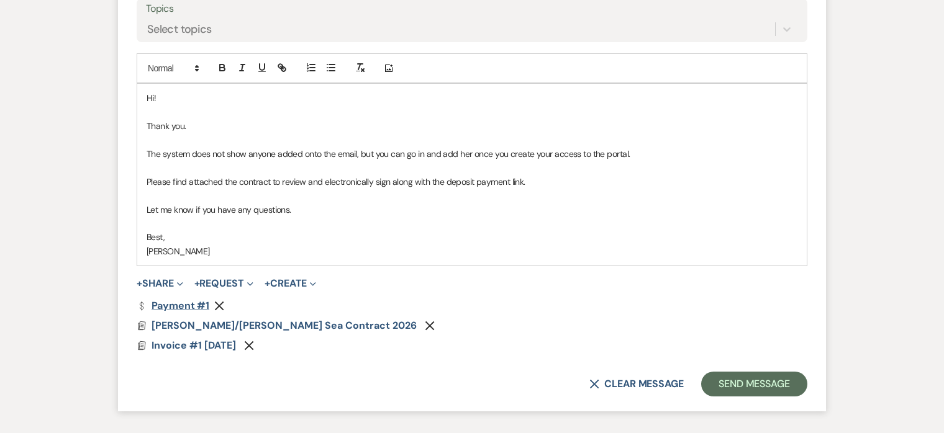
click at [192, 301] on link "Dollar Payment Payment #1" at bounding box center [173, 306] width 73 height 10
click at [763, 372] on button "Send Message" at bounding box center [754, 384] width 106 height 25
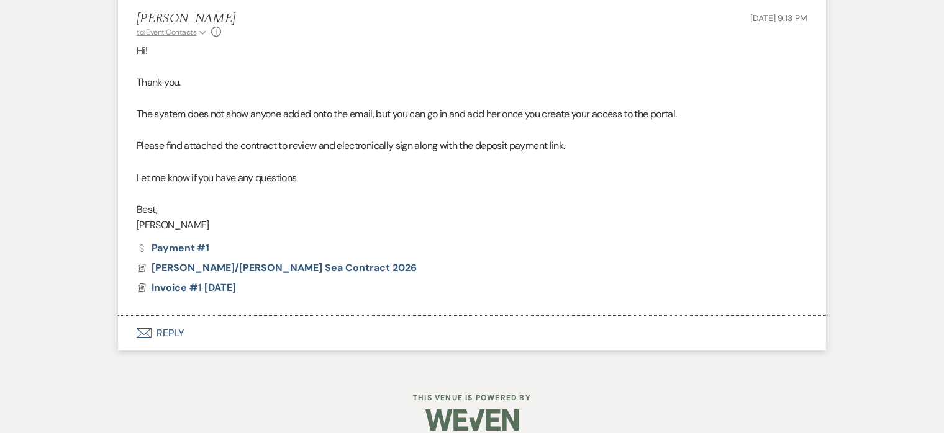
scroll to position [5335, 0]
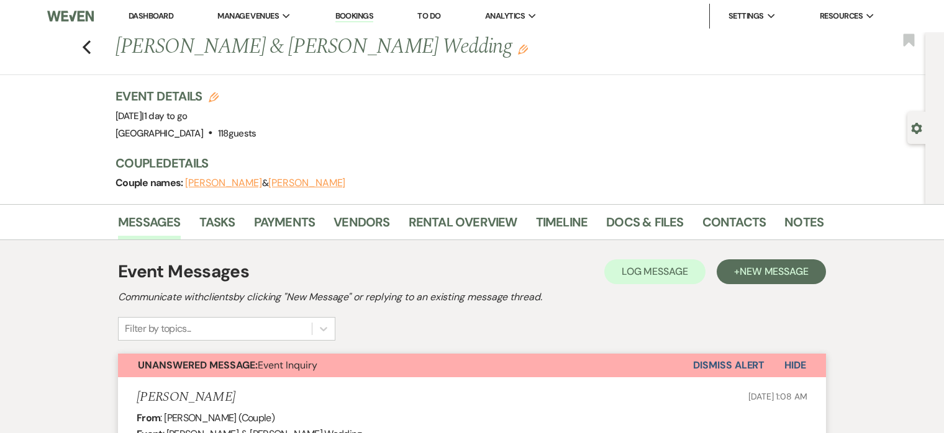
click at [736, 361] on button "Dismiss Alert" at bounding box center [728, 366] width 71 height 24
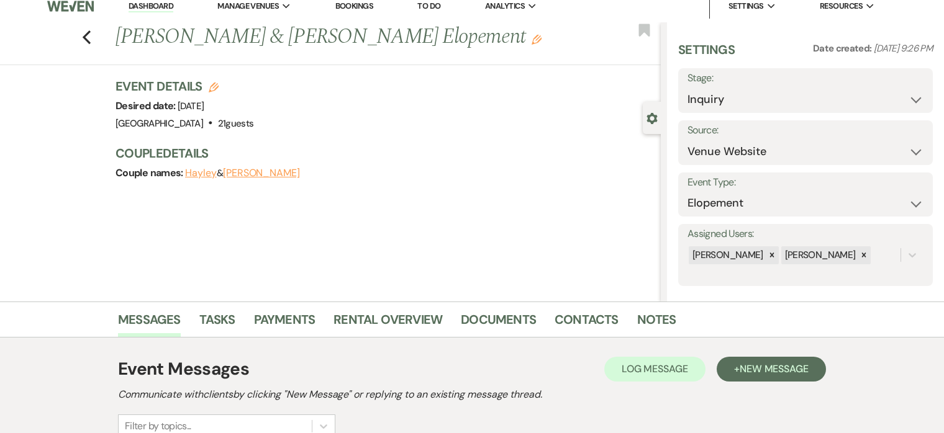
scroll to position [1, 0]
